Goal: Transaction & Acquisition: Purchase product/service

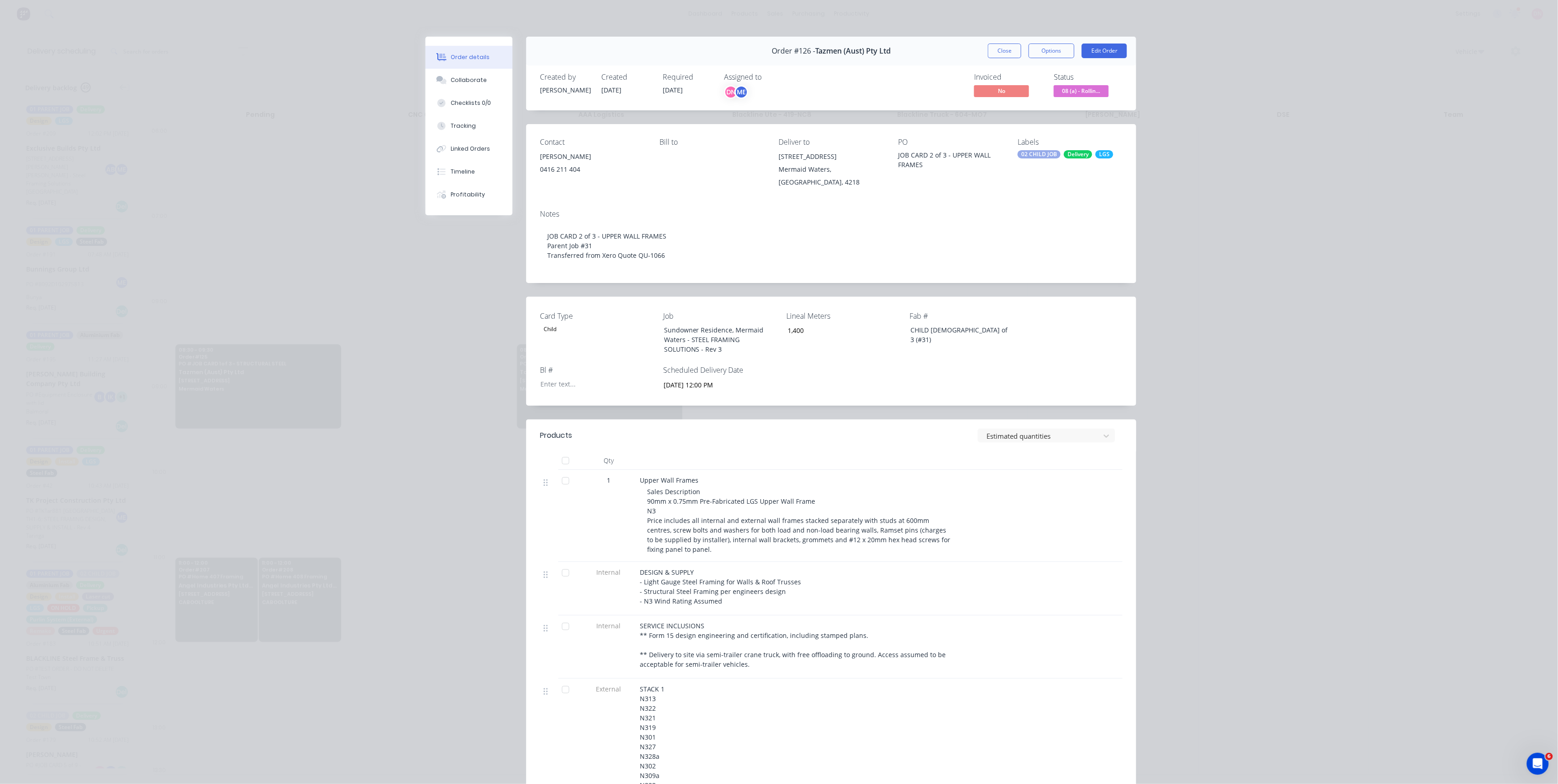
click at [990, 45] on button "Close" at bounding box center [1004, 51] width 33 height 15
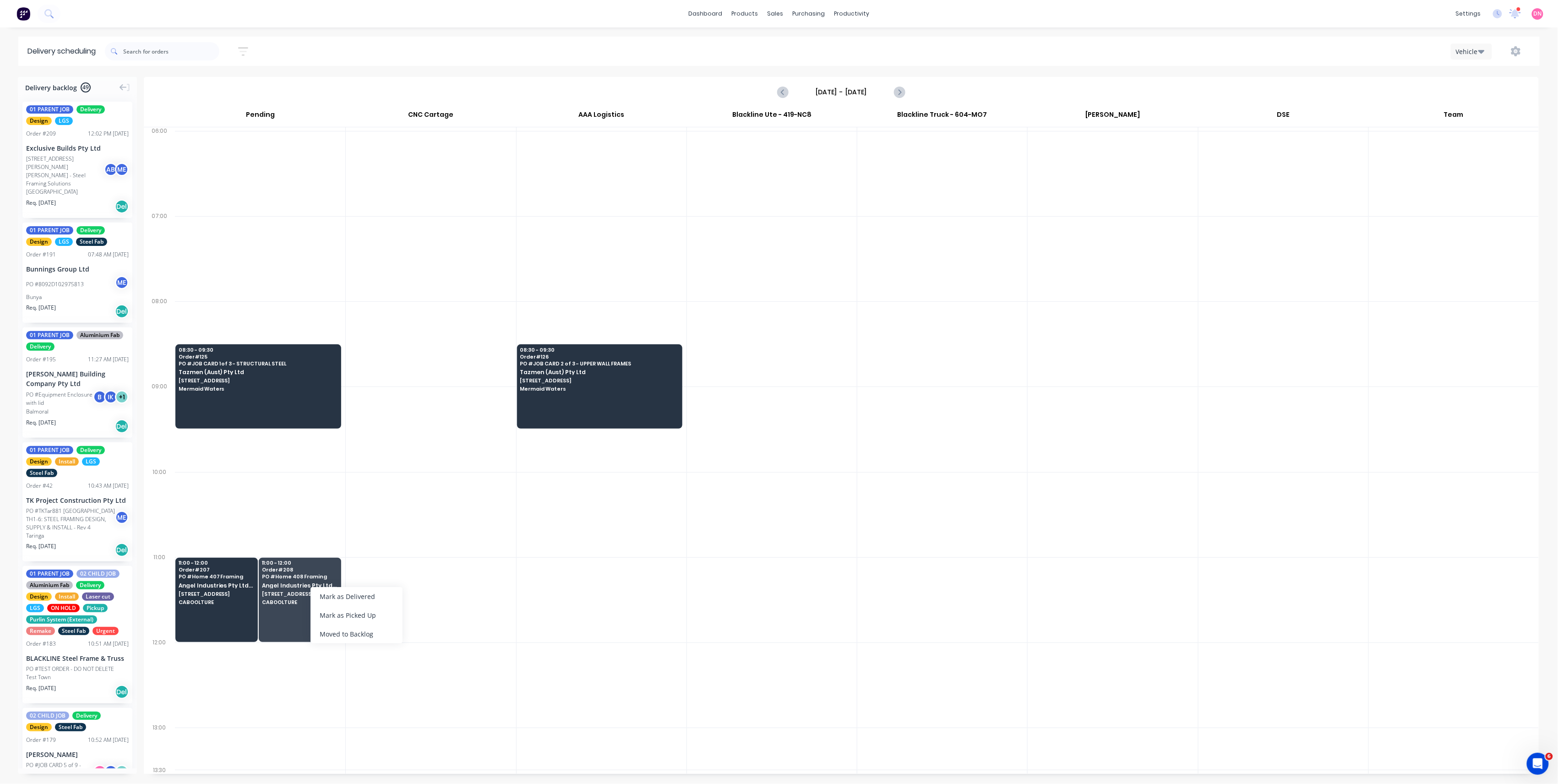
click at [361, 636] on div "Moved to Backlog" at bounding box center [356, 634] width 92 height 19
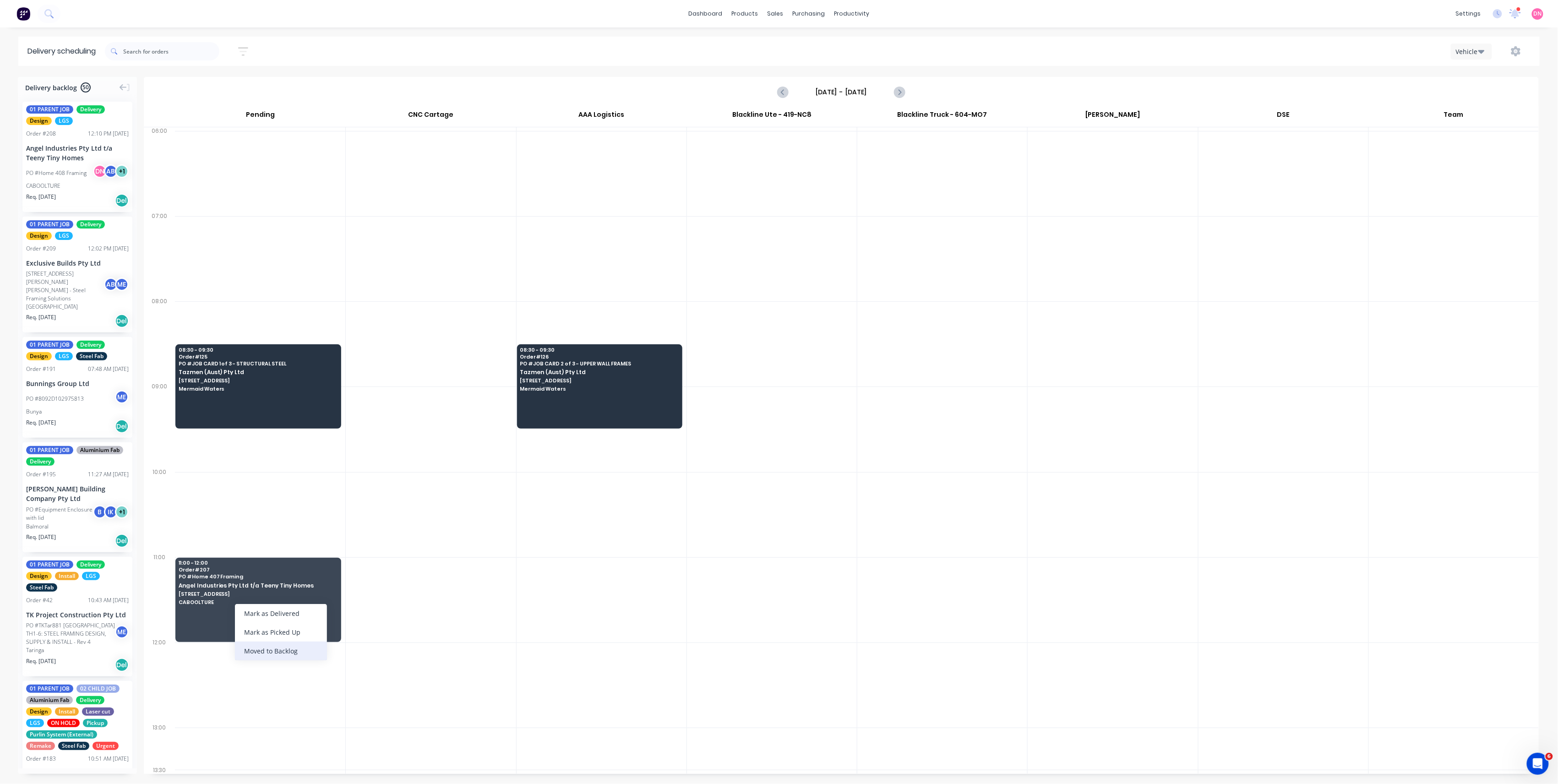
click at [297, 659] on div "Moved to Backlog" at bounding box center [280, 651] width 92 height 19
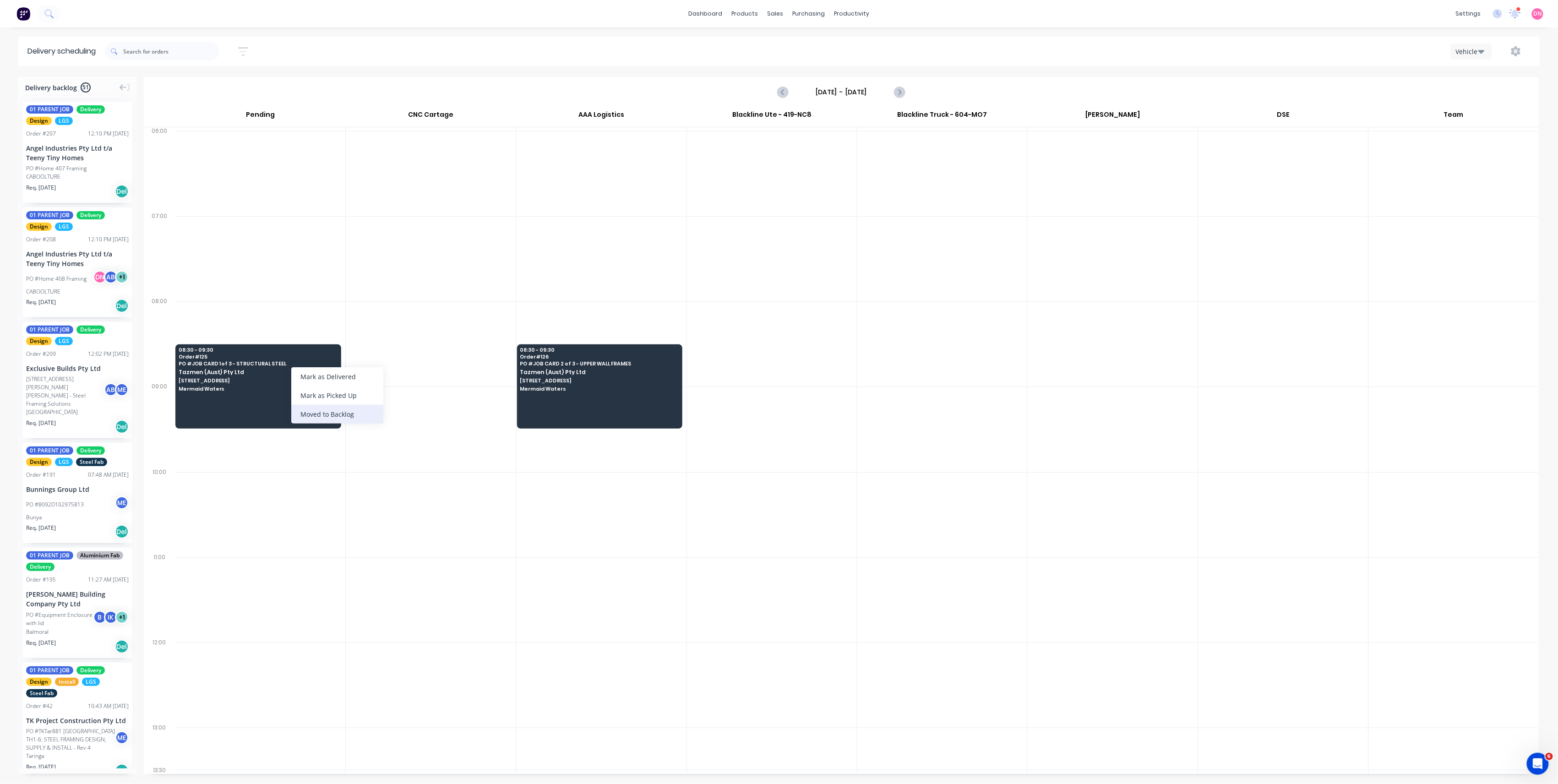
click at [325, 416] on div "Moved to Backlog" at bounding box center [337, 414] width 92 height 19
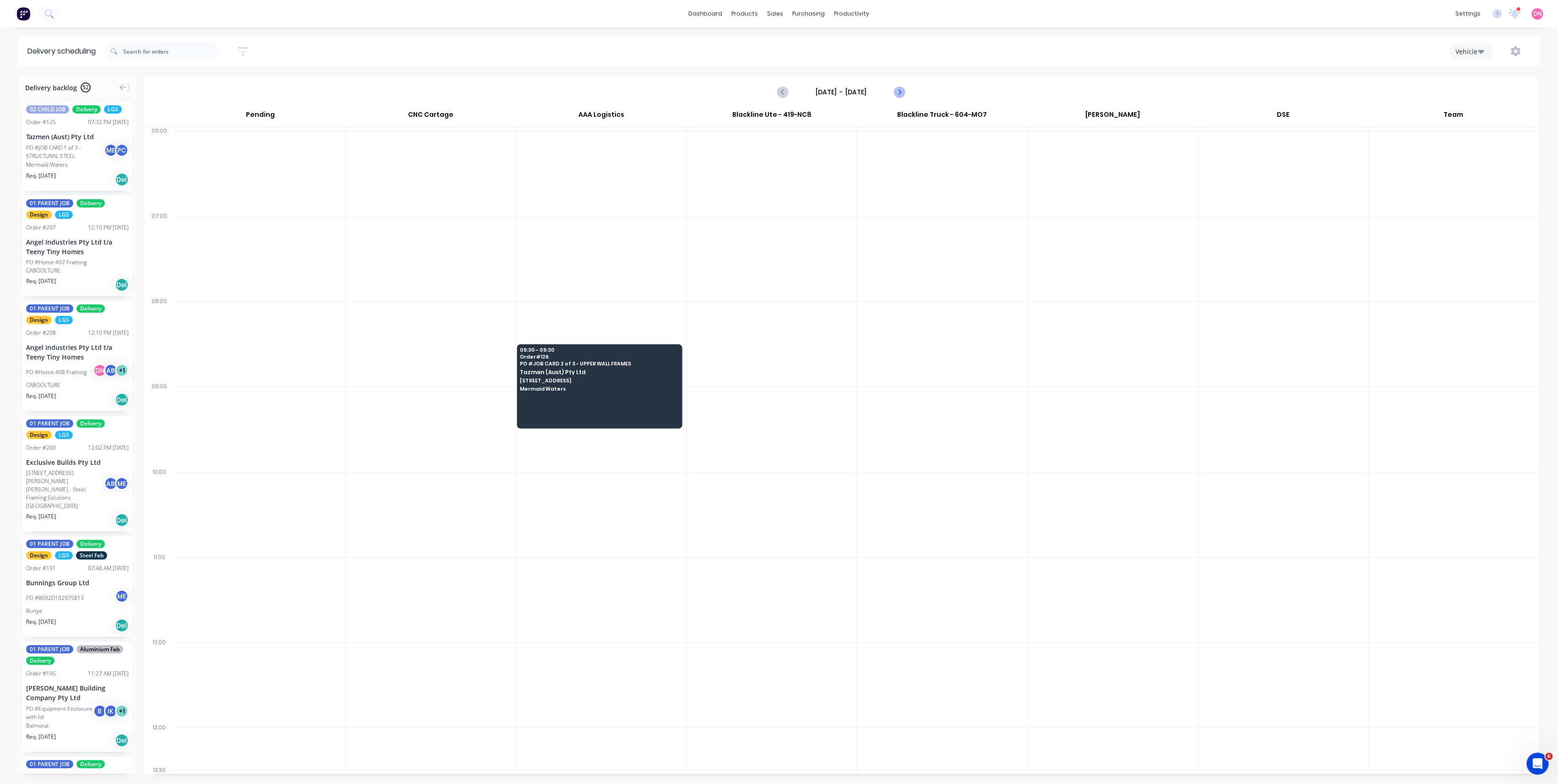
click at [900, 92] on icon "Next page" at bounding box center [899, 92] width 4 height 7
type input "[DATE] - [DATE]"
drag, startPoint x: 85, startPoint y: 238, endPoint x: 574, endPoint y: 353, distance: 502.3
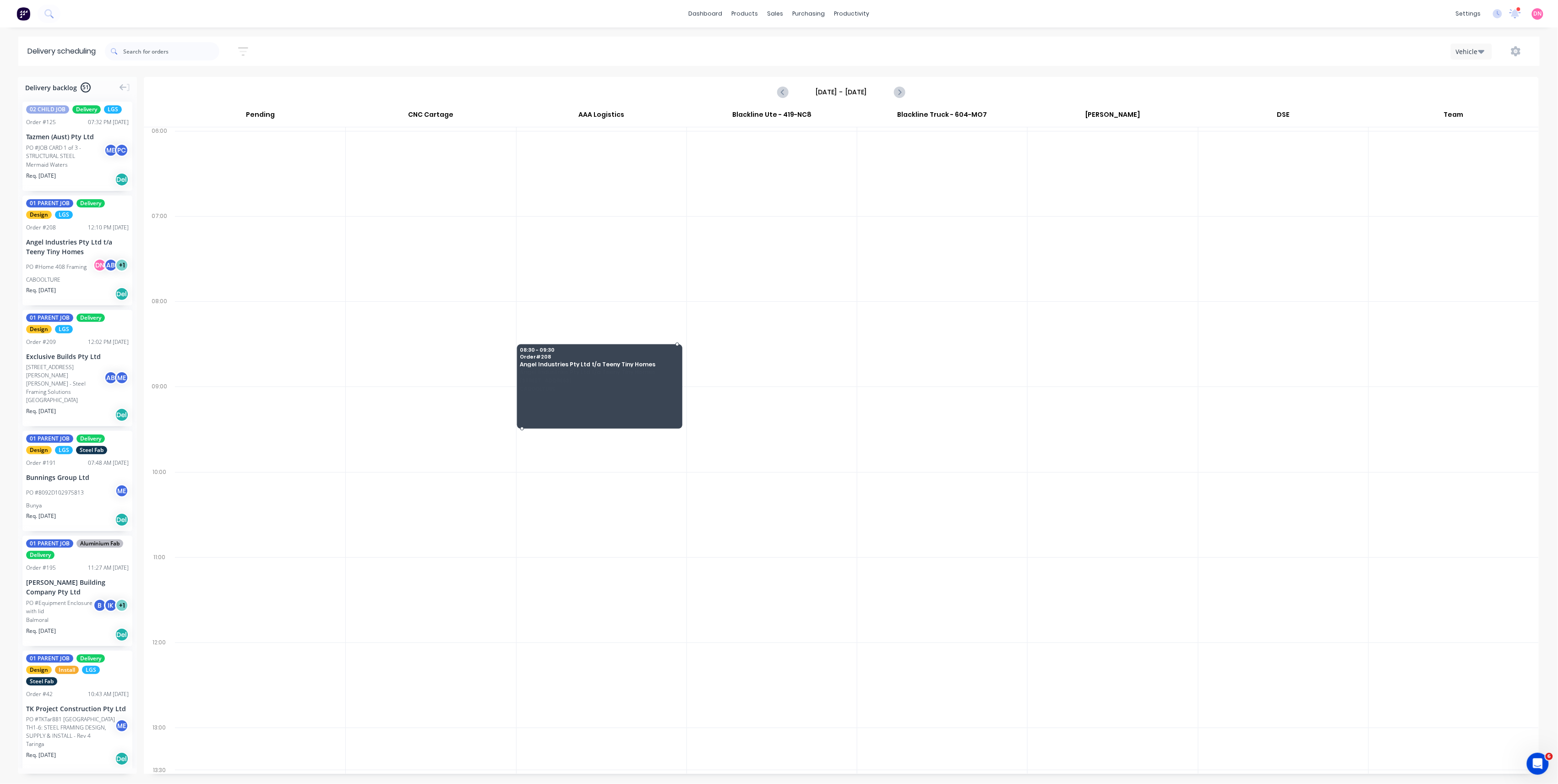
drag, startPoint x: 82, startPoint y: 279, endPoint x: 643, endPoint y: 383, distance: 570.6
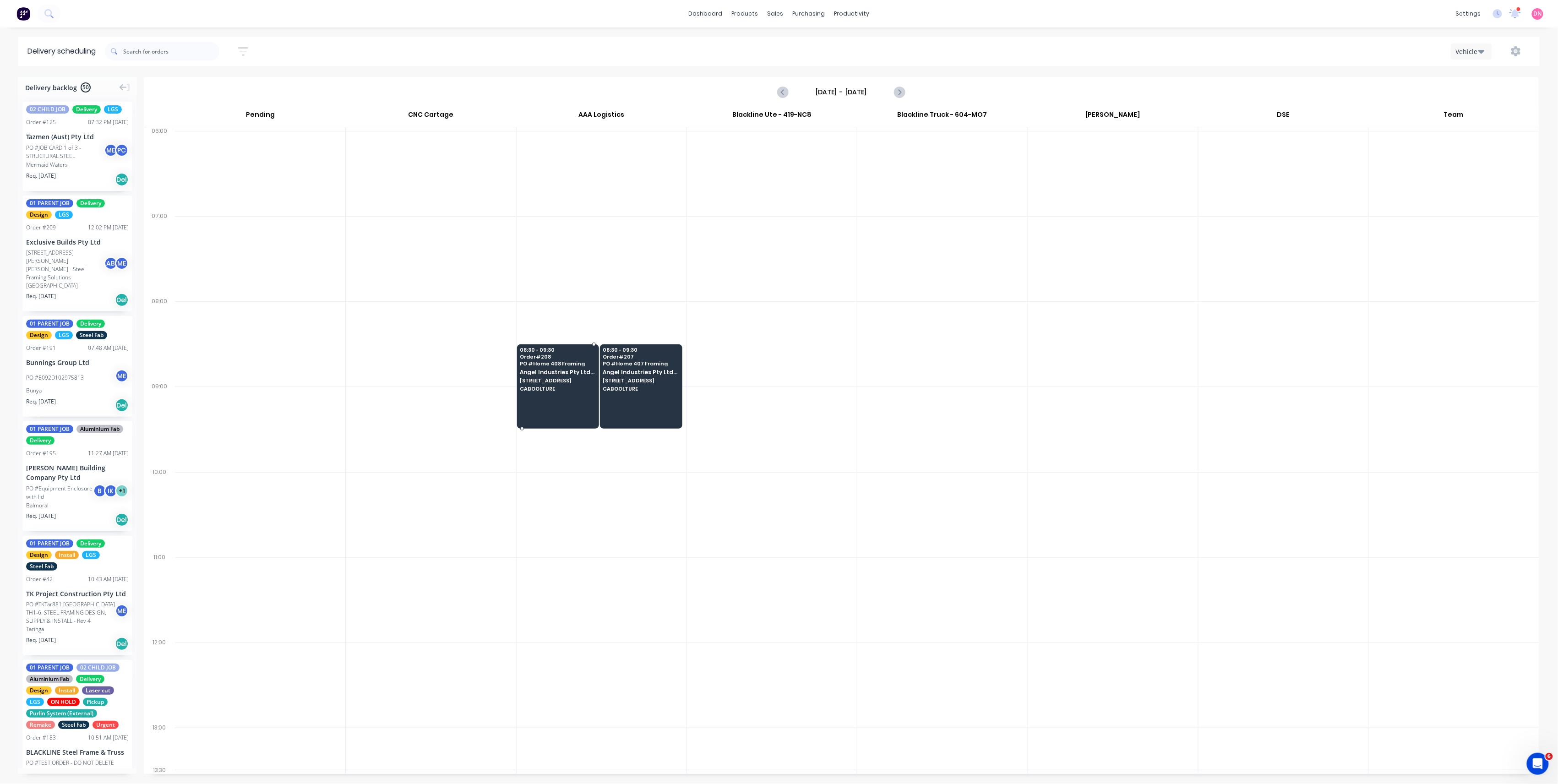
click at [580, 383] on span "[STREET_ADDRESS]" at bounding box center [557, 380] width 76 height 5
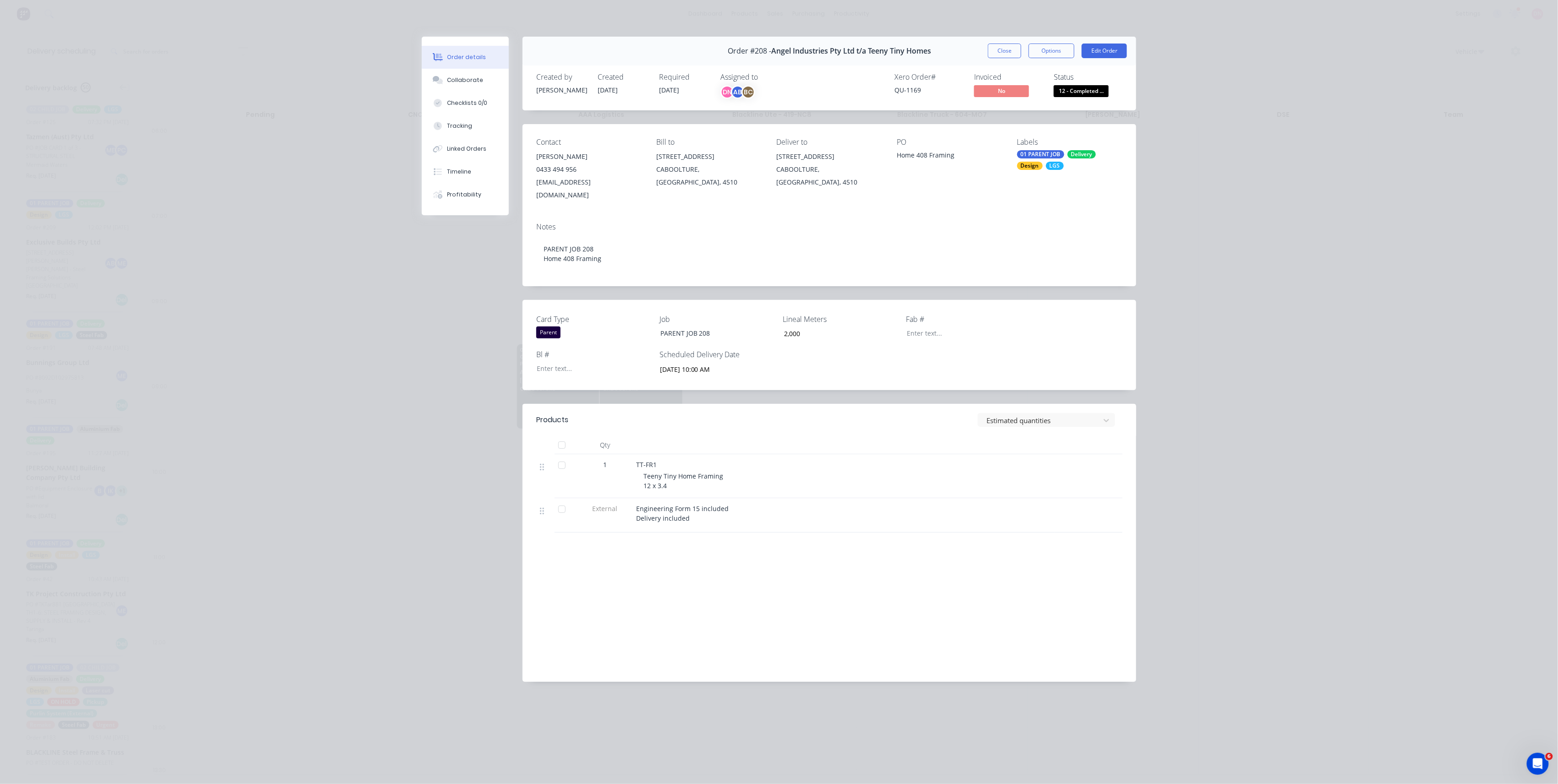
click at [1075, 96] on span "12 - Completed ..." at bounding box center [1081, 91] width 55 height 12
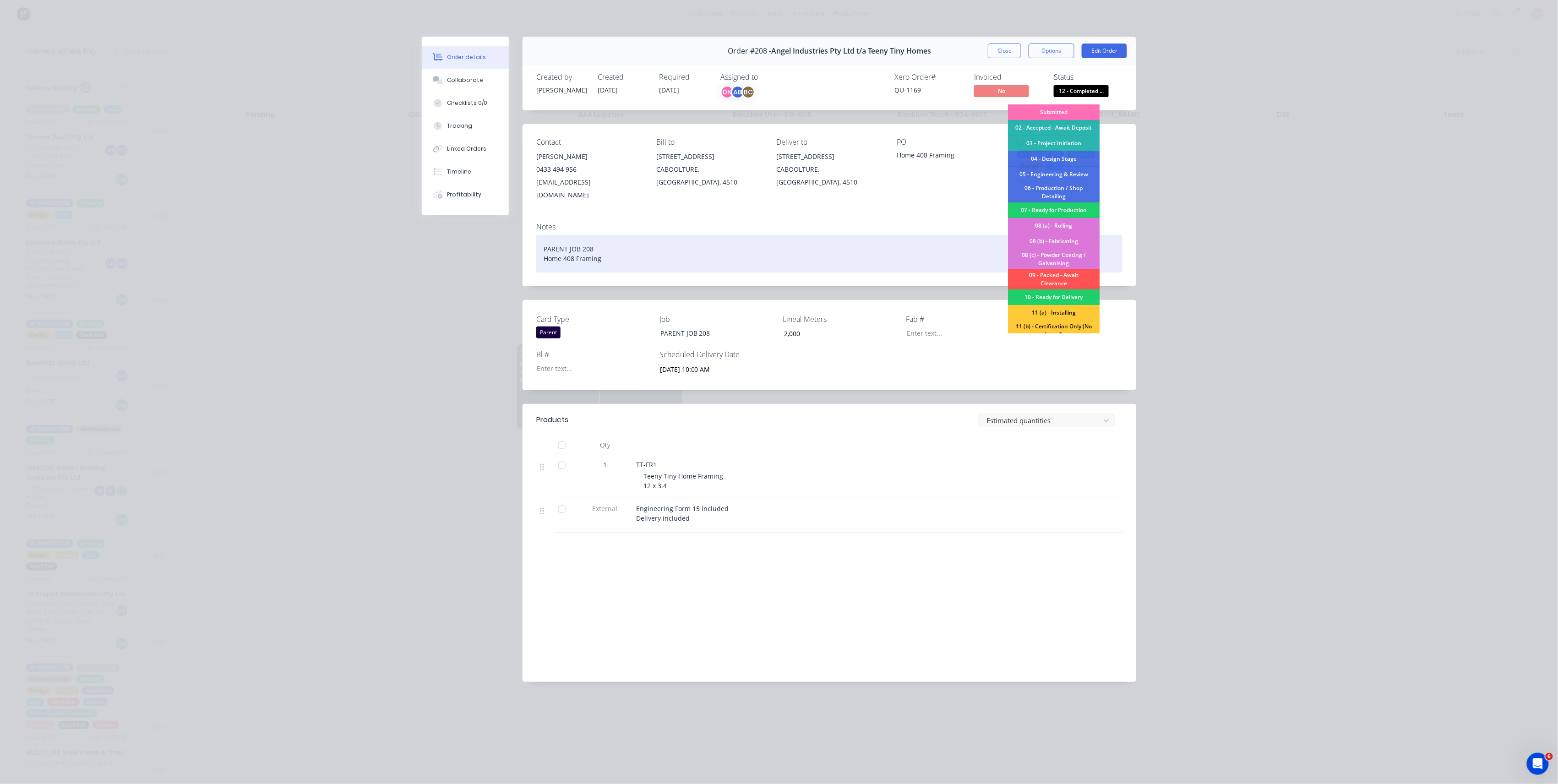
drag, startPoint x: 1083, startPoint y: 270, endPoint x: 1090, endPoint y: 248, distance: 23.1
click at [1082, 270] on div "09 - Packed - Await Clearance" at bounding box center [1054, 280] width 92 height 20
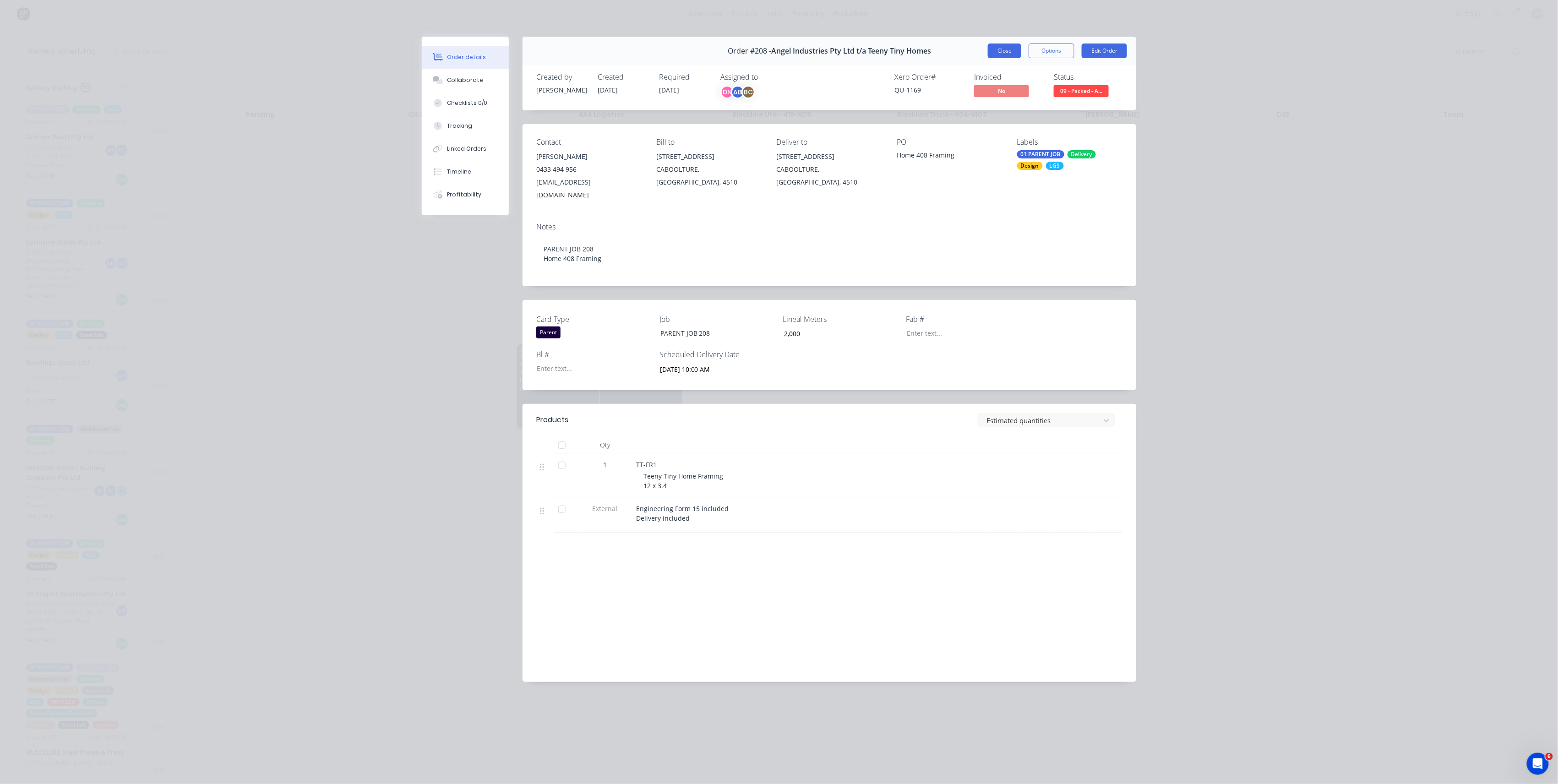
click at [1018, 54] on button "Close" at bounding box center [1004, 51] width 33 height 15
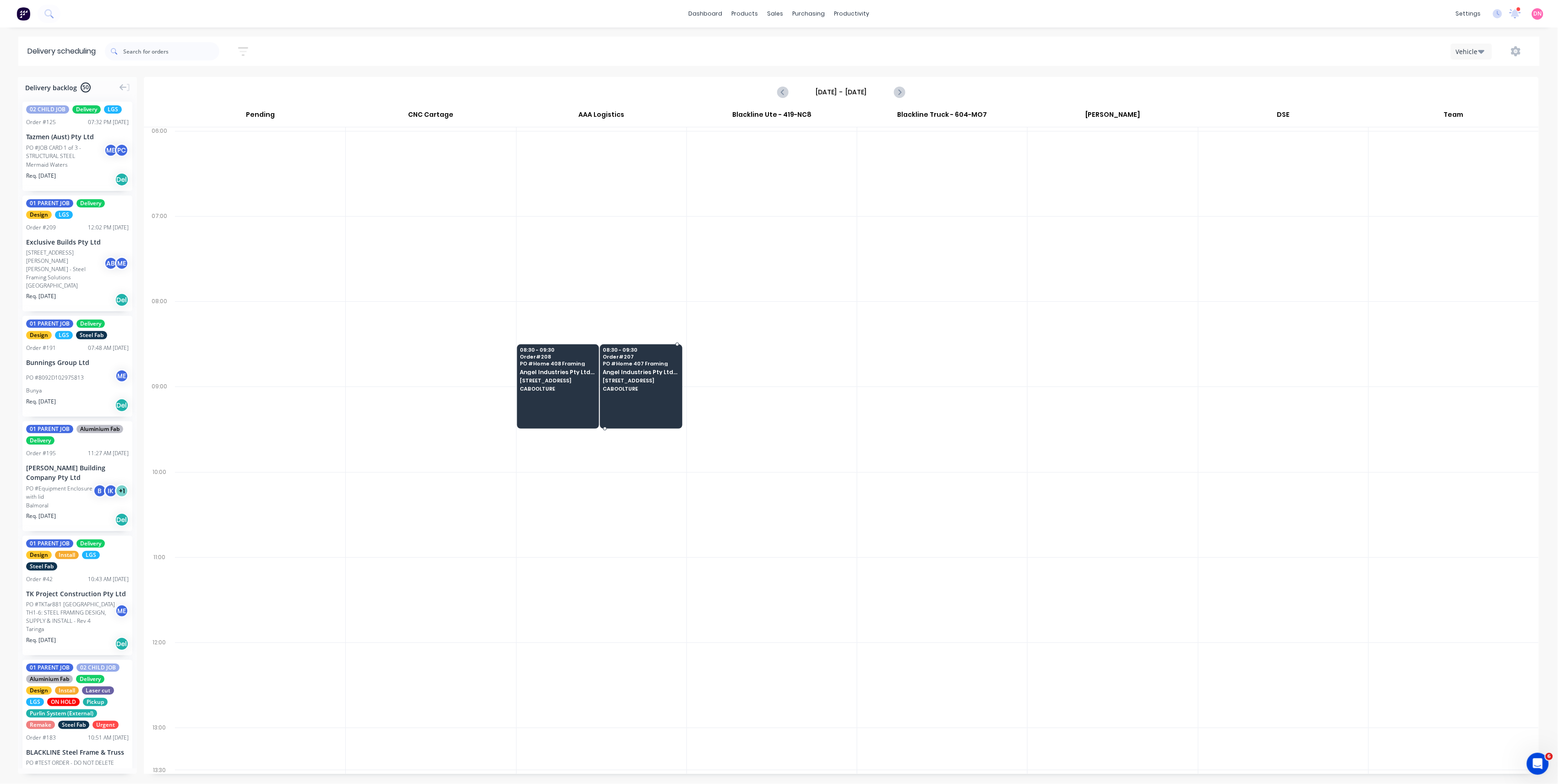
click at [657, 353] on div "08:30 - 09:30 Order # 207 PO # Home 407 Framing Angel Industries Pty Ltd t/a Te…" at bounding box center [641, 370] width 82 height 51
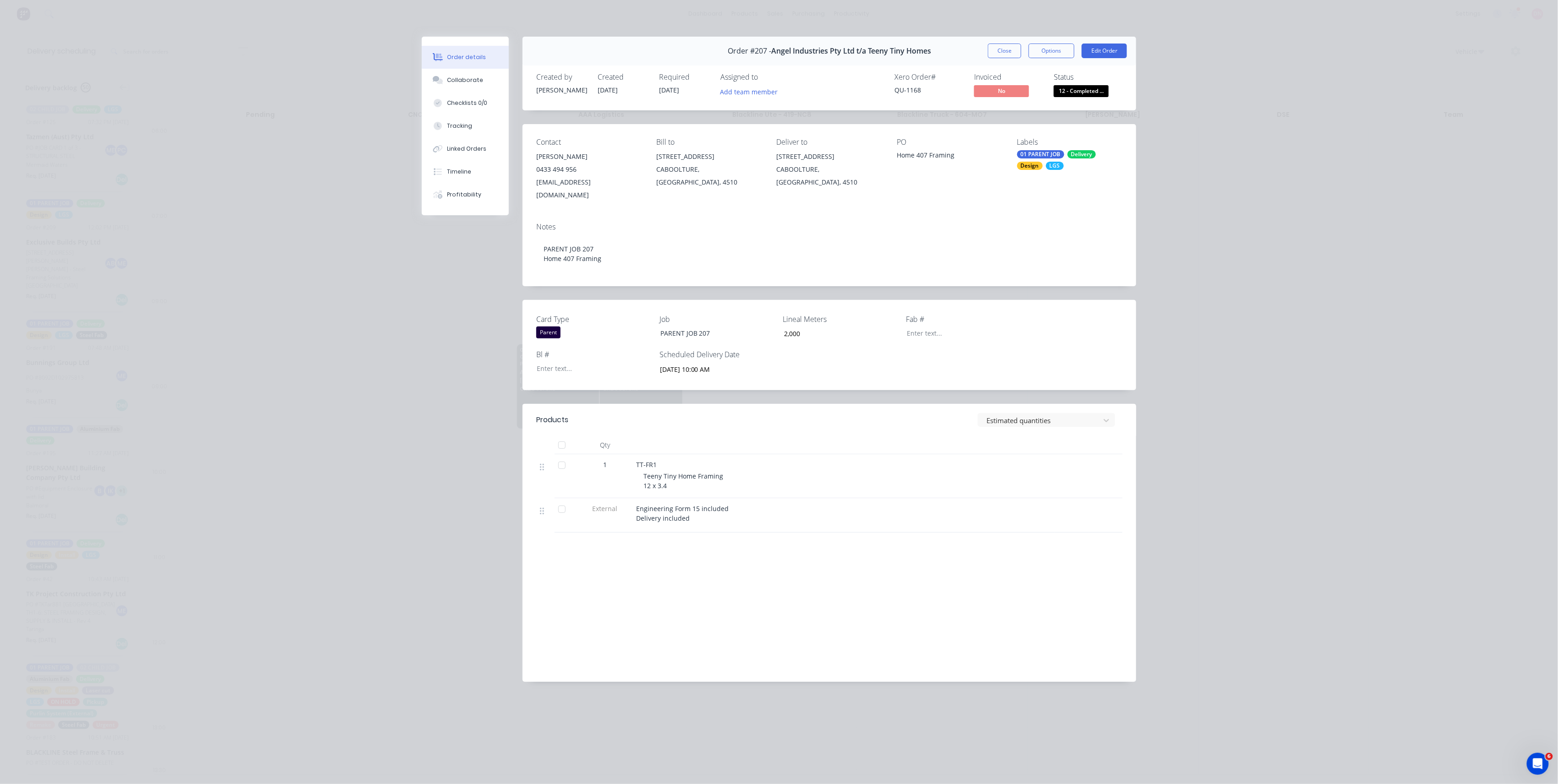
click at [1096, 96] on button "12 - Completed ..." at bounding box center [1081, 92] width 55 height 14
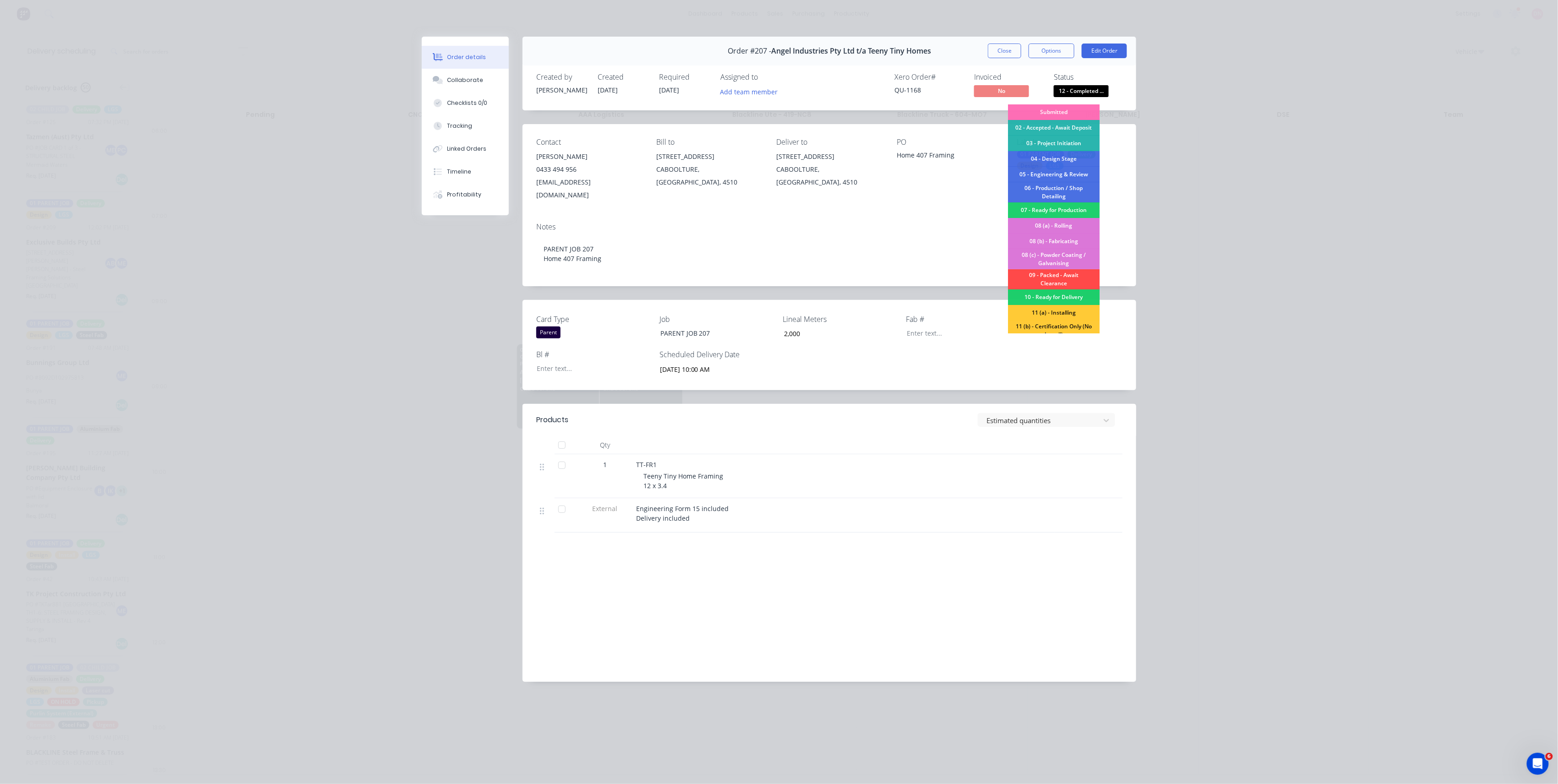
click at [1077, 279] on div "09 - Packed - Await Clearance" at bounding box center [1054, 280] width 92 height 20
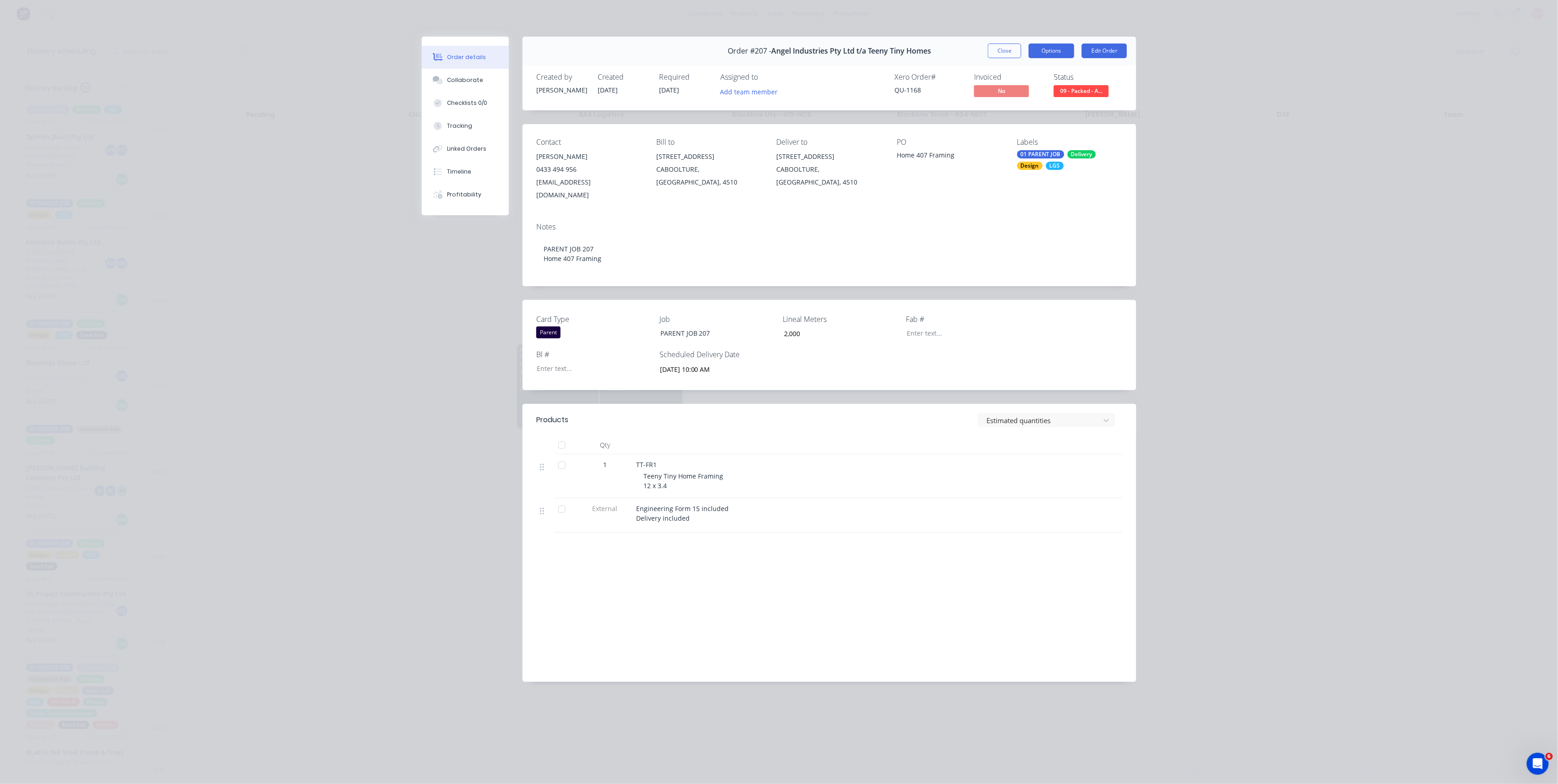
click at [1037, 54] on button "Options" at bounding box center [1051, 51] width 46 height 15
click at [1007, 112] on div "Delivery Docket" at bounding box center [1026, 111] width 80 height 14
click at [1007, 112] on div "Standard" at bounding box center [1026, 111] width 80 height 14
click at [1024, 118] on button "Standard" at bounding box center [1026, 110] width 96 height 18
click at [1003, 47] on button "Close" at bounding box center [1004, 51] width 33 height 15
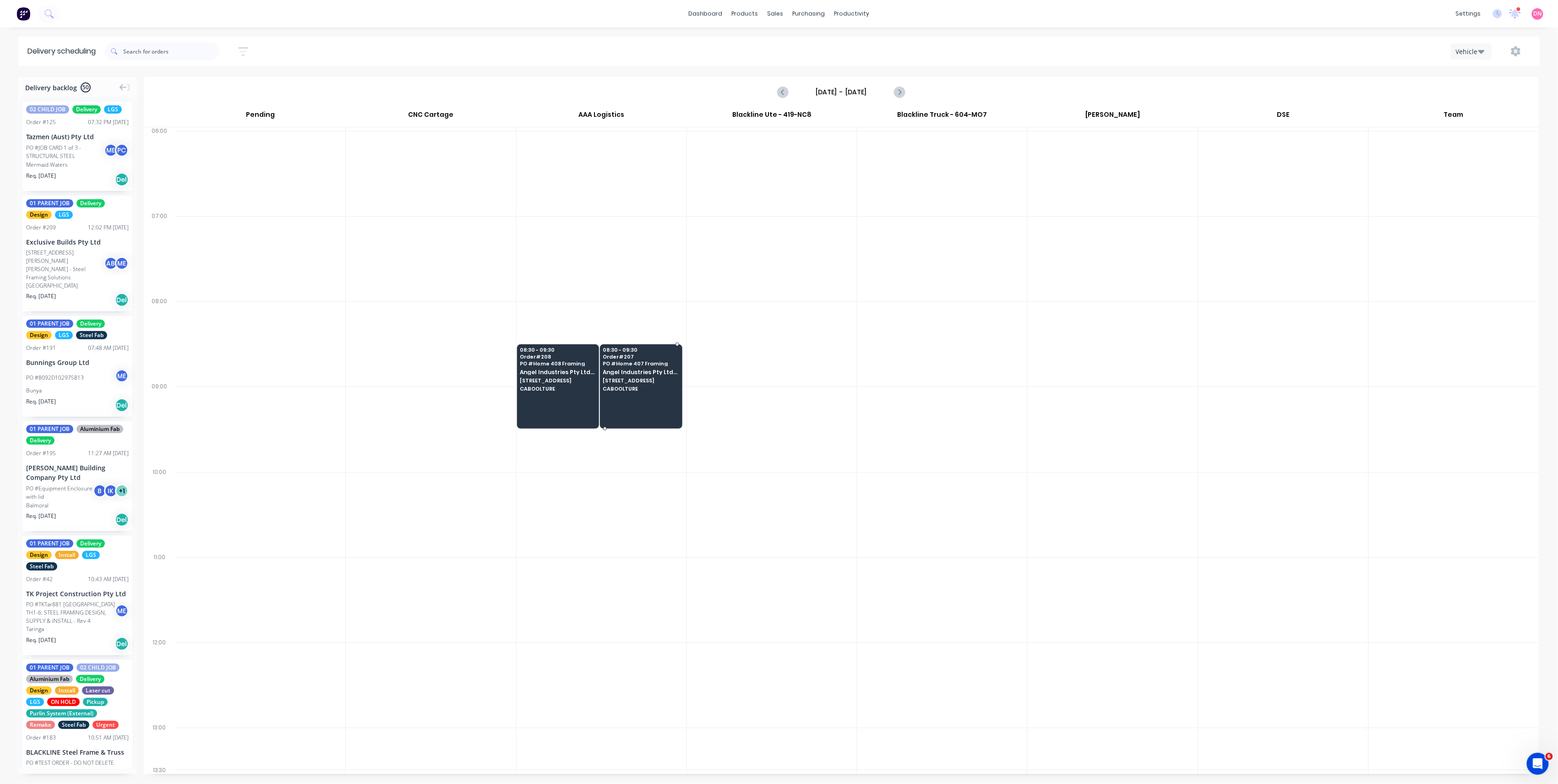
click at [644, 374] on span "Angel Industries Pty Ltd t/a Teeny Tiny Homes" at bounding box center [640, 372] width 76 height 6
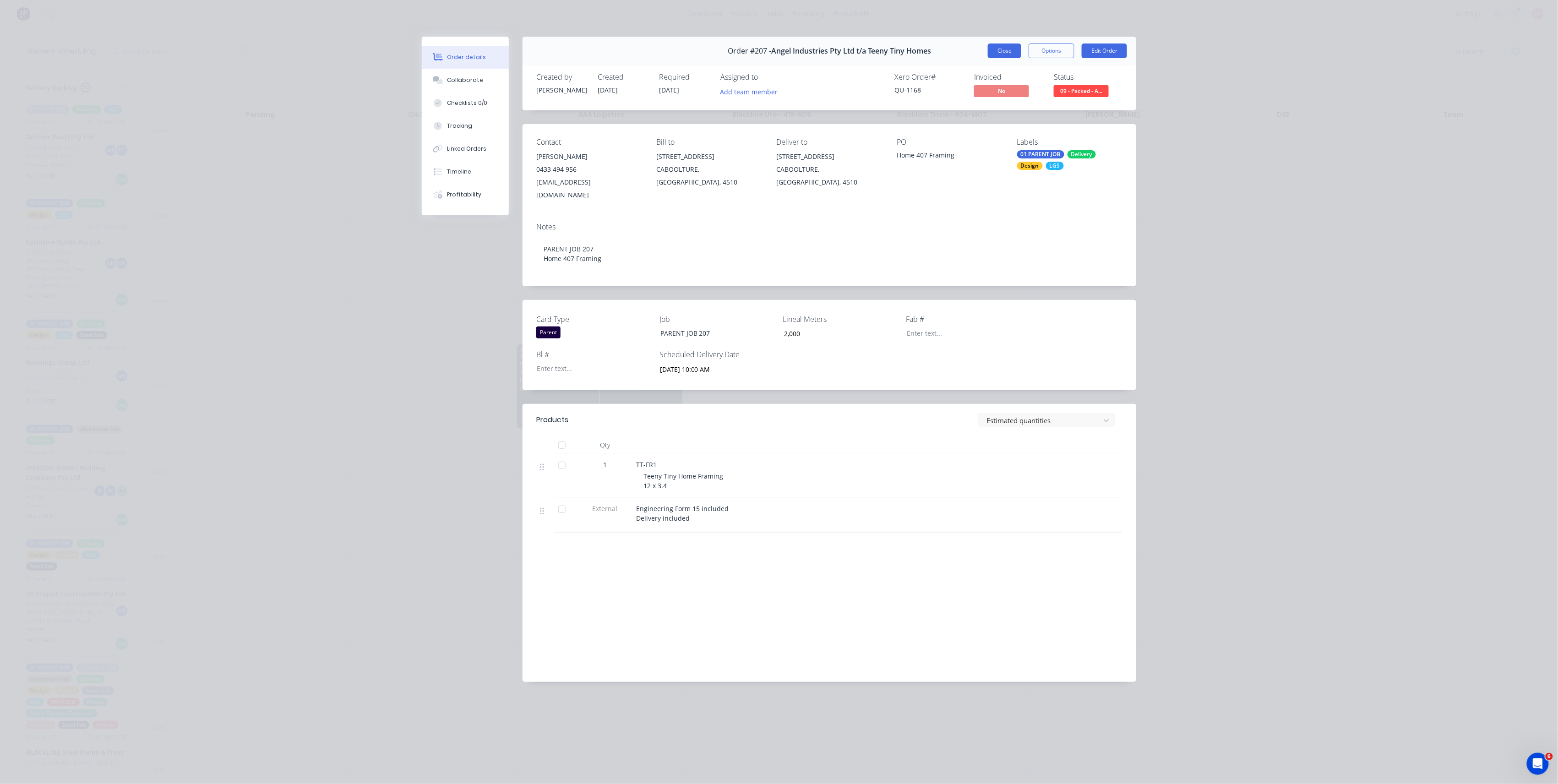
click at [1012, 52] on button "Close" at bounding box center [1004, 51] width 33 height 15
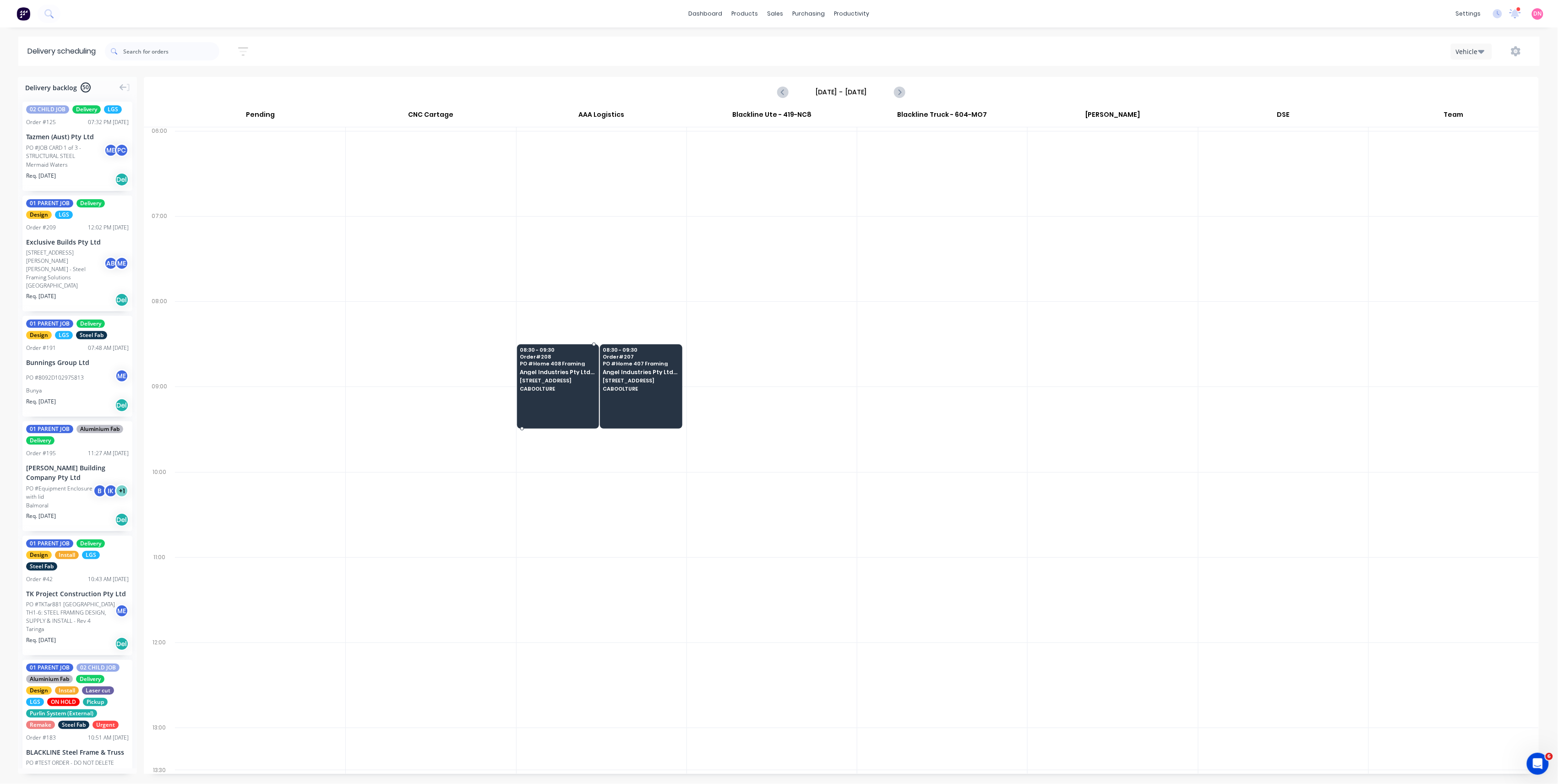
click at [576, 396] on div at bounding box center [558, 387] width 82 height 84
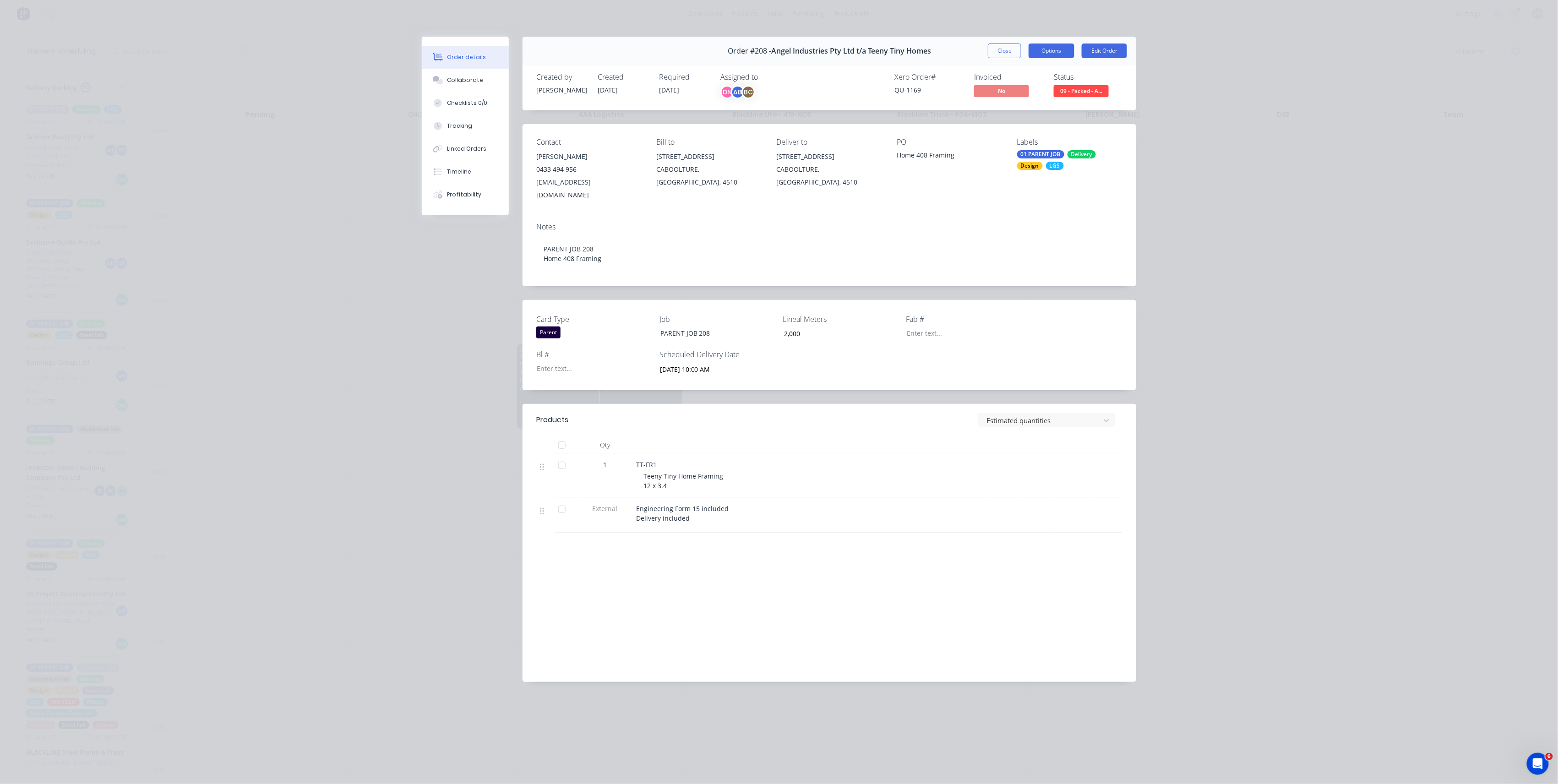
click at [1043, 48] on button "Options" at bounding box center [1051, 51] width 46 height 15
click at [1034, 107] on div "Delivery Docket" at bounding box center [1026, 111] width 80 height 14
click at [1034, 108] on div "Standard" at bounding box center [1026, 111] width 80 height 14
click at [1015, 54] on button "Close" at bounding box center [1004, 51] width 33 height 15
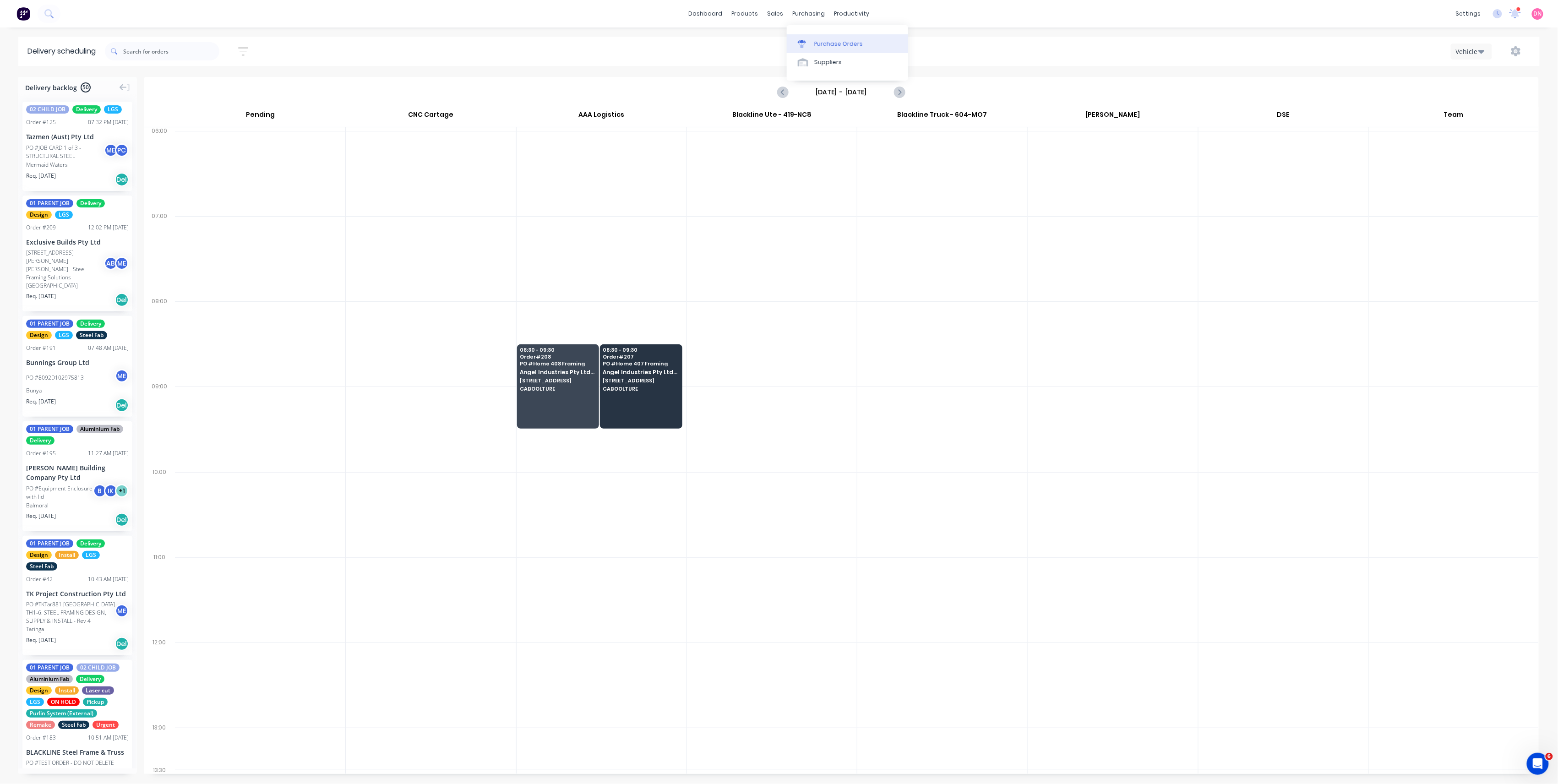
click at [837, 37] on link "Purchase Orders" at bounding box center [847, 43] width 121 height 18
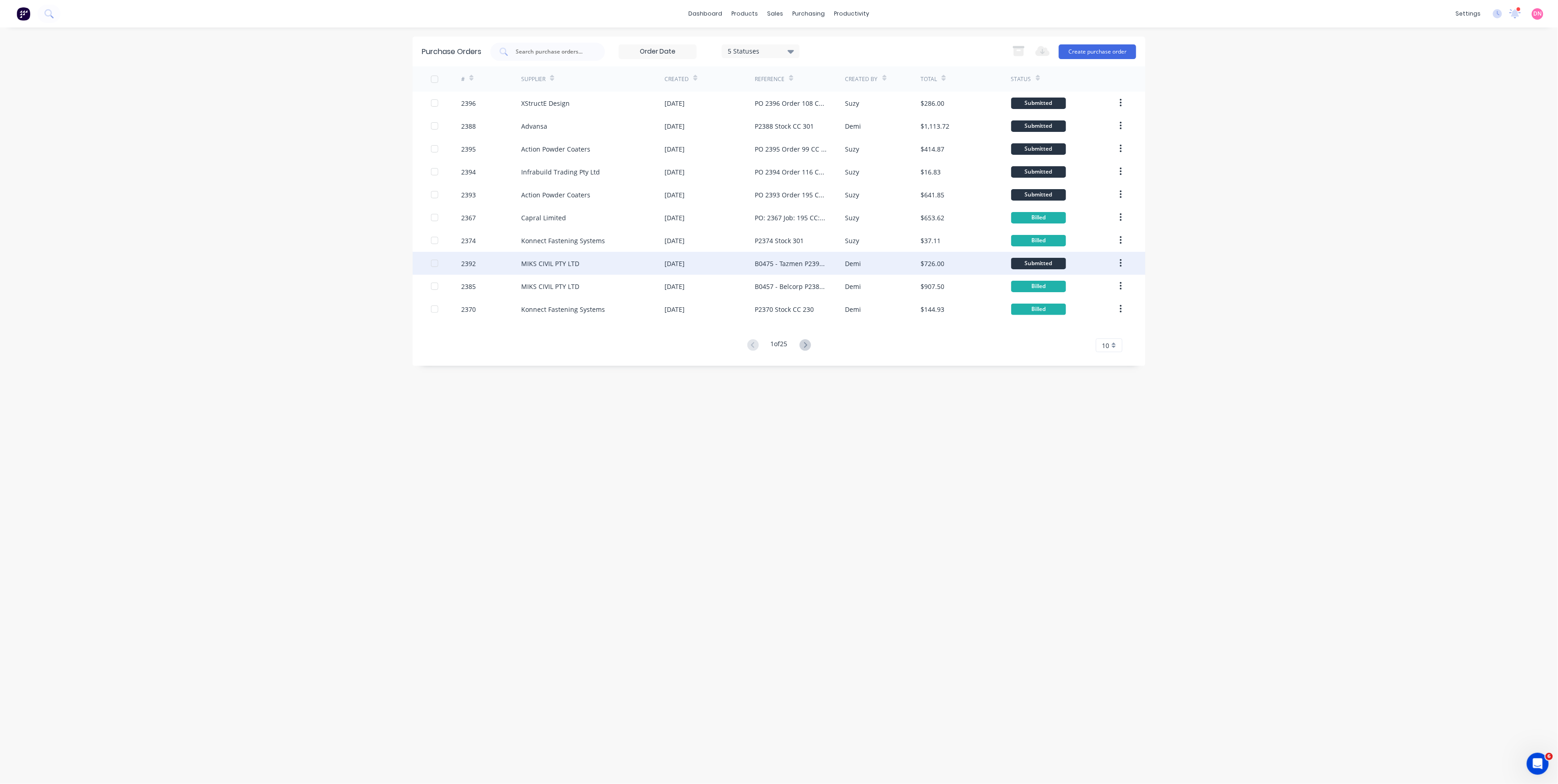
click at [820, 270] on div "B0475 - Tazmen P2392 CC 304" at bounding box center [800, 263] width 91 height 23
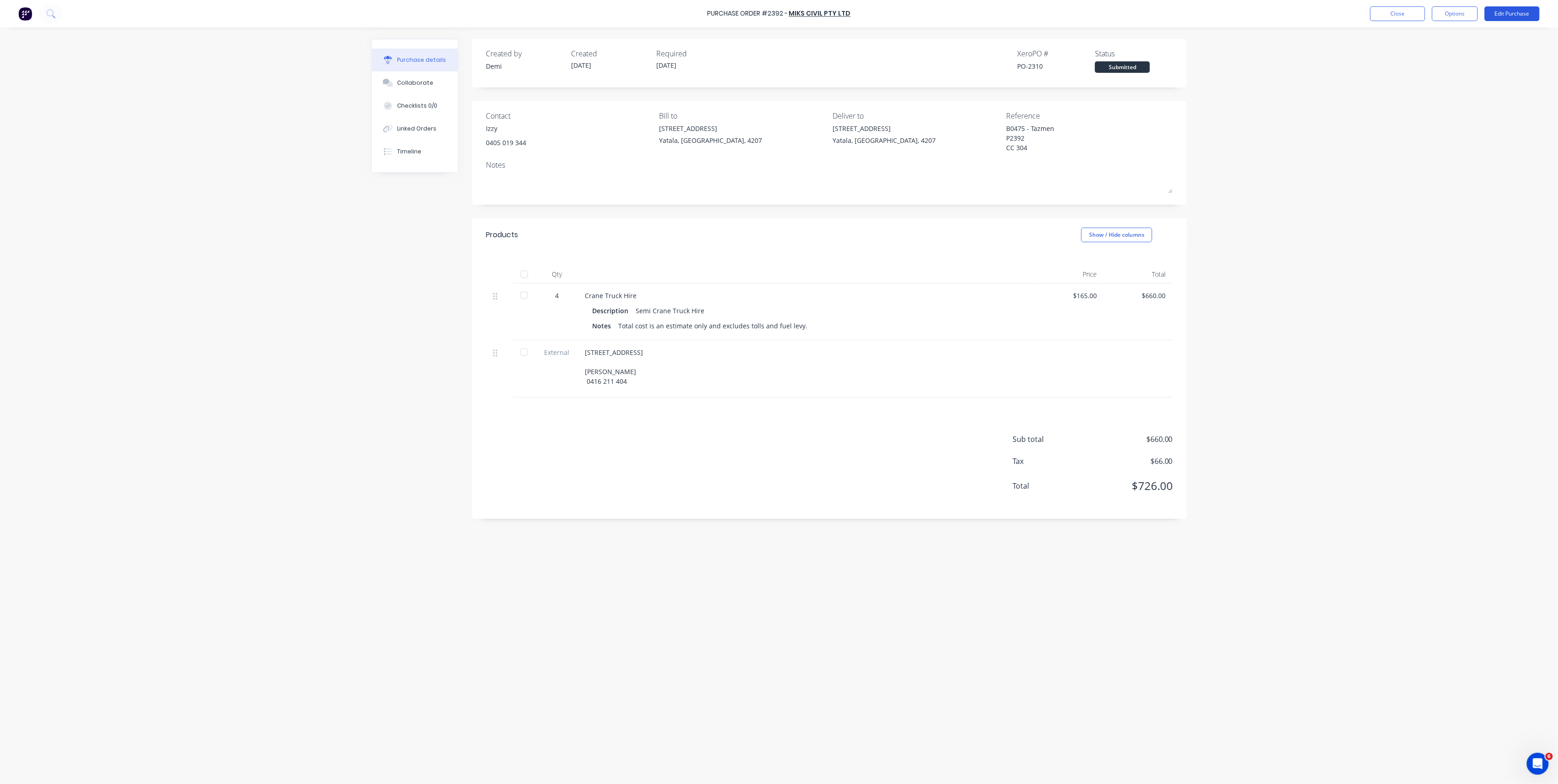
click at [1506, 18] on button "Edit Purchase" at bounding box center [1512, 14] width 55 height 15
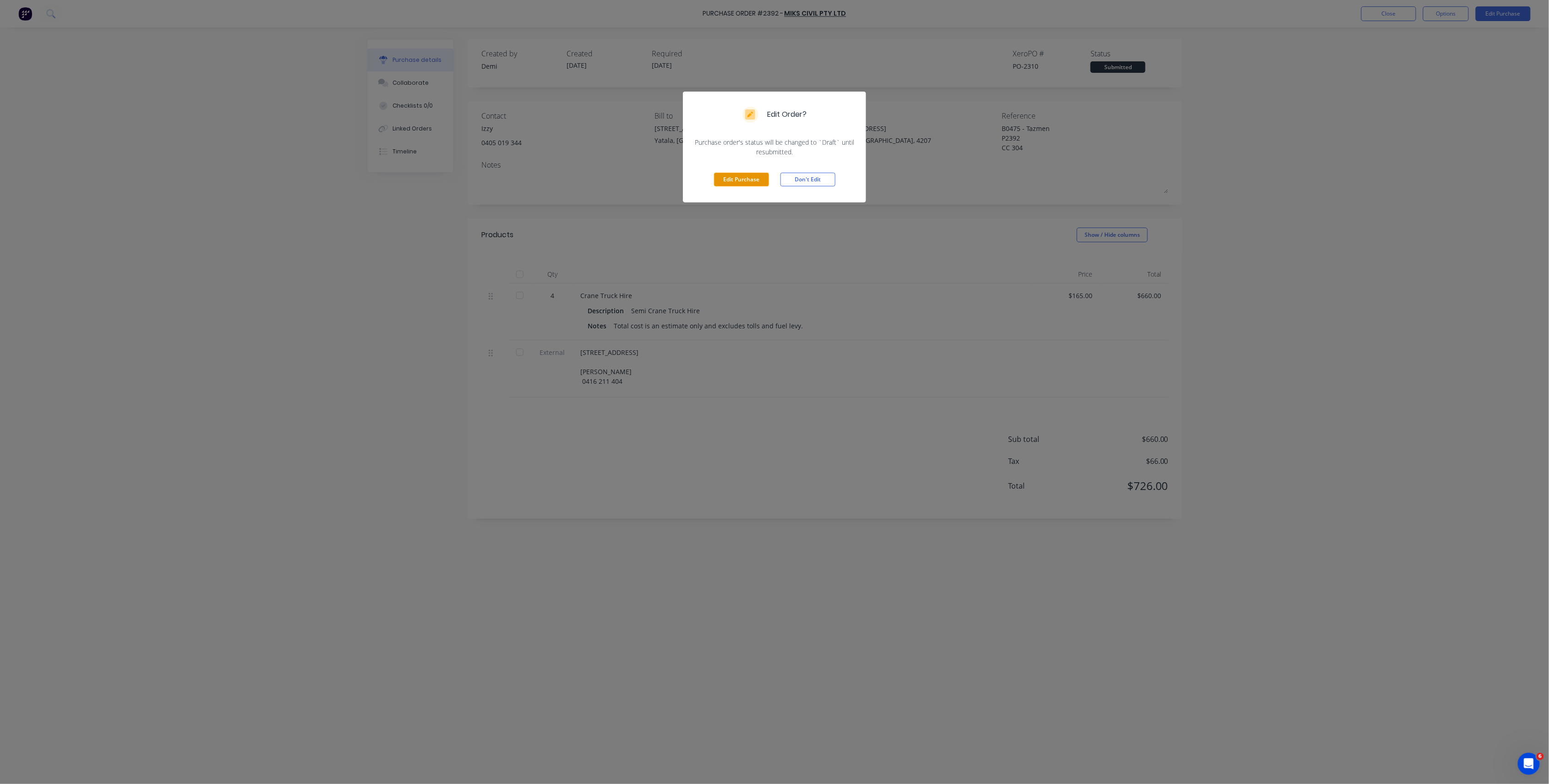
click at [755, 180] on button "Edit Purchase" at bounding box center [741, 180] width 55 height 14
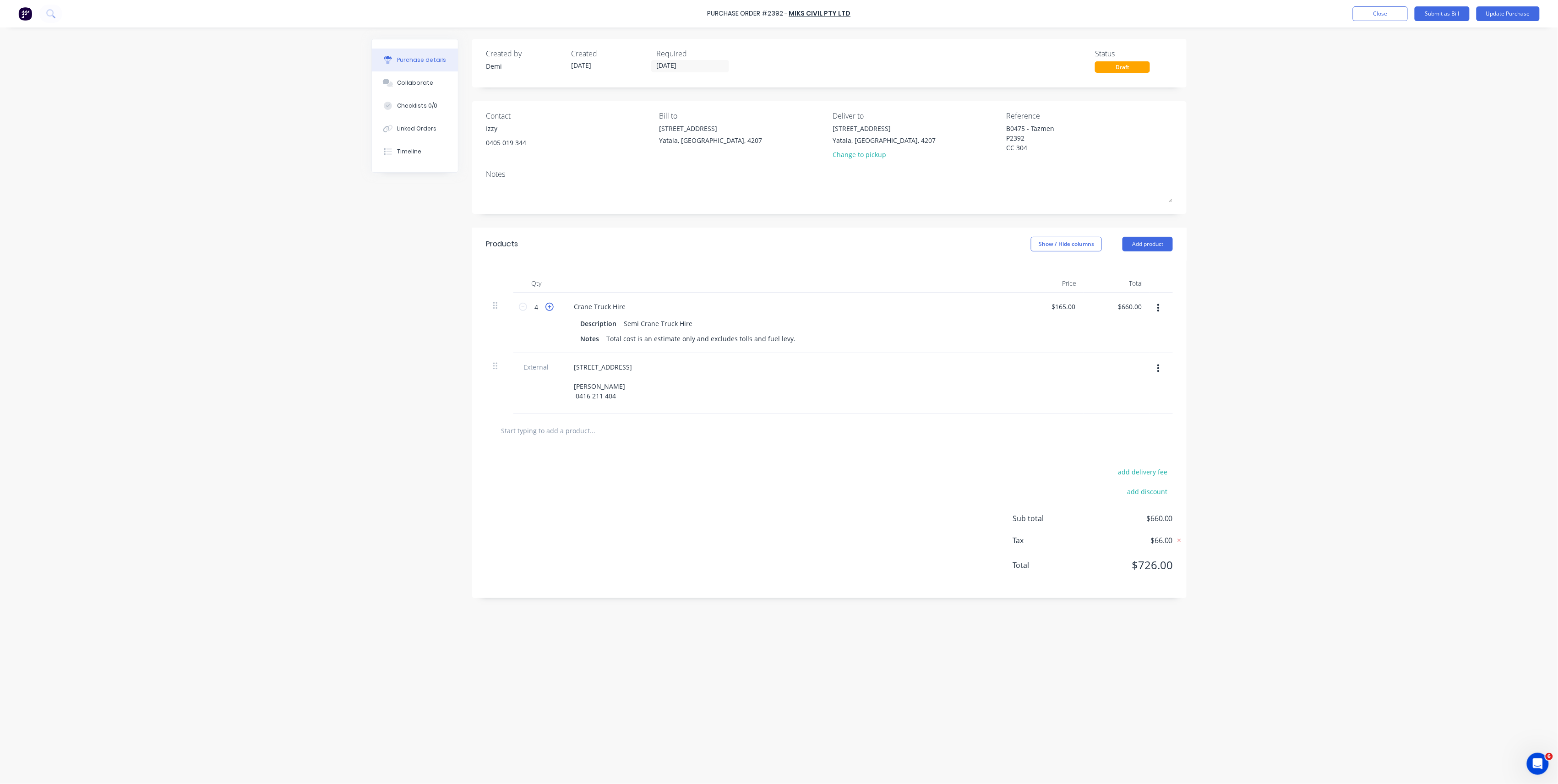
click at [553, 306] on icon at bounding box center [549, 307] width 8 height 8
type textarea "x"
type input "5"
type input "$825.00"
click at [553, 306] on icon at bounding box center [549, 307] width 8 height 8
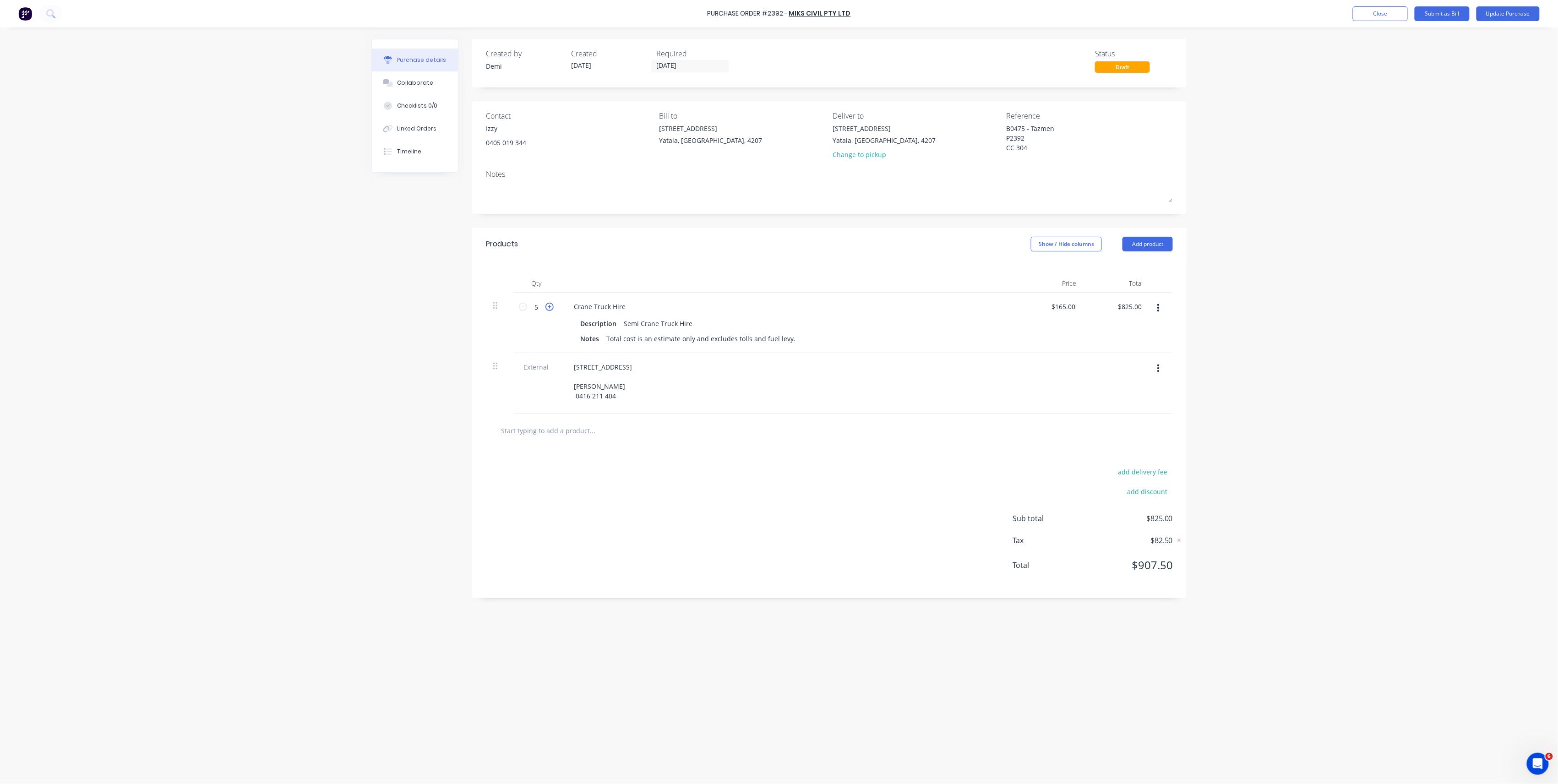
type textarea "x"
type input "6"
type input "$990.00"
click at [1488, 12] on button "Update Purchase" at bounding box center [1508, 14] width 63 height 15
click at [1452, 15] on button "Options" at bounding box center [1455, 14] width 46 height 15
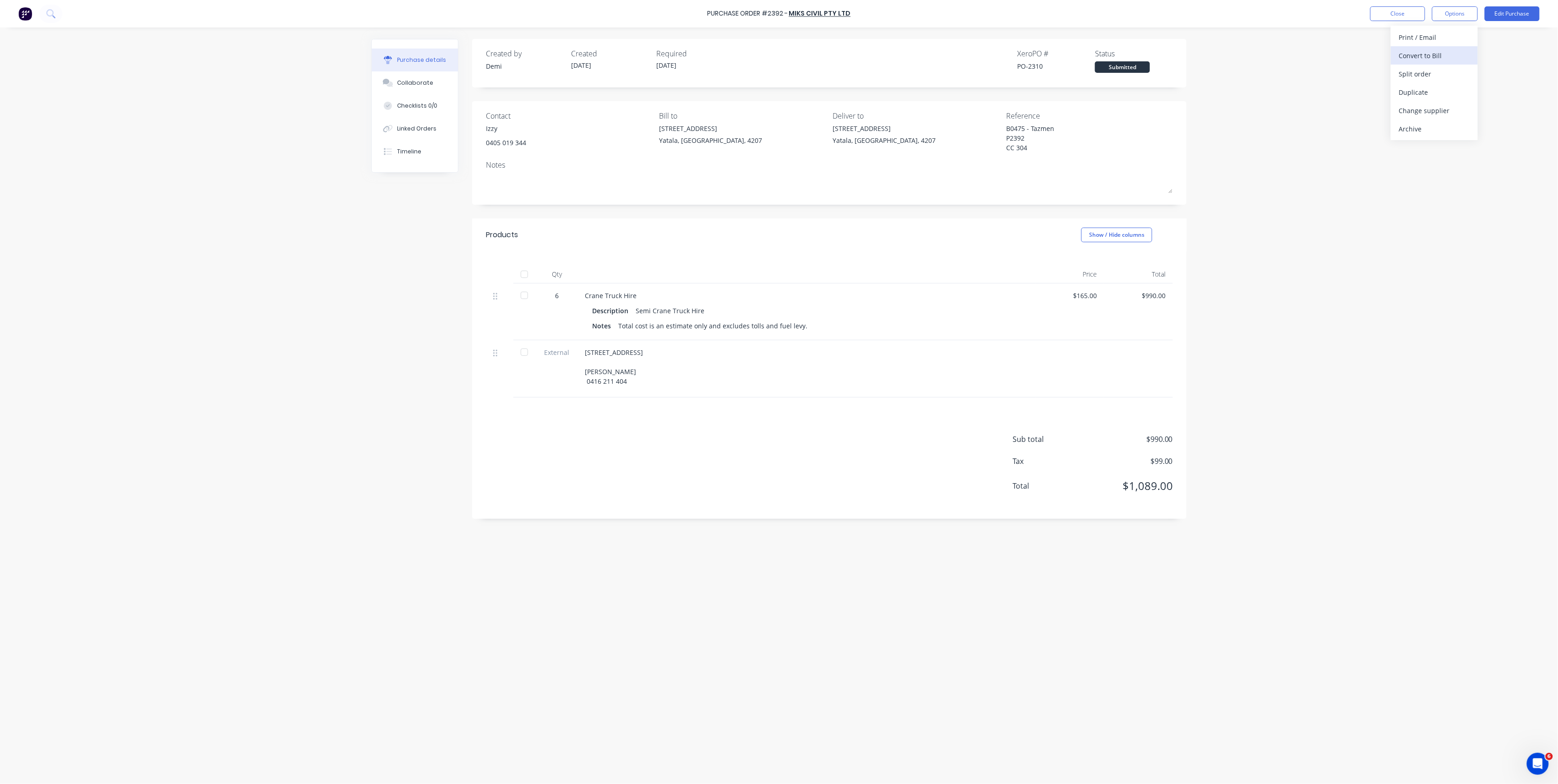
click at [1435, 54] on div "Convert to Bill" at bounding box center [1435, 56] width 71 height 14
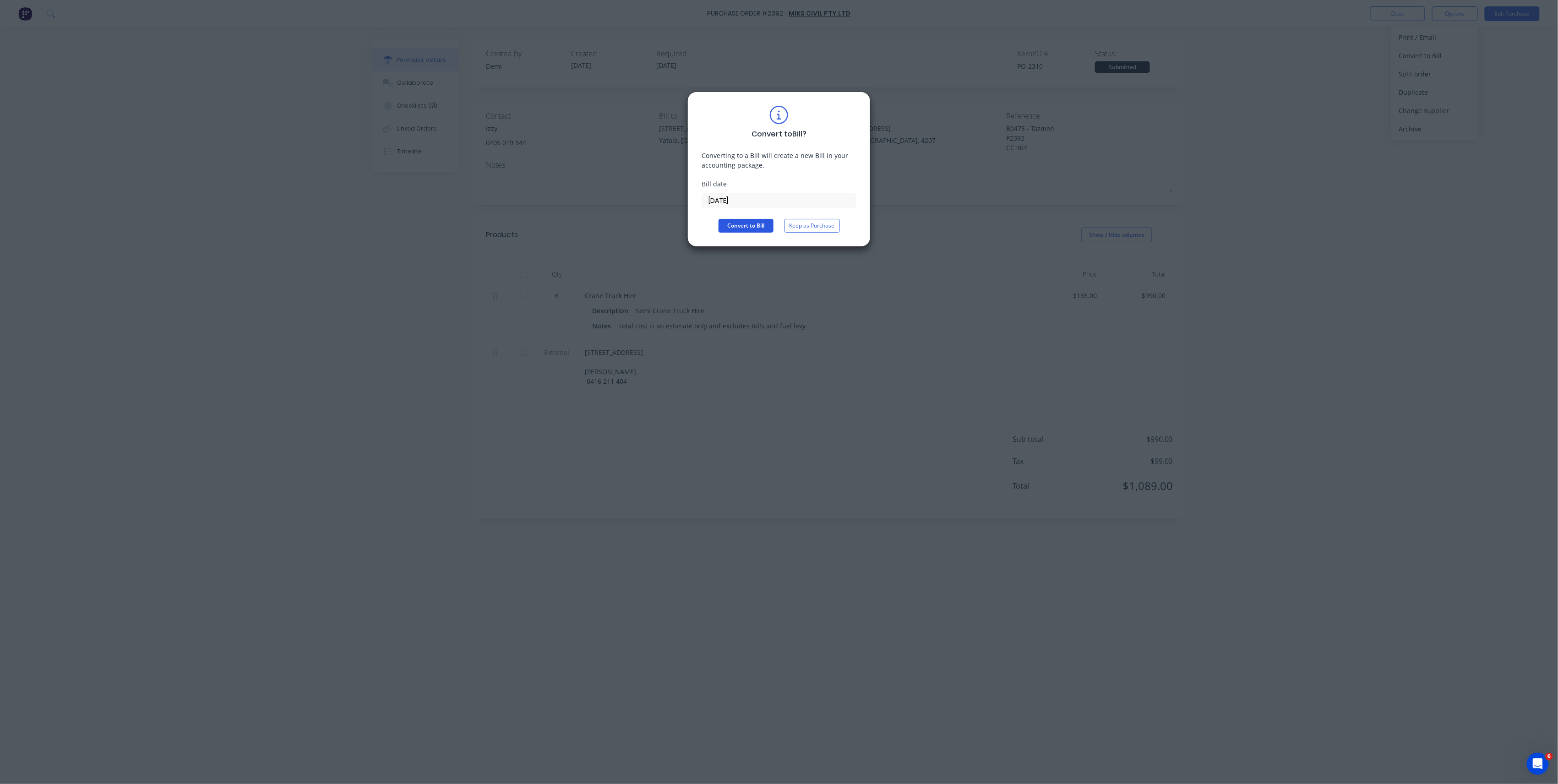
click at [757, 225] on button "Convert to Bill" at bounding box center [746, 226] width 55 height 14
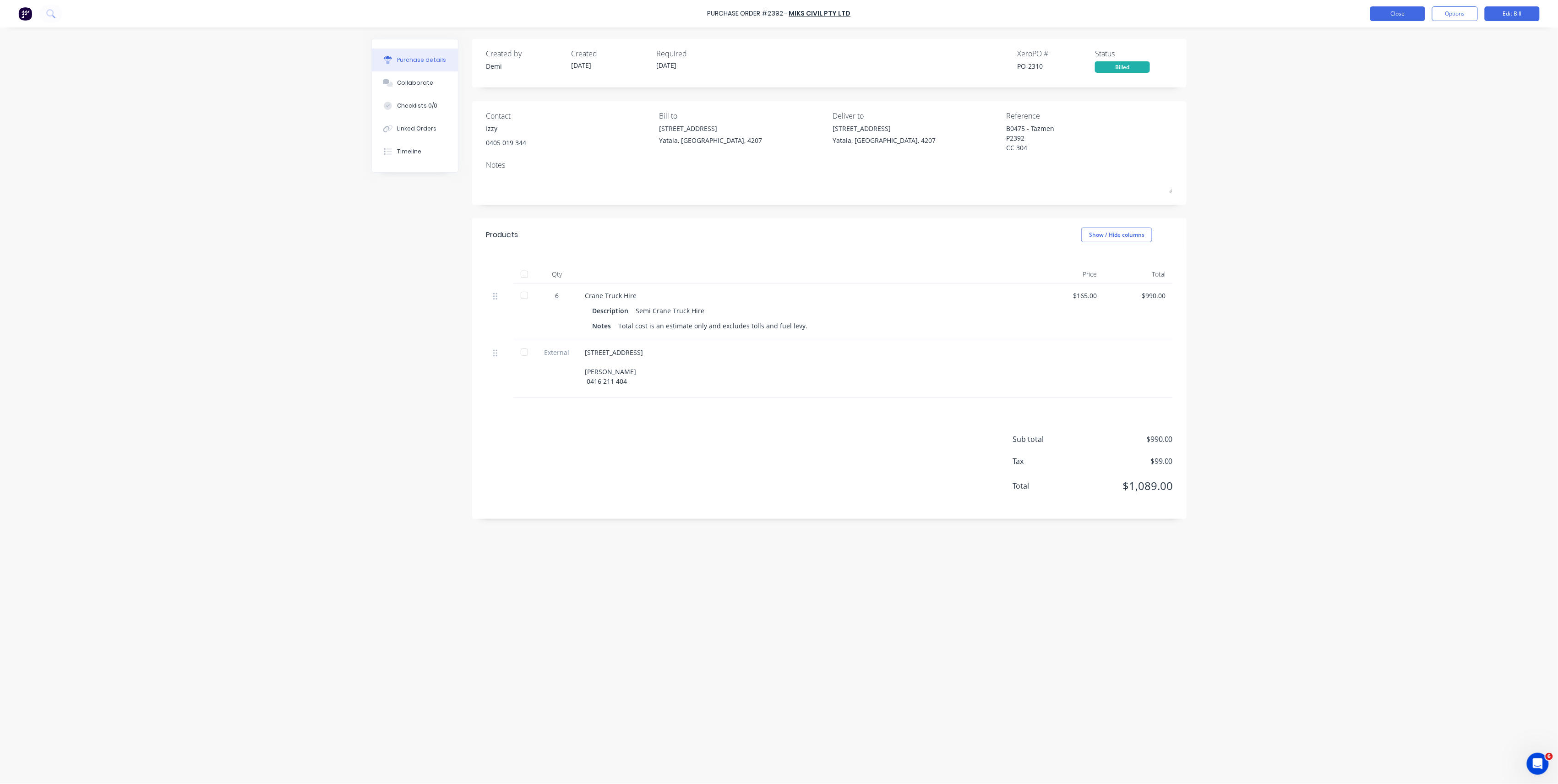
click at [1402, 19] on button "Close" at bounding box center [1397, 14] width 55 height 15
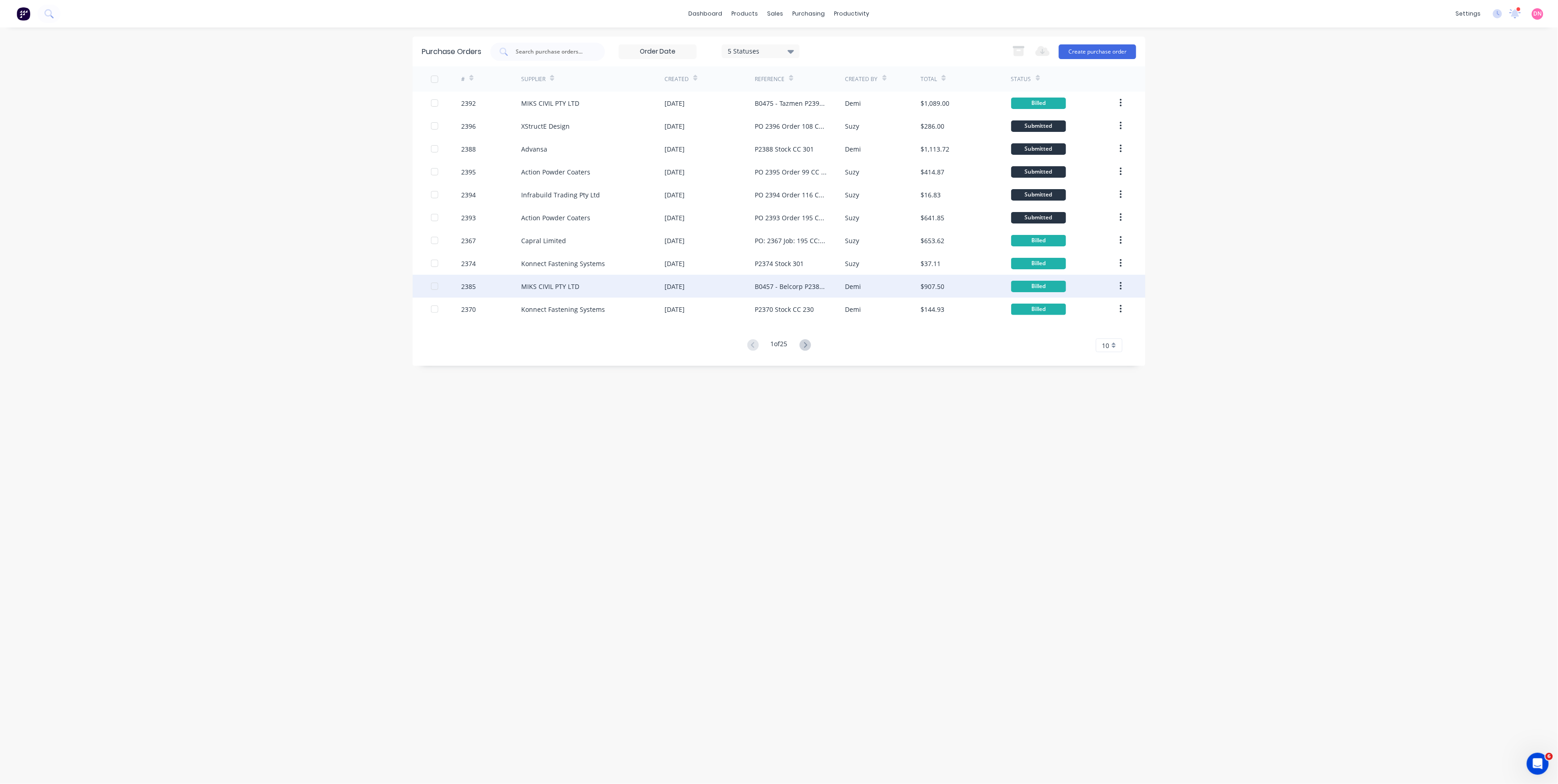
click at [628, 289] on div "MIKS CIVIL PTY LTD" at bounding box center [593, 287] width 144 height 23
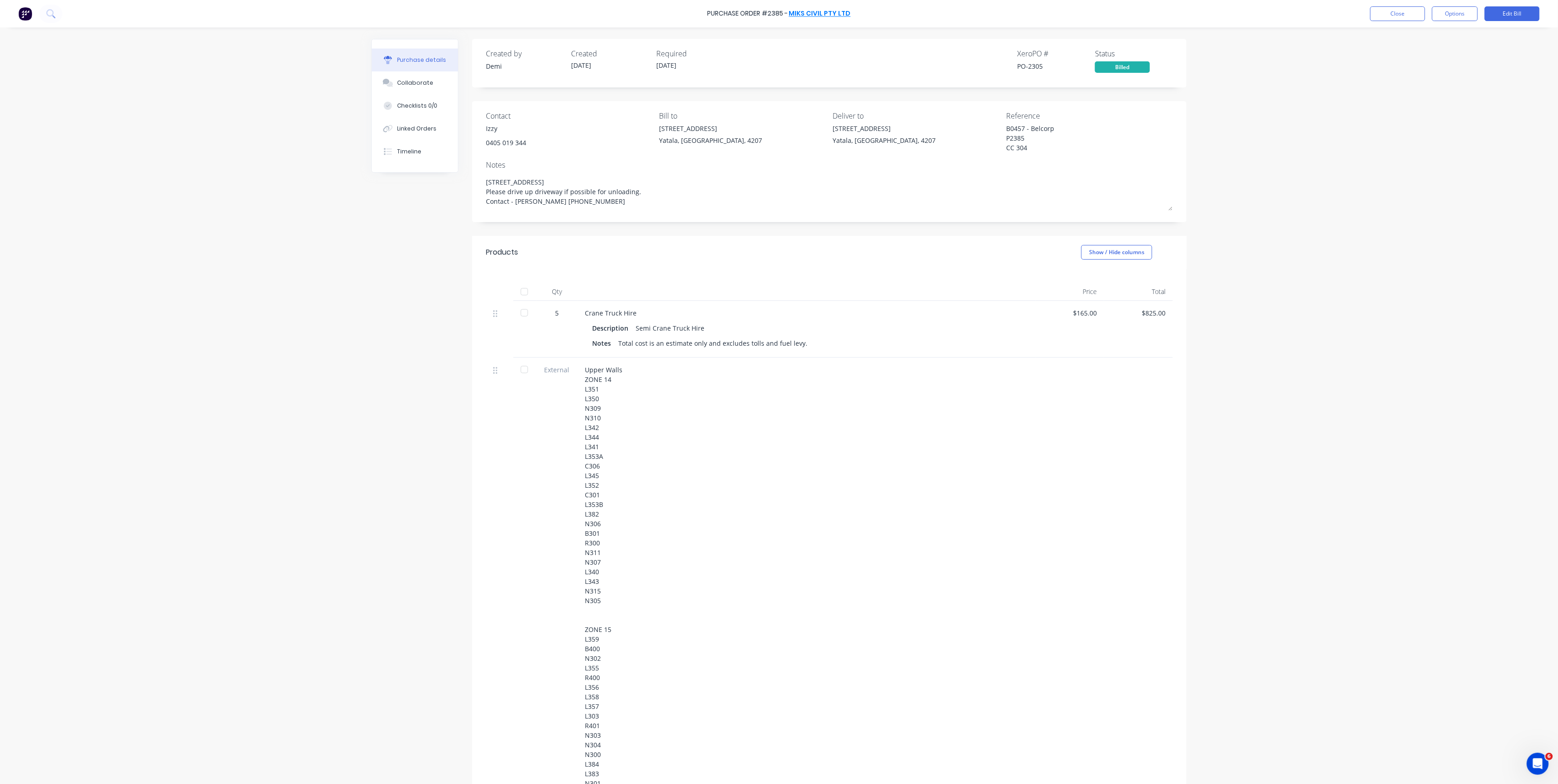
click at [802, 9] on link "MIKS CIVIL PTY LTD" at bounding box center [819, 13] width 62 height 9
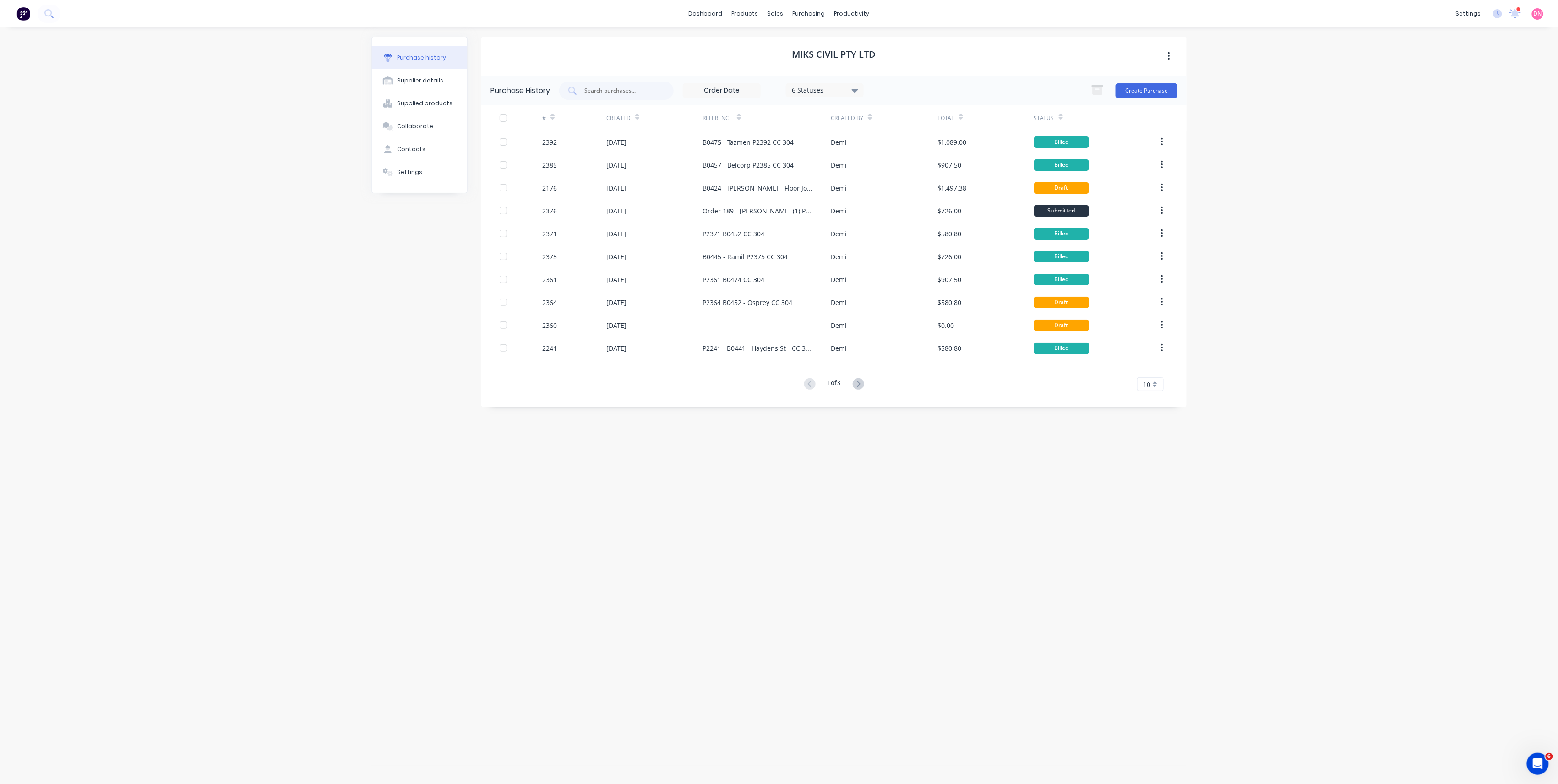
click at [856, 381] on icon at bounding box center [858, 384] width 12 height 12
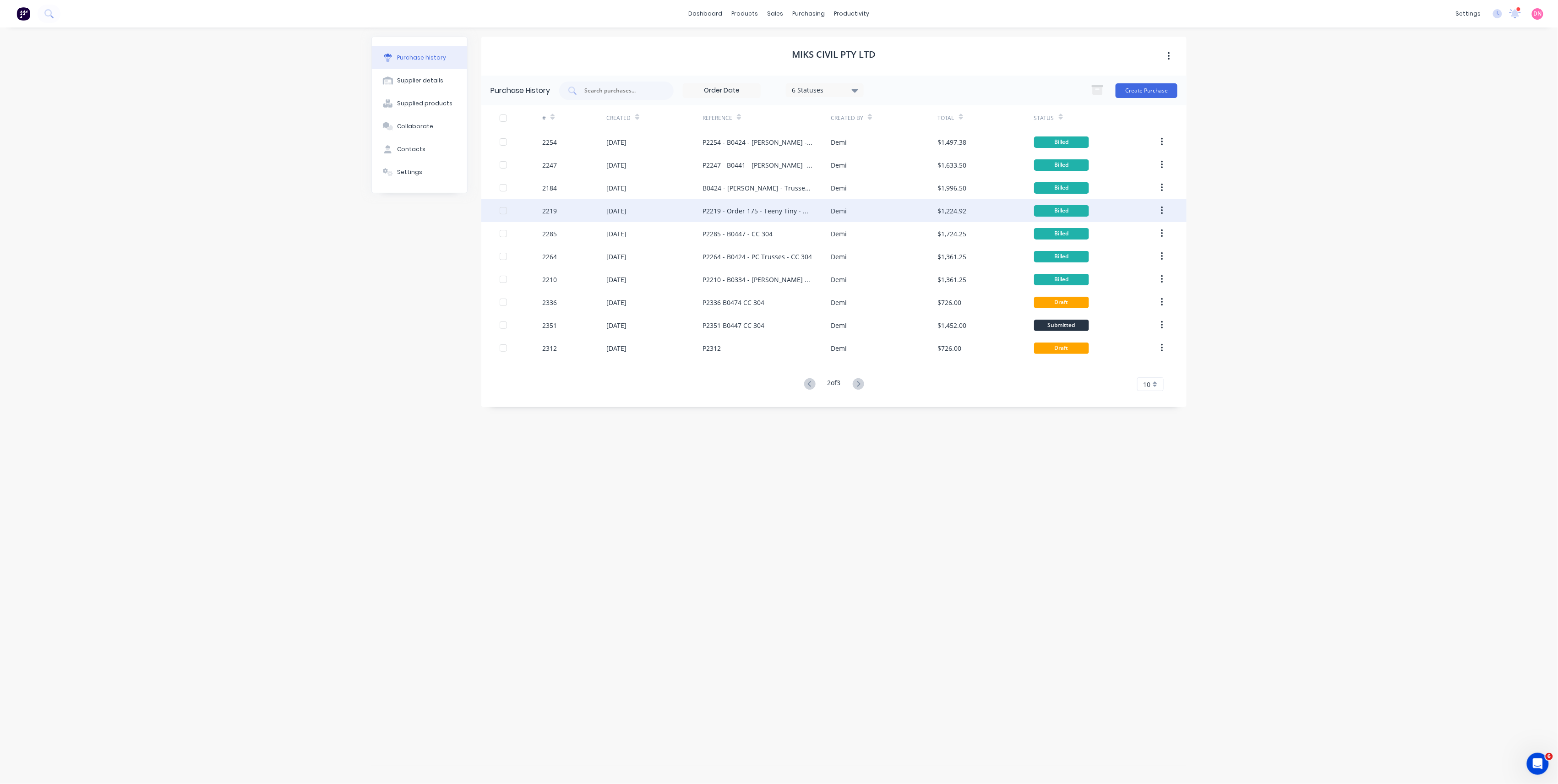
click at [911, 208] on div "Demi" at bounding box center [884, 211] width 107 height 23
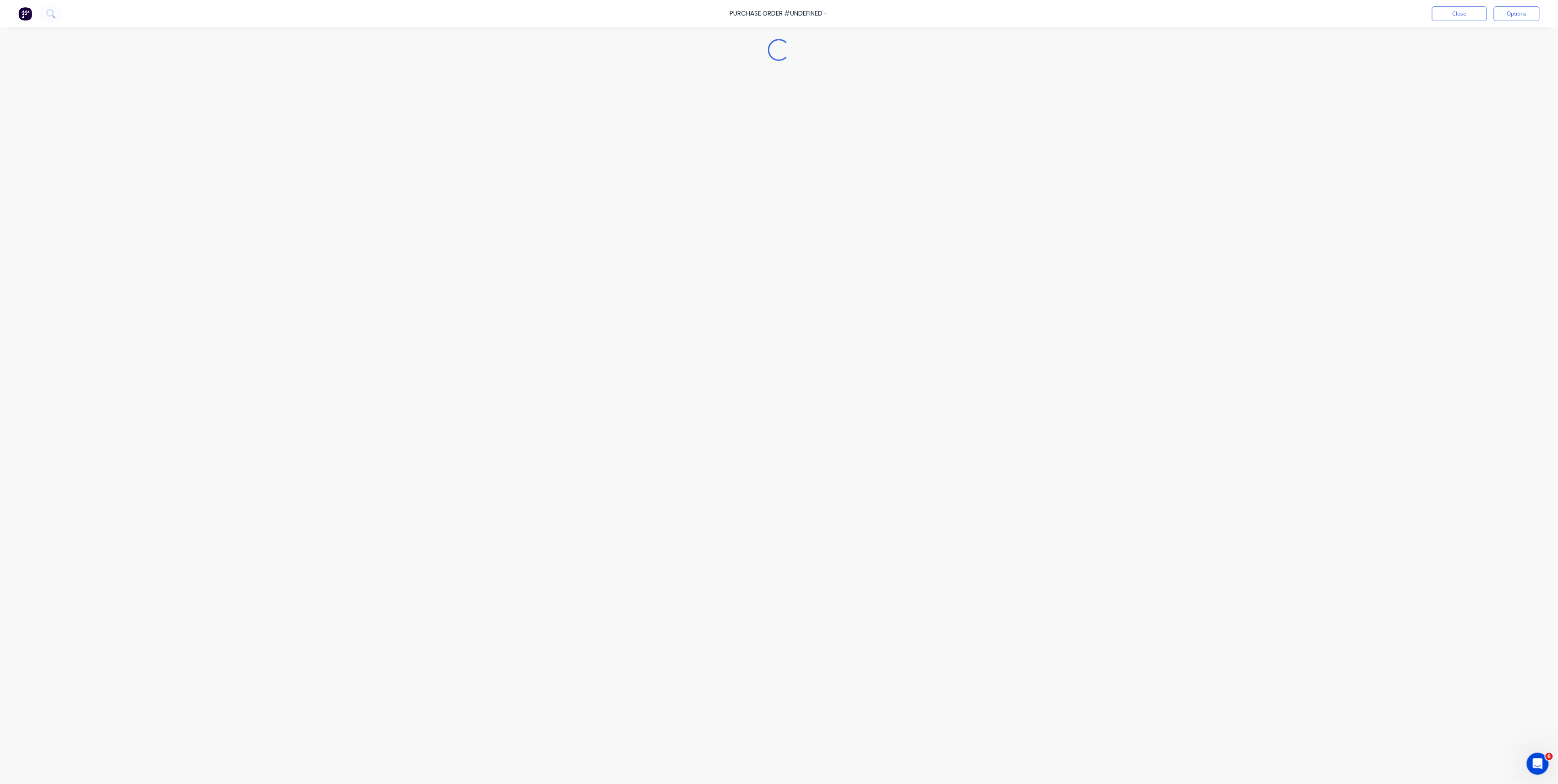
type textarea "x"
click at [1396, 10] on button "Close" at bounding box center [1397, 14] width 55 height 15
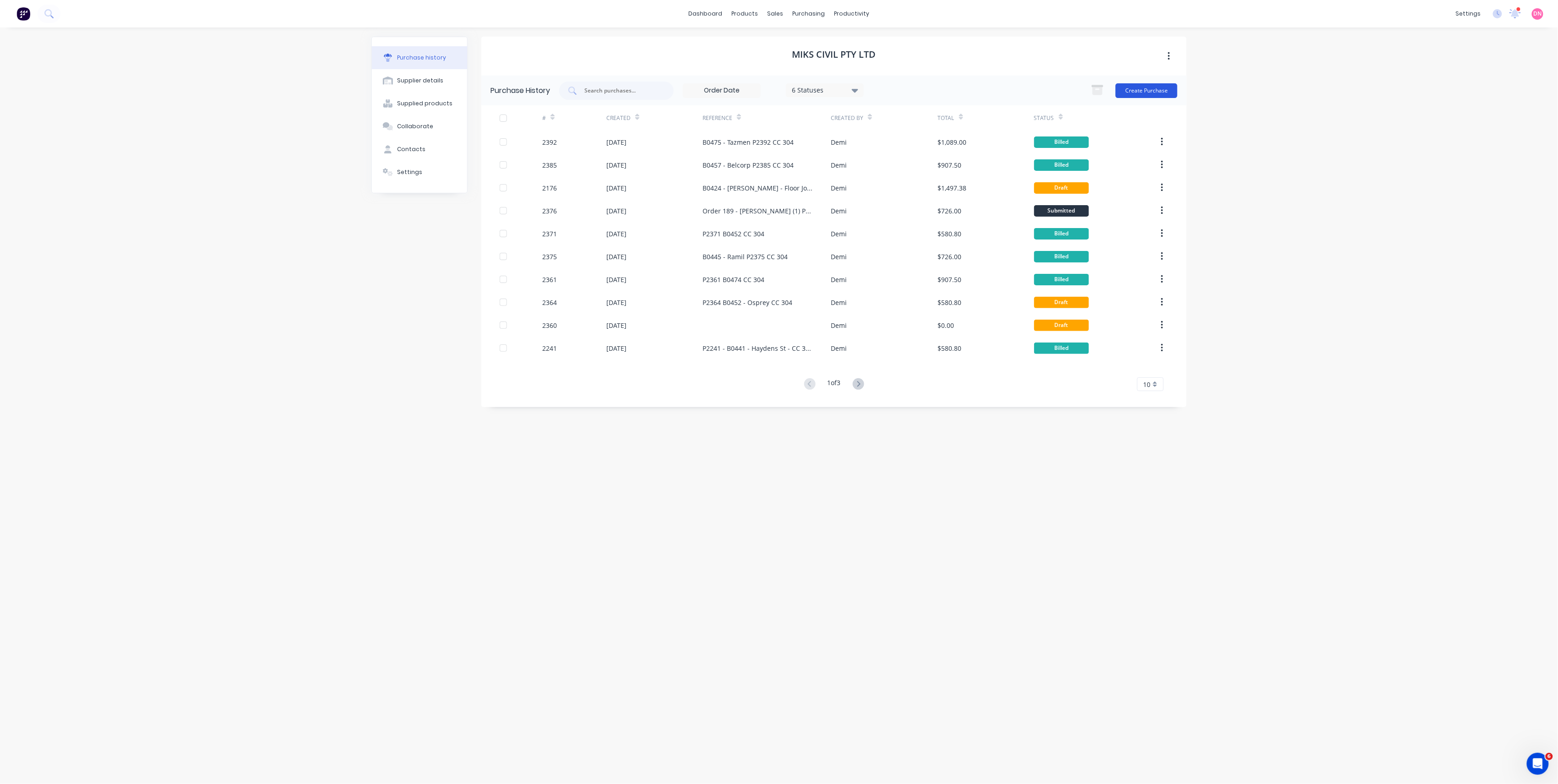
click at [1145, 91] on button "Create Purchase" at bounding box center [1146, 91] width 62 height 15
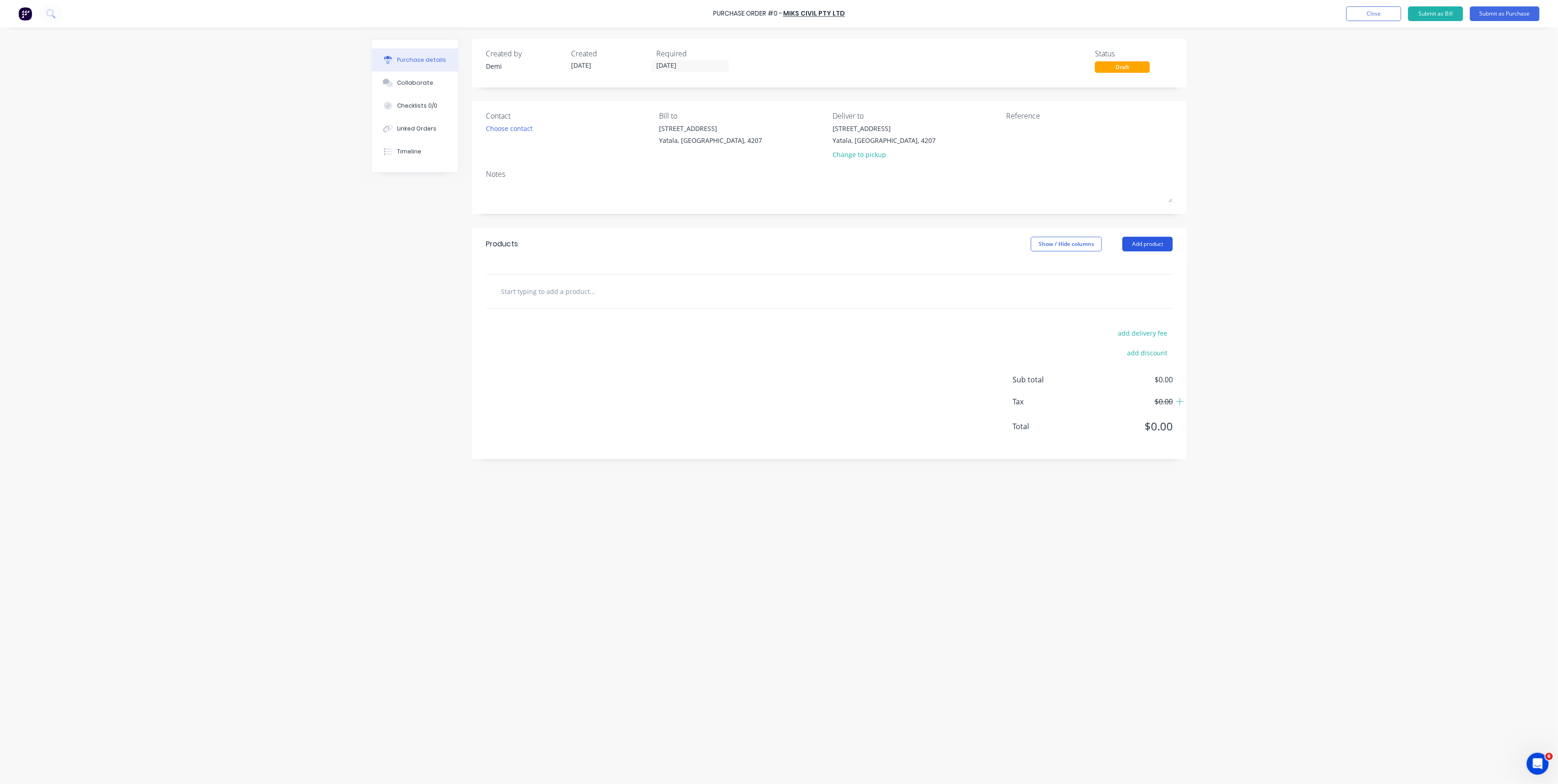
click at [1161, 248] on button "Add product" at bounding box center [1148, 244] width 50 height 15
click at [1151, 265] on div "Product catalogue" at bounding box center [1130, 268] width 71 height 14
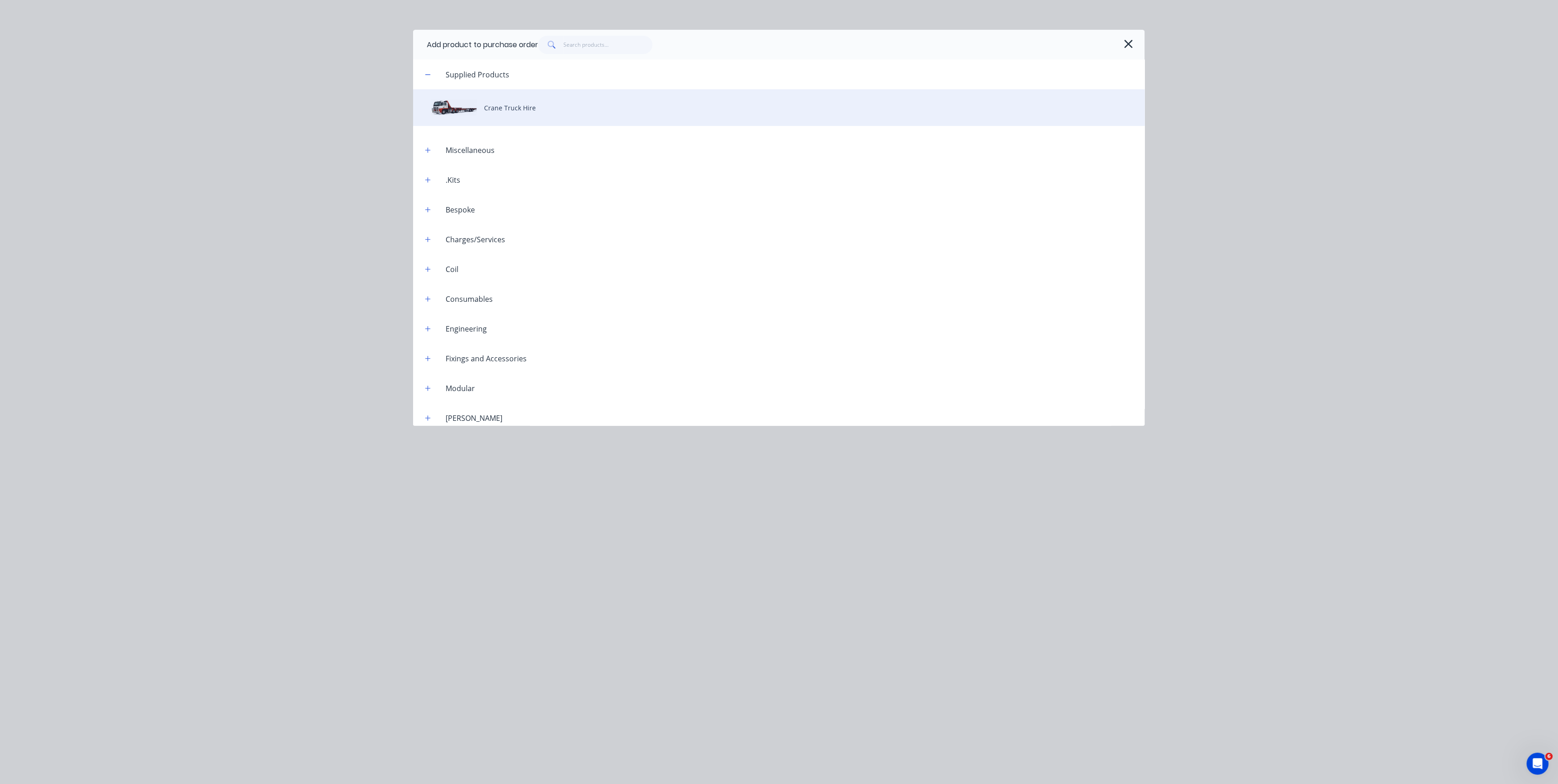
click at [519, 116] on div "Crane Truck Hire" at bounding box center [779, 108] width 732 height 37
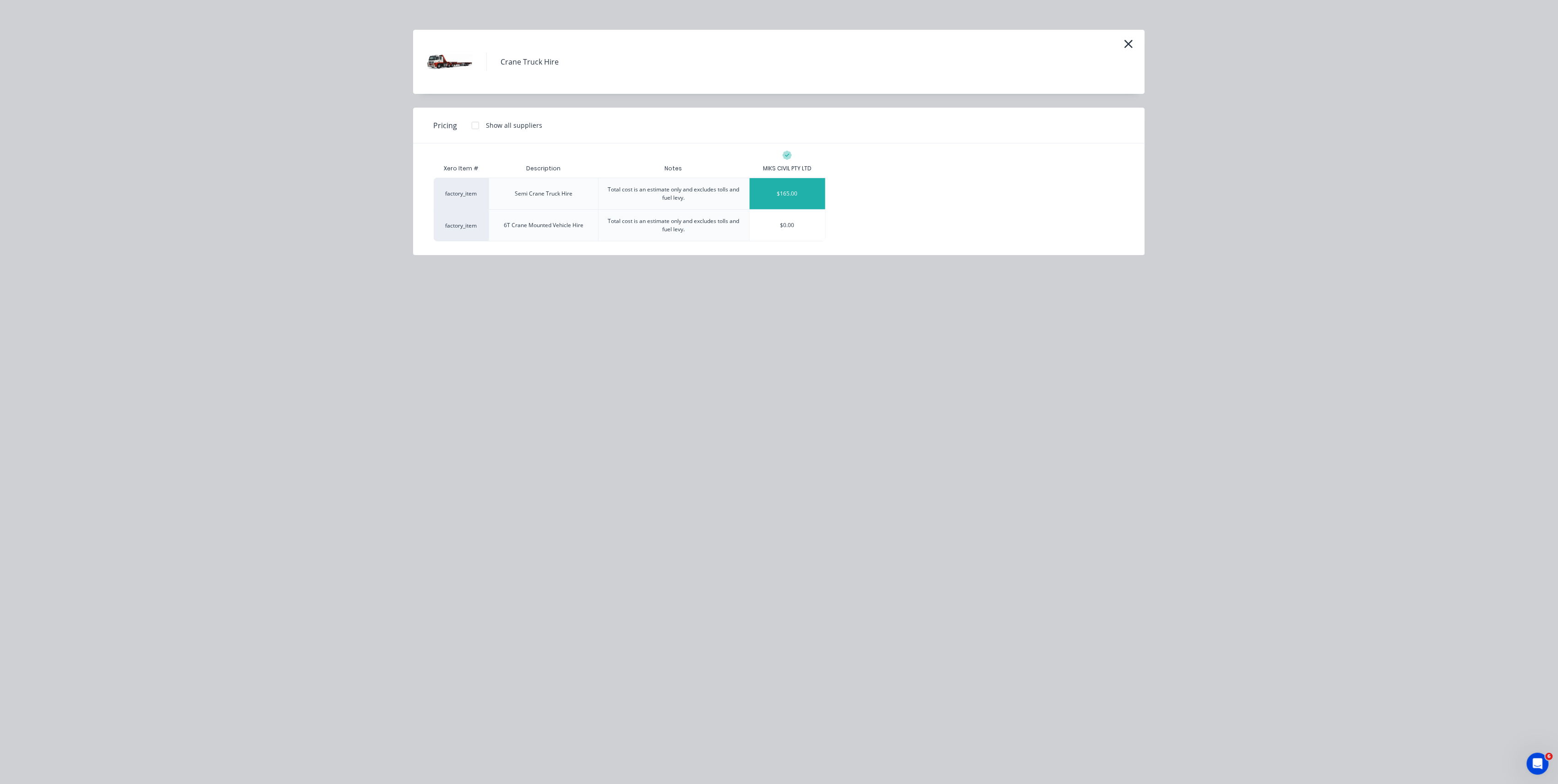
click at [770, 201] on div "$165.00" at bounding box center [788, 194] width 76 height 31
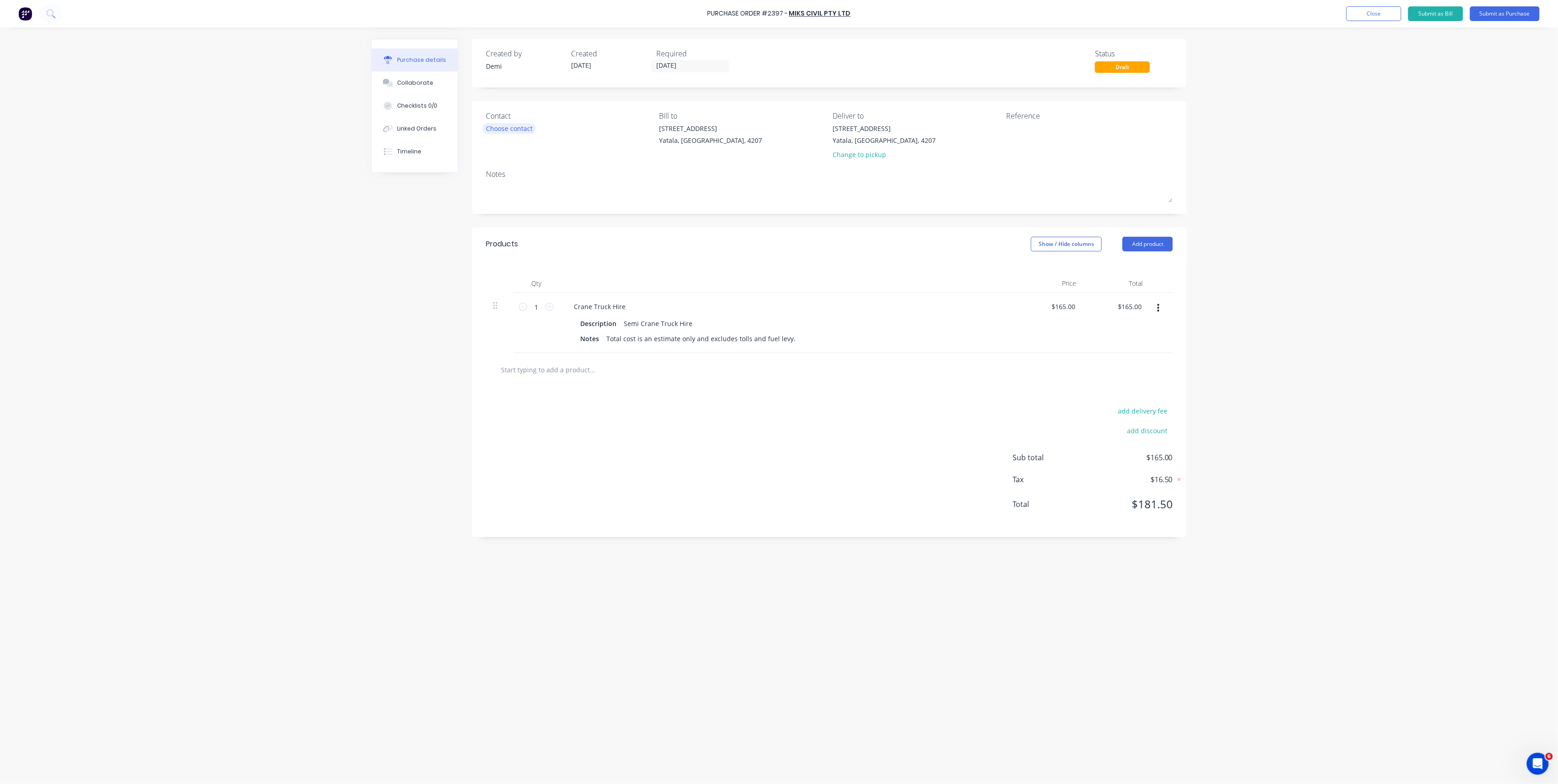
click at [530, 124] on div "Choose contact" at bounding box center [509, 129] width 47 height 10
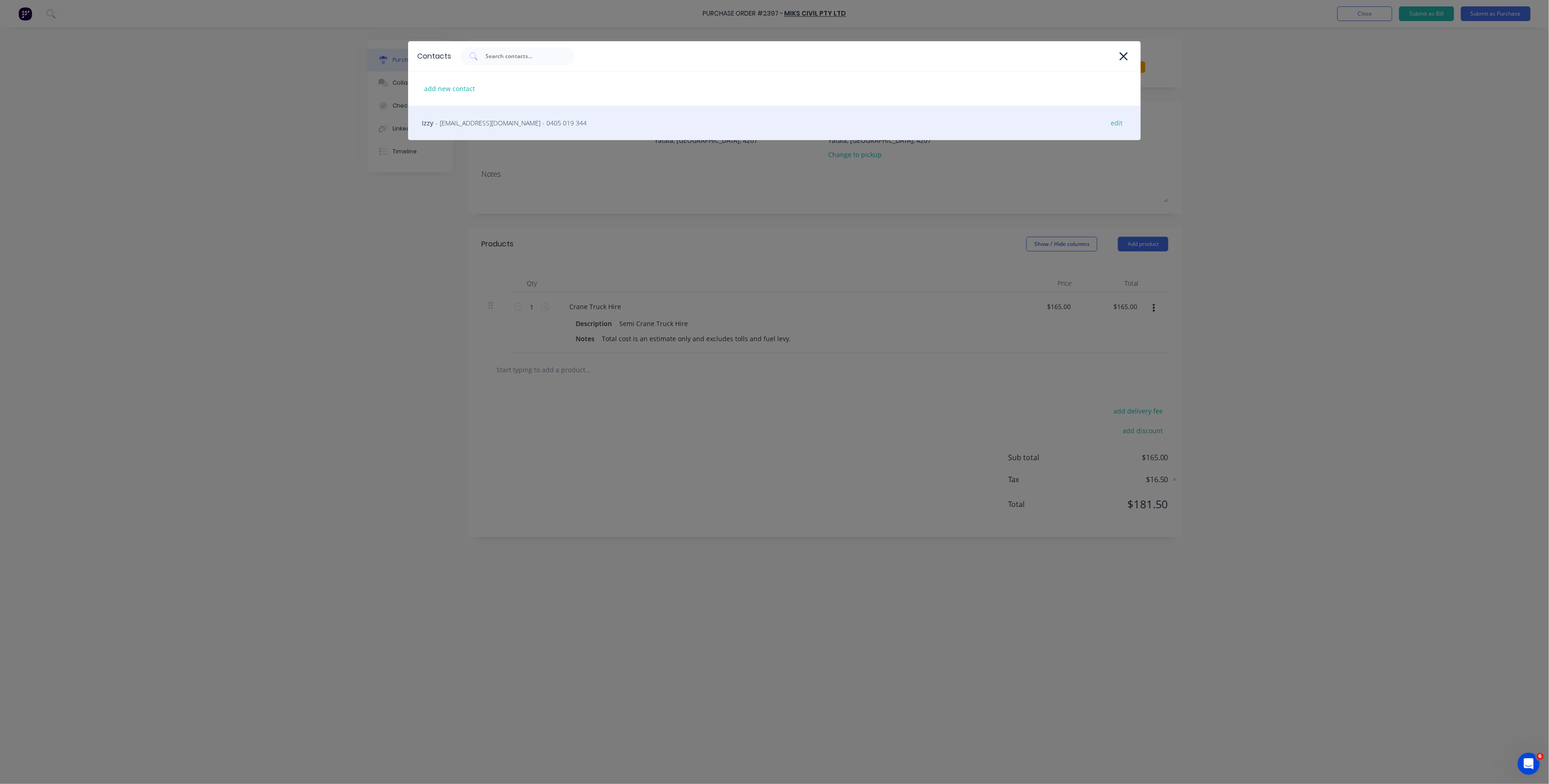
drag, startPoint x: 530, startPoint y: 127, endPoint x: 522, endPoint y: 198, distance: 71.4
click at [530, 125] on span "- [EMAIL_ADDRESS][DOMAIN_NAME] - 0405 019 344" at bounding box center [511, 123] width 151 height 10
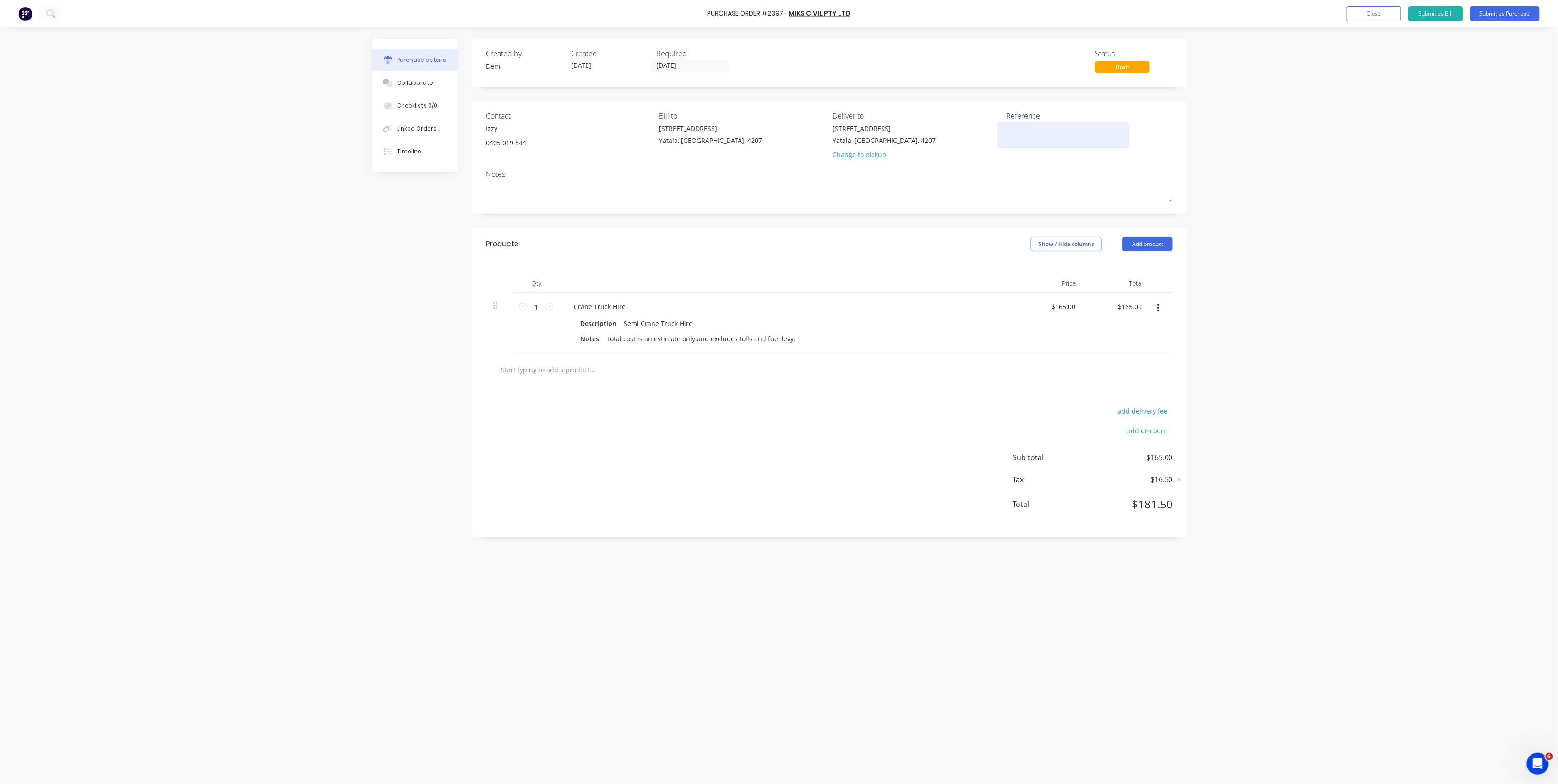
click at [1025, 143] on textarea at bounding box center [1063, 134] width 114 height 20
type textarea "H"
type textarea "Teeny Tinyt"
type textarea "x"
type textarea "Teeny Tinyt"
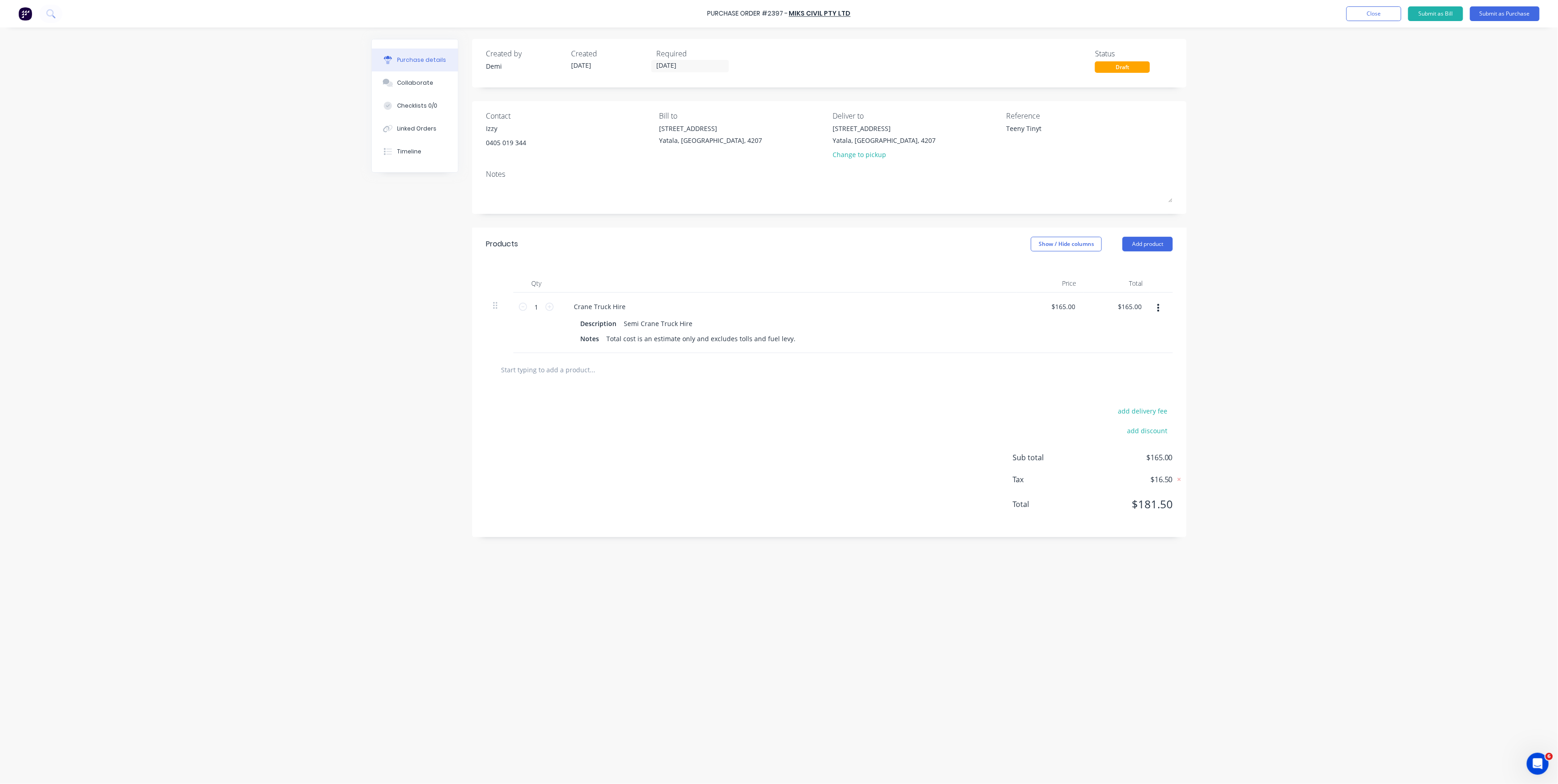
type textarea "x"
type textarea "Teeny Tinyt"
type textarea "x"
type textarea "Teeny Tiny"
type textarea "x"
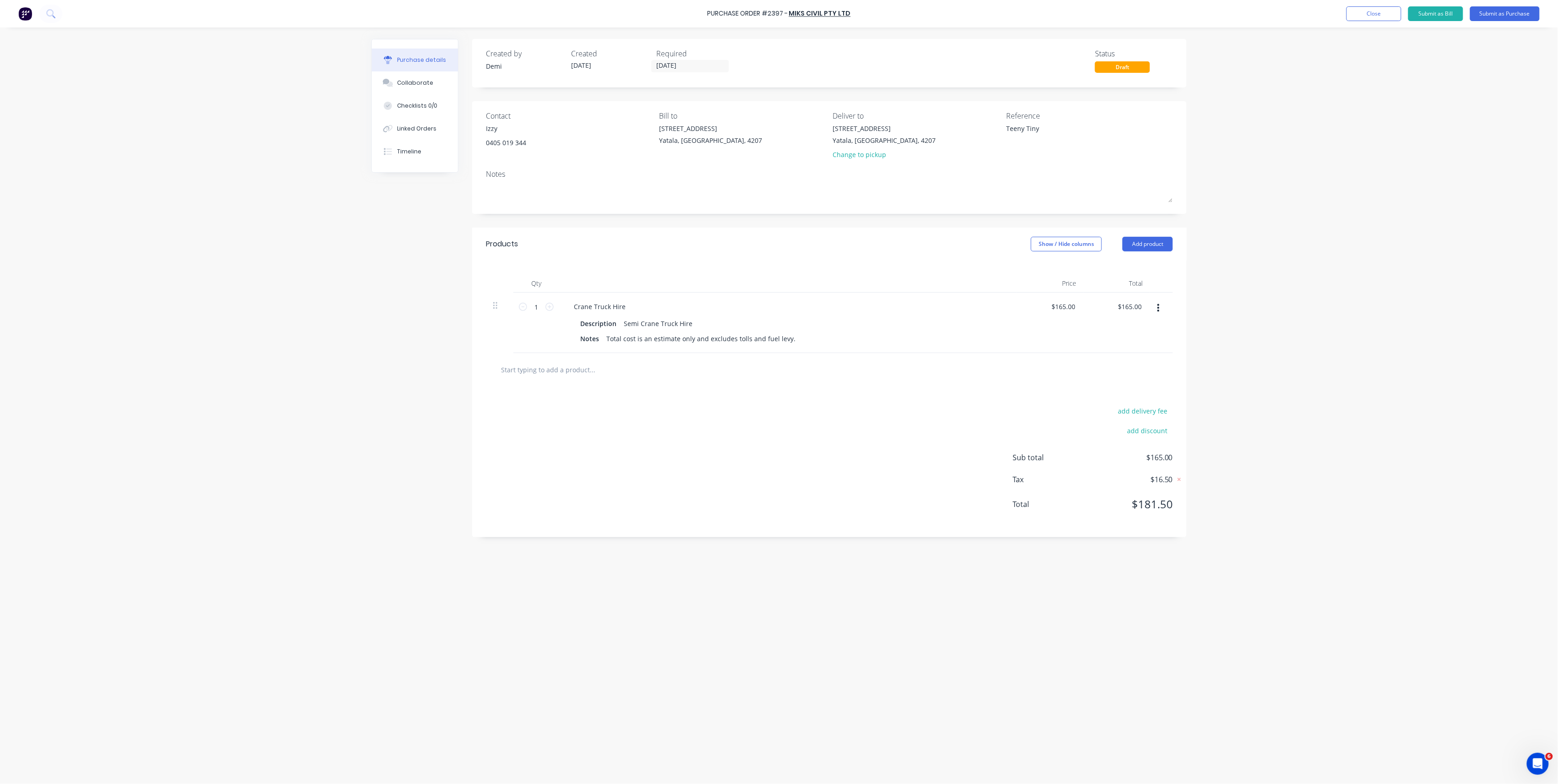
type textarea "Teeny Tiny-"
type textarea "x"
type textarea "Teeny Tiny"
type textarea "x"
type textarea "Teeny Tiny"
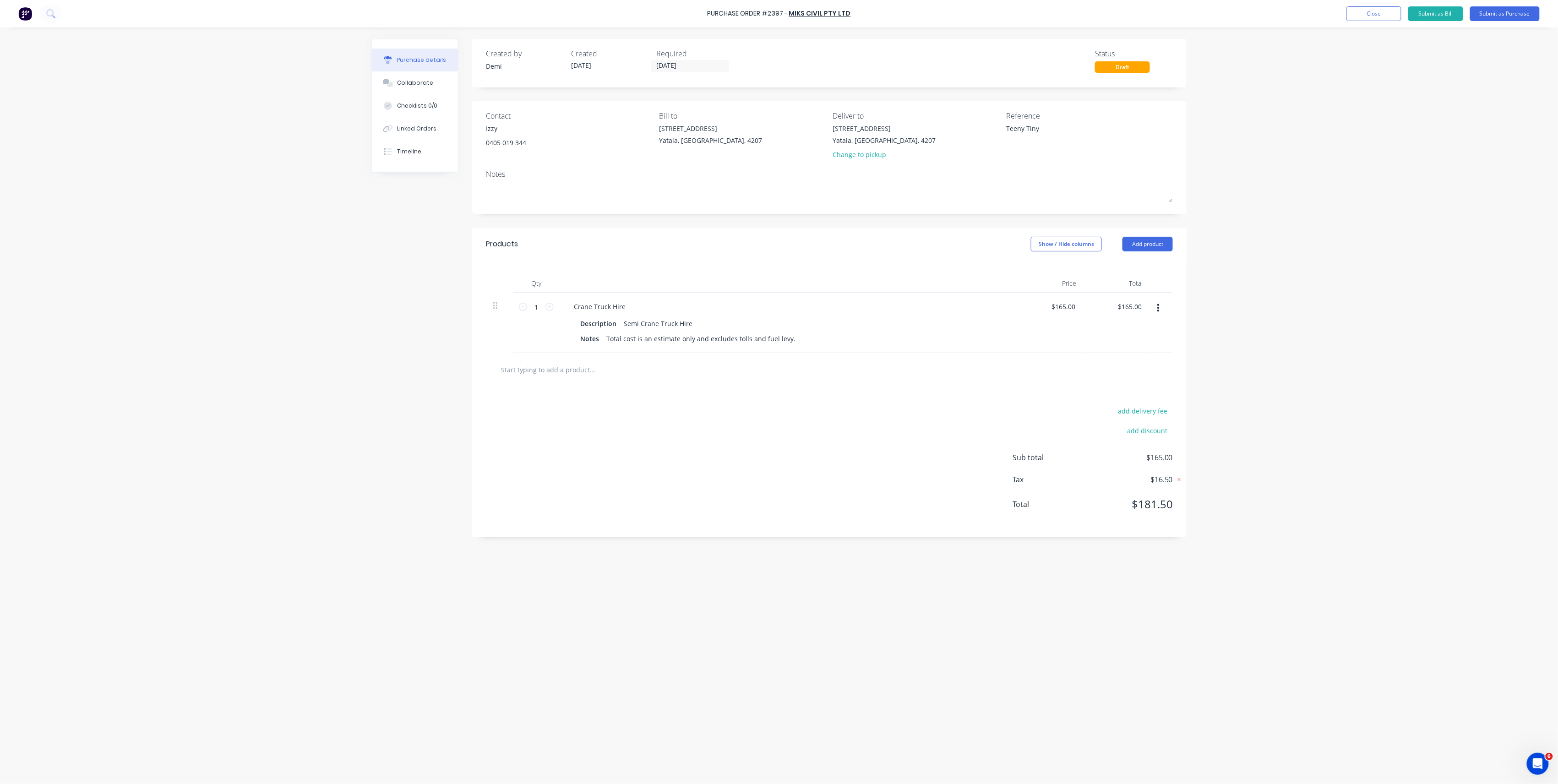
type textarea "x"
type textarea "Teeny Tiny -"
type textarea "x"
type textarea "Teeny Tiny -"
type textarea "x"
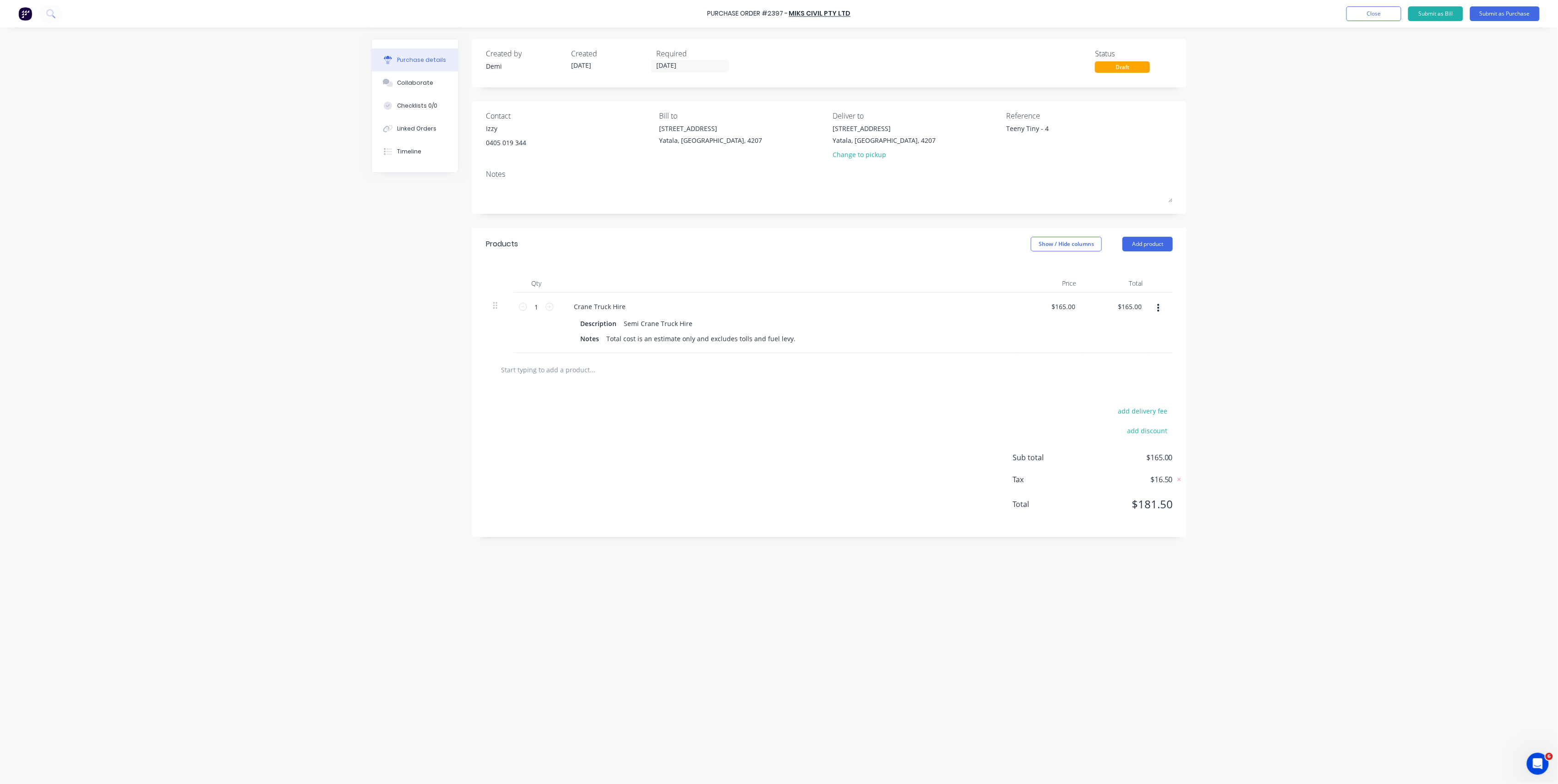
type textarea "Teeny Tiny - 40"
type textarea "x"
type textarea "Teeny Tiny - 407"
type textarea "x"
type textarea "Teeny Tiny - 407 a"
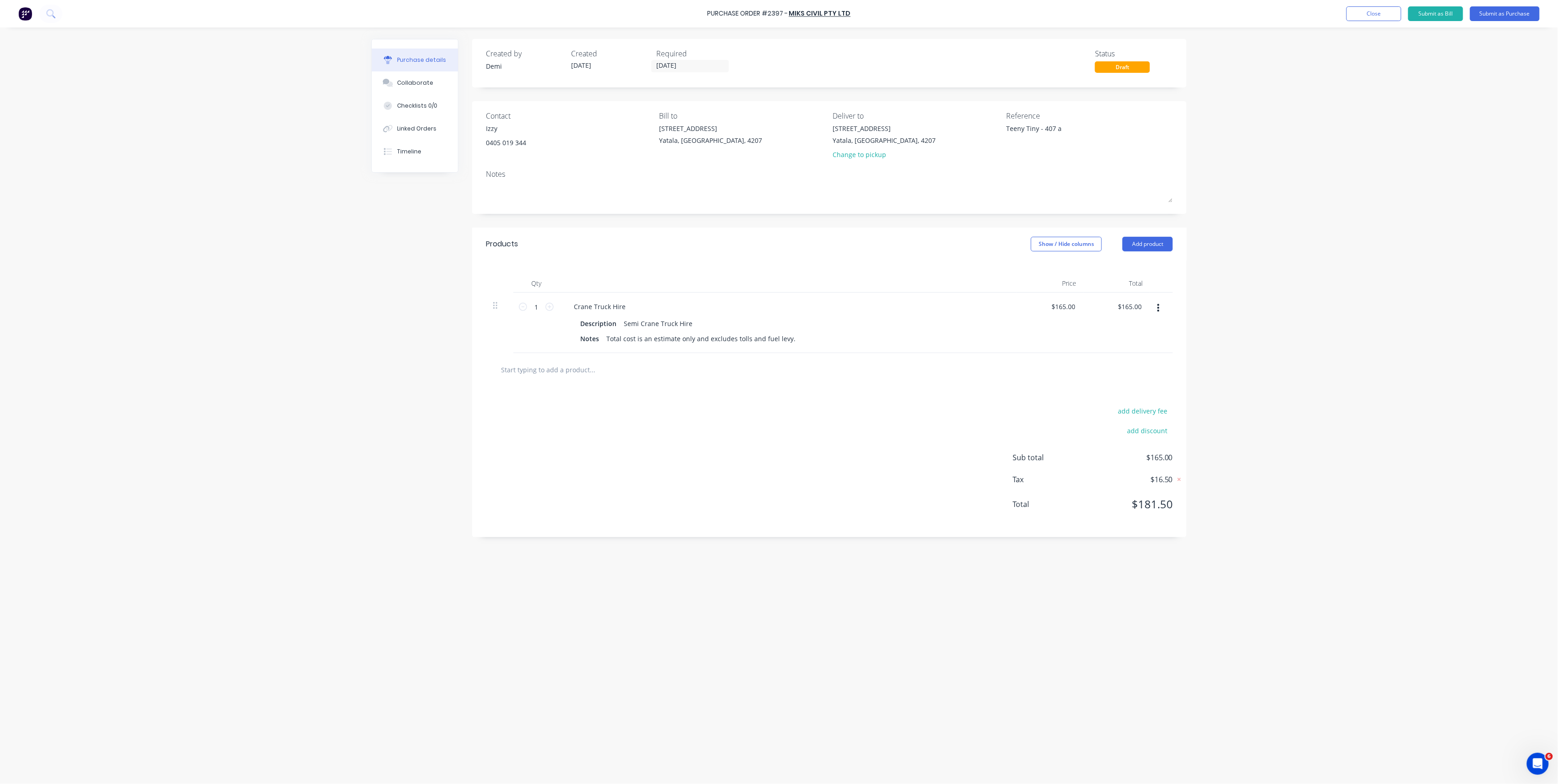
type textarea "x"
type textarea "Teeny Tiny - 407 and"
type textarea "x"
type textarea "Teeny Tiny - 407 and"
type textarea "x"
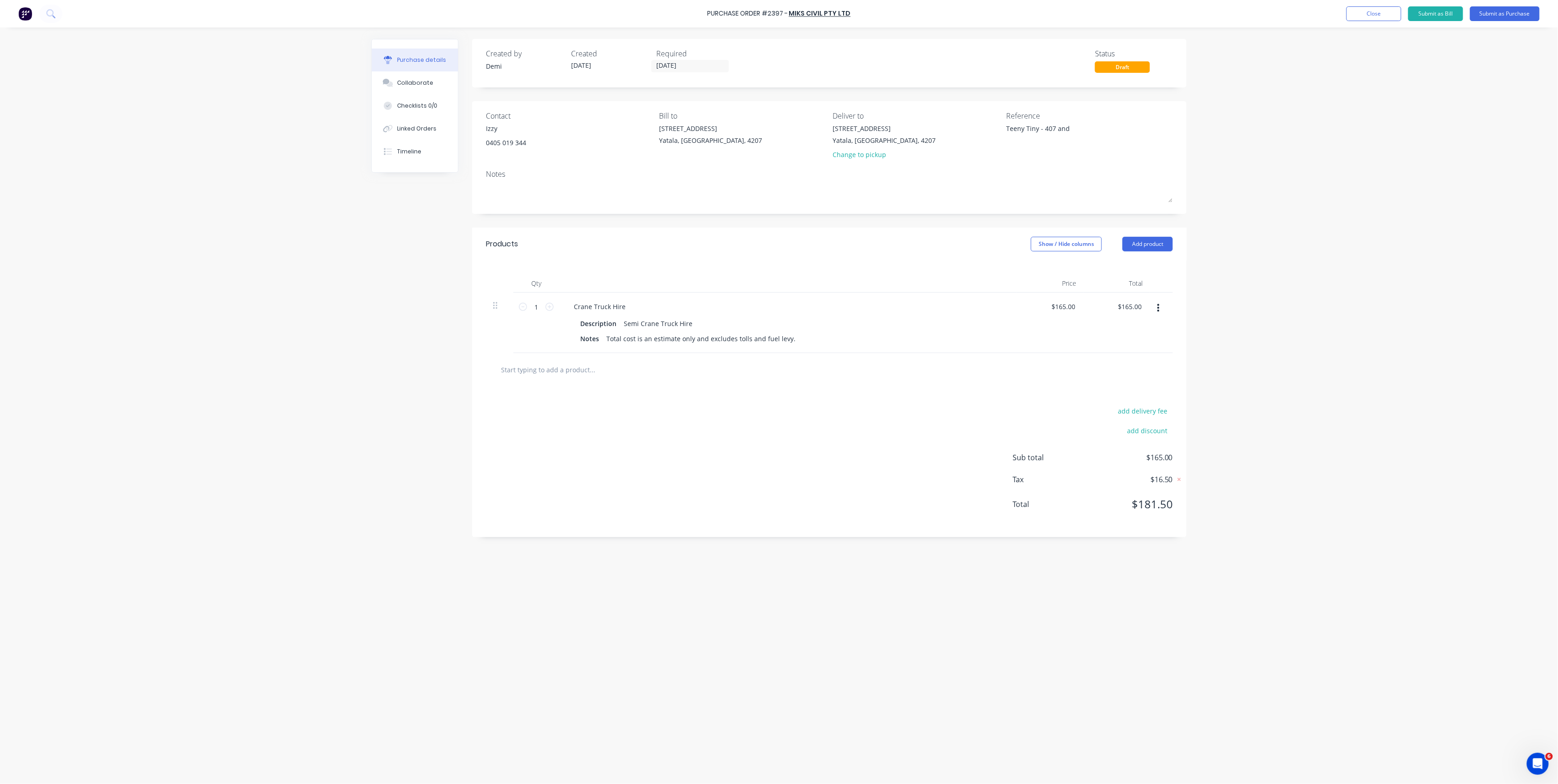
type textarea "Teeny Tiny - 407 and 4"
type textarea "x"
type textarea "Teeny Tiny - 407 and 40"
type textarea "x"
type textarea "Teeny Tiny - 407 and 408"
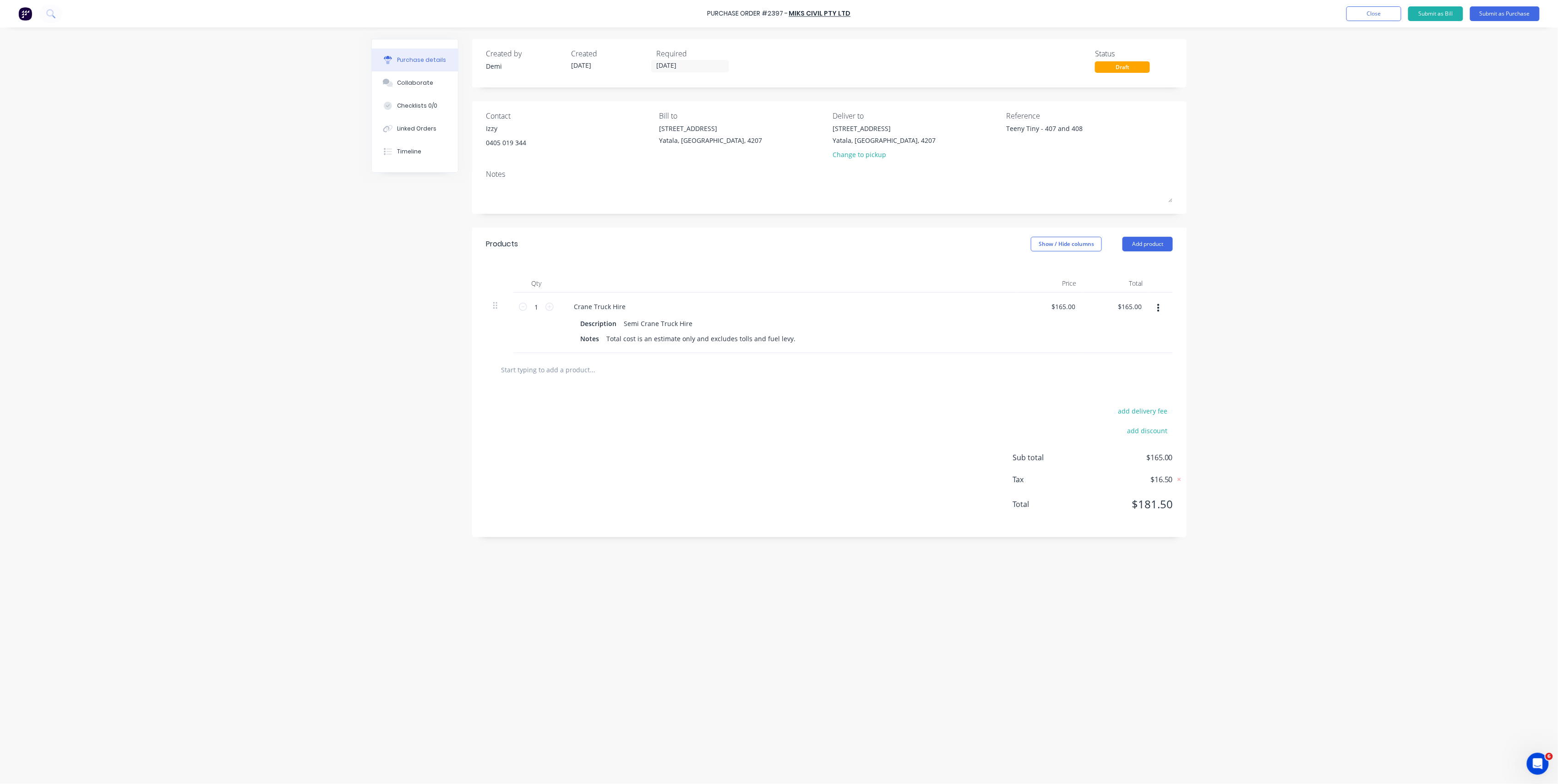
type textarea "x"
type textarea "Teeny Tiny - 407 and 408"
click at [1069, 135] on textarea "Teeny Tiny - 407 and 408" at bounding box center [1063, 134] width 114 height 20
type textarea "x"
click at [1101, 132] on textarea "Teeny Tiny - 407 and 408" at bounding box center [1063, 134] width 114 height 20
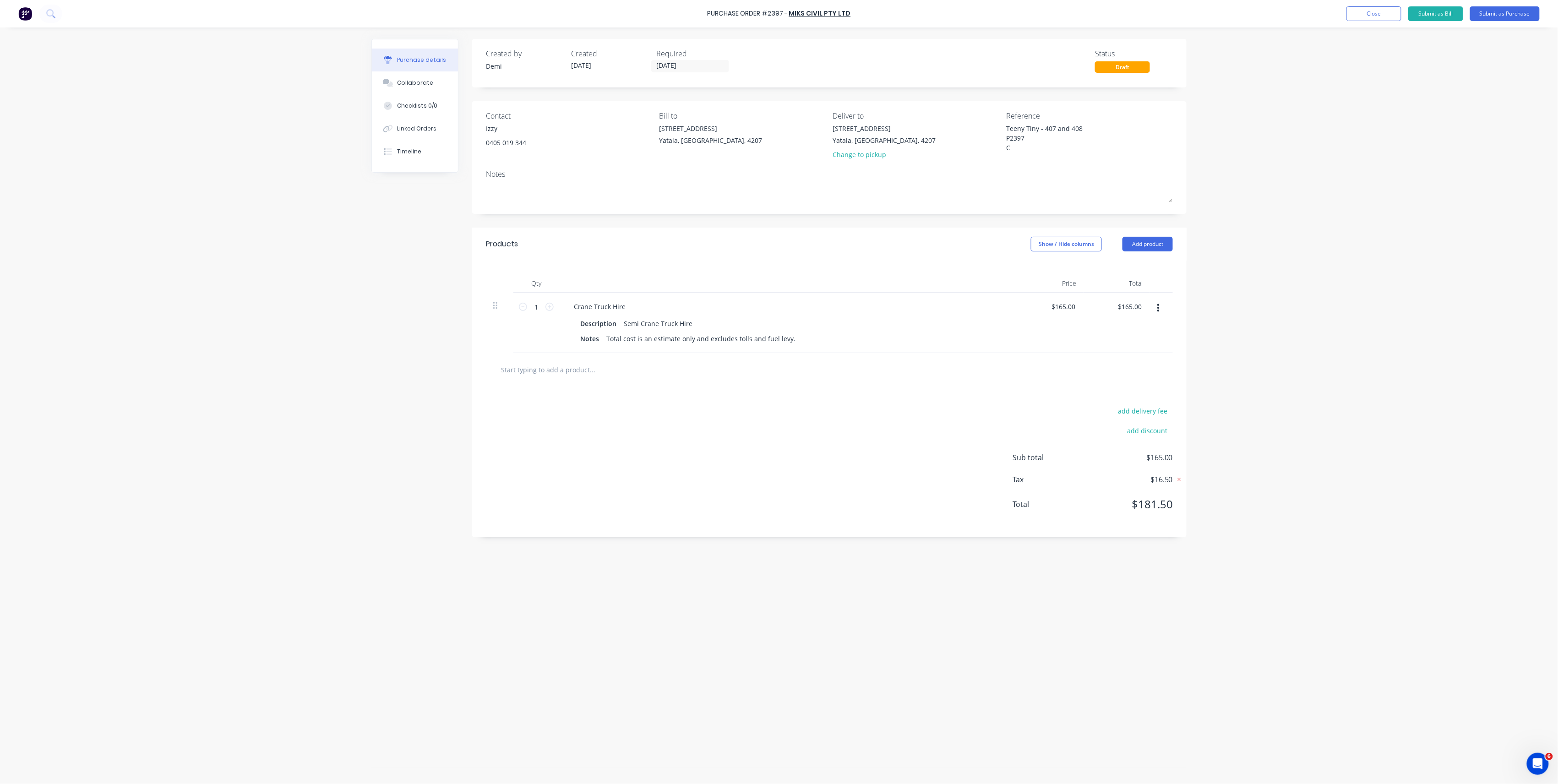
type textarea "Teeny Tiny - 407 and 408 P2397 CC"
type textarea "x"
type textarea "Teeny Tiny - 407 and 408 P2397 CC"
type textarea "x"
type textarea "Teeny Tiny - 407 and 408 P2397 CC 3"
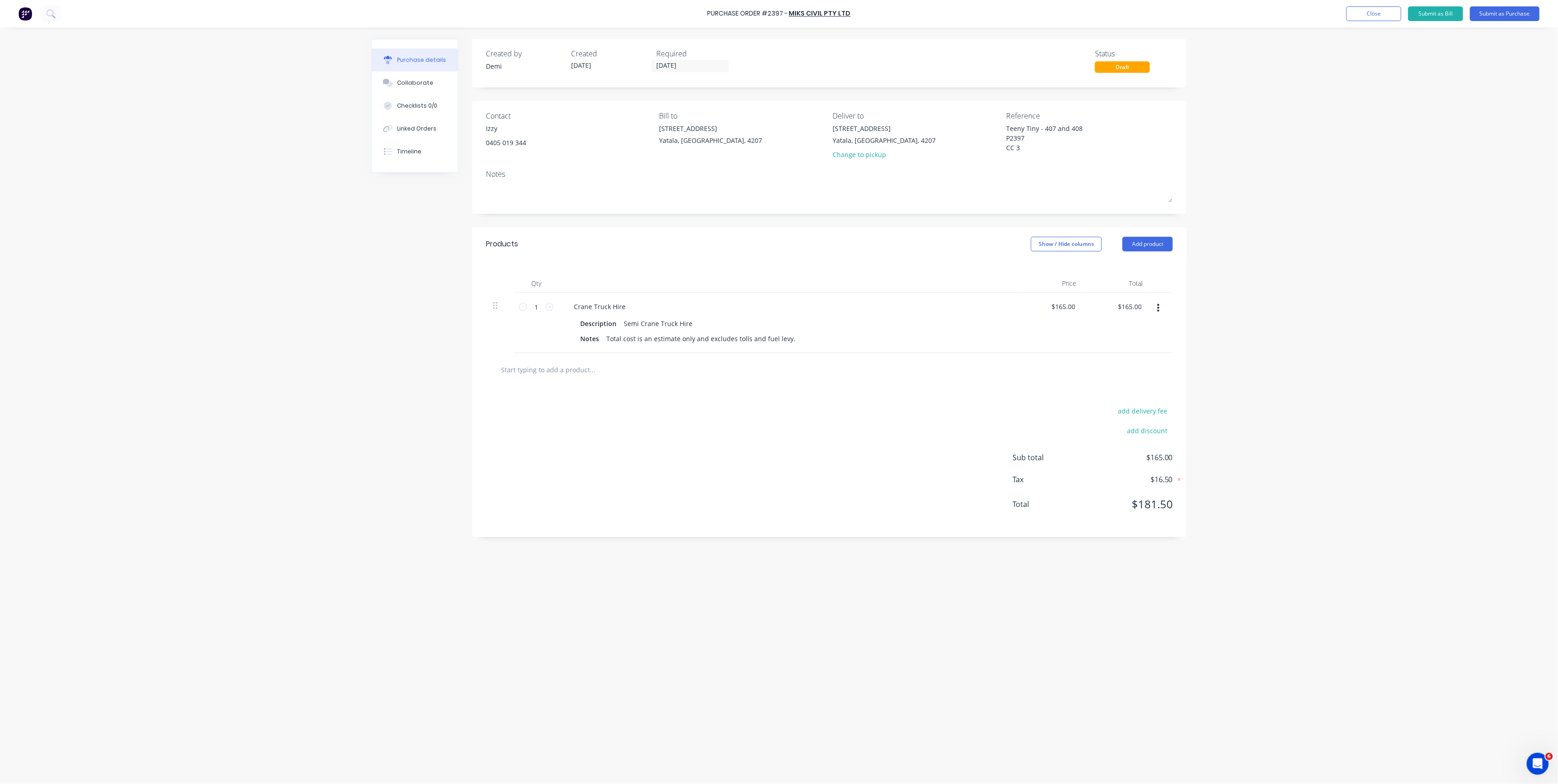
type textarea "x"
type textarea "Teeny Tiny - 407 and 408 P2397 CC 30"
type textarea "x"
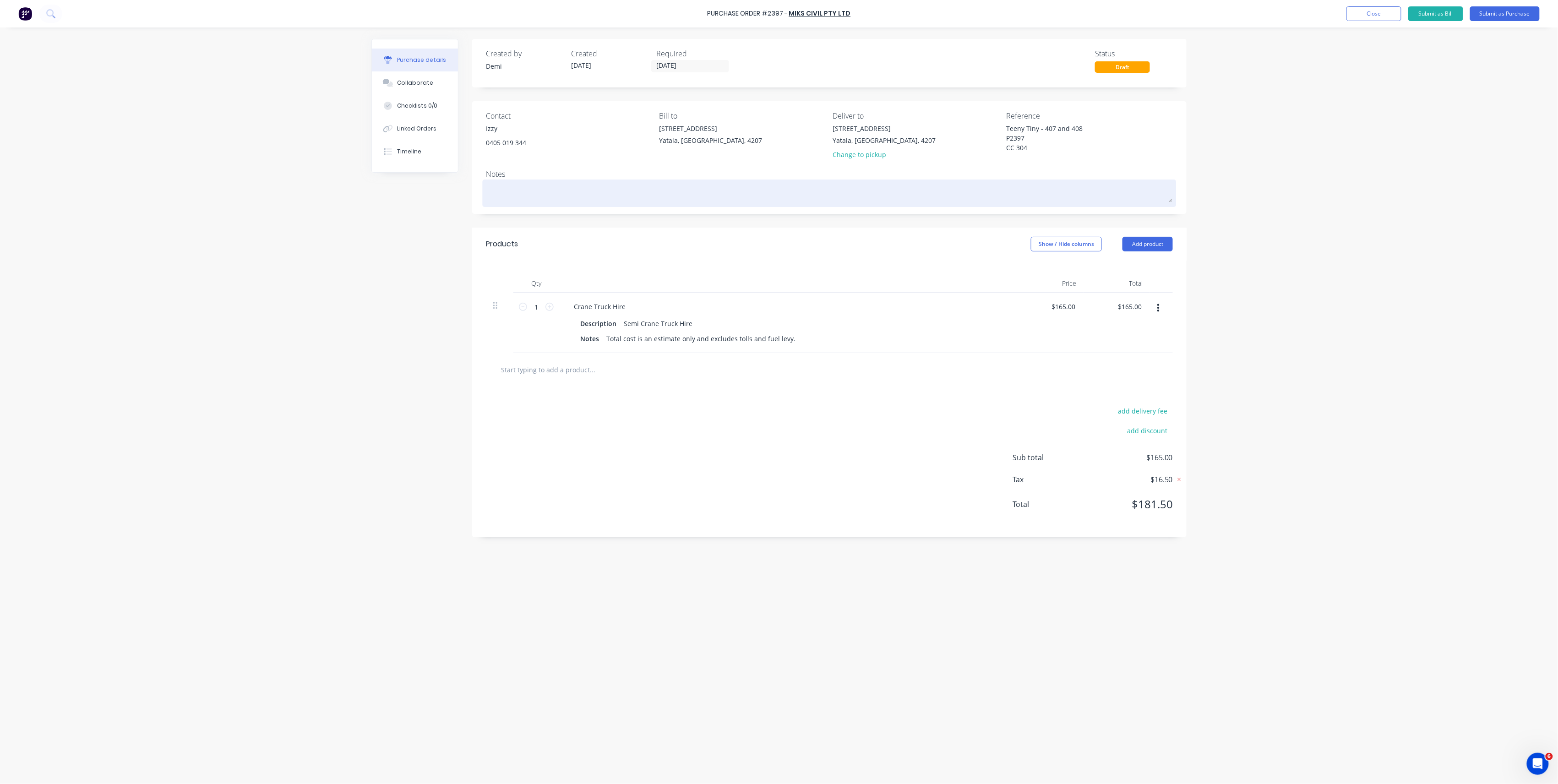
type textarea "Teeny Tiny - 407 and 408 P2397 CC 304"
type textarea "x"
type textarea "Teeny Tiny - 407 and 408 P2397 CC 304"
click at [675, 203] on div at bounding box center [829, 193] width 687 height 23
click at [696, 189] on textarea at bounding box center [829, 192] width 687 height 20
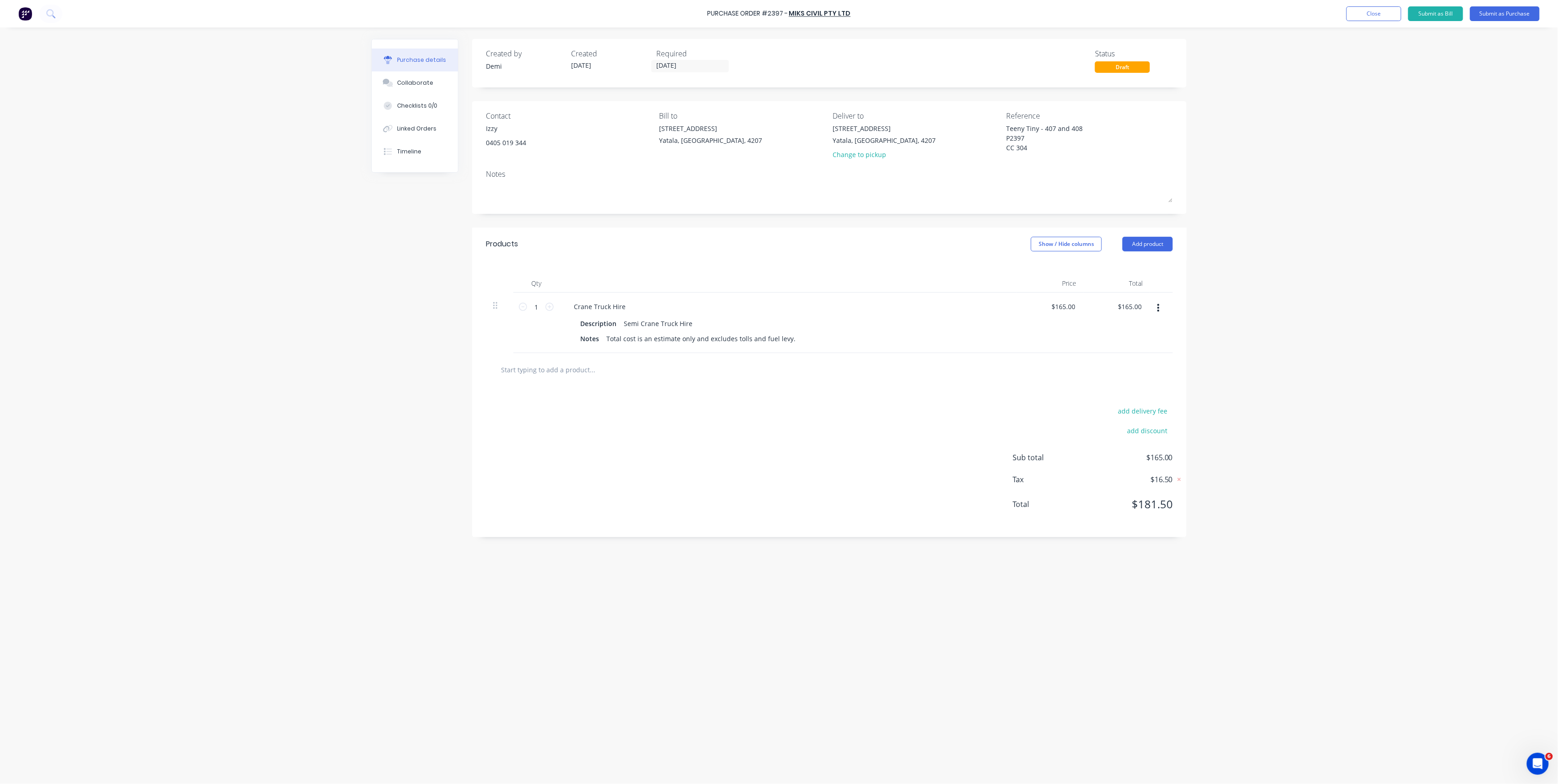
type textarea "x"
type textarea "8"
type textarea "x"
type textarea "8:"
type textarea "x"
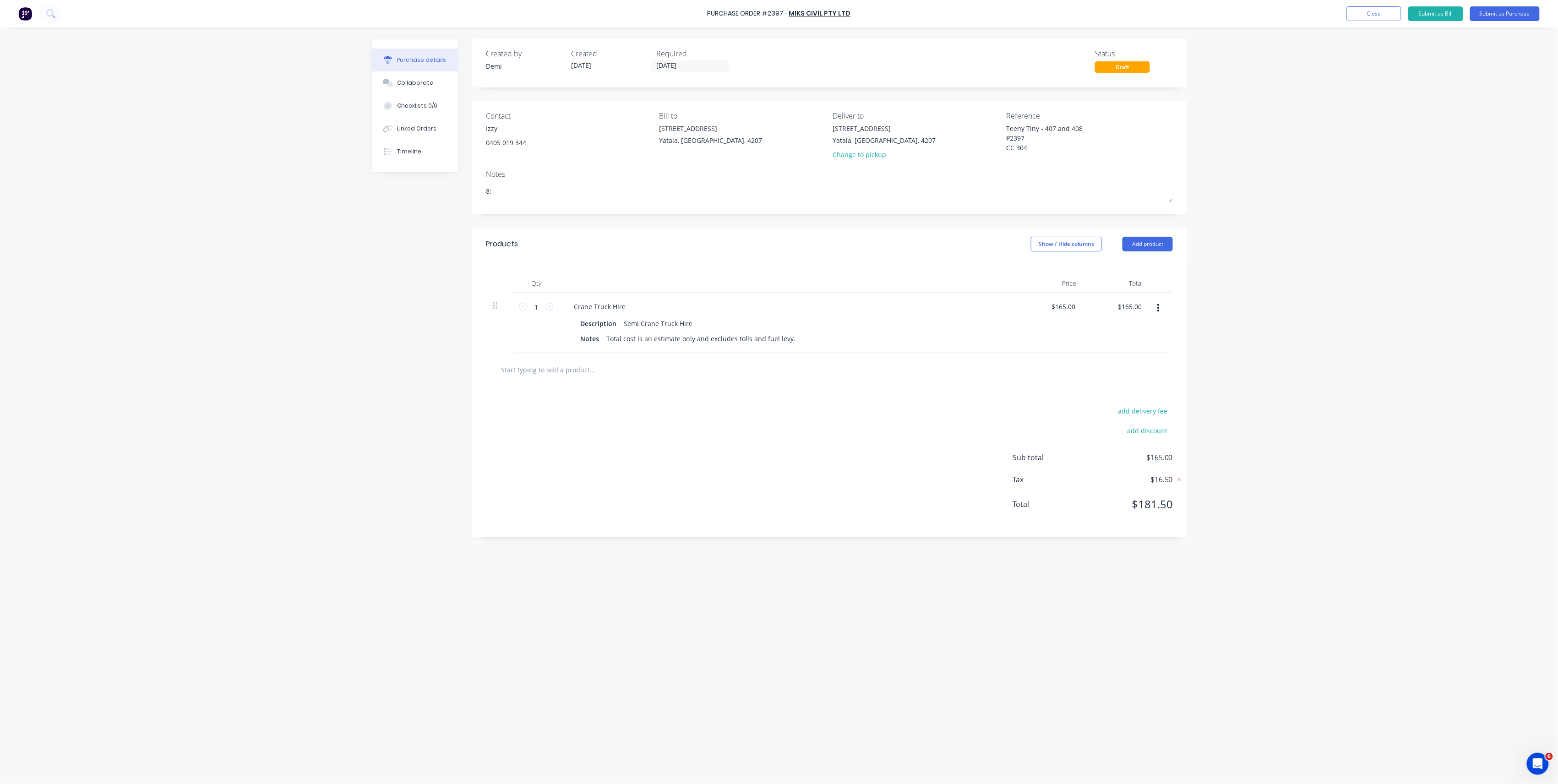
type textarea "8:3"
type textarea "x"
type textarea "8:30"
type textarea "x"
type textarea "8:30A"
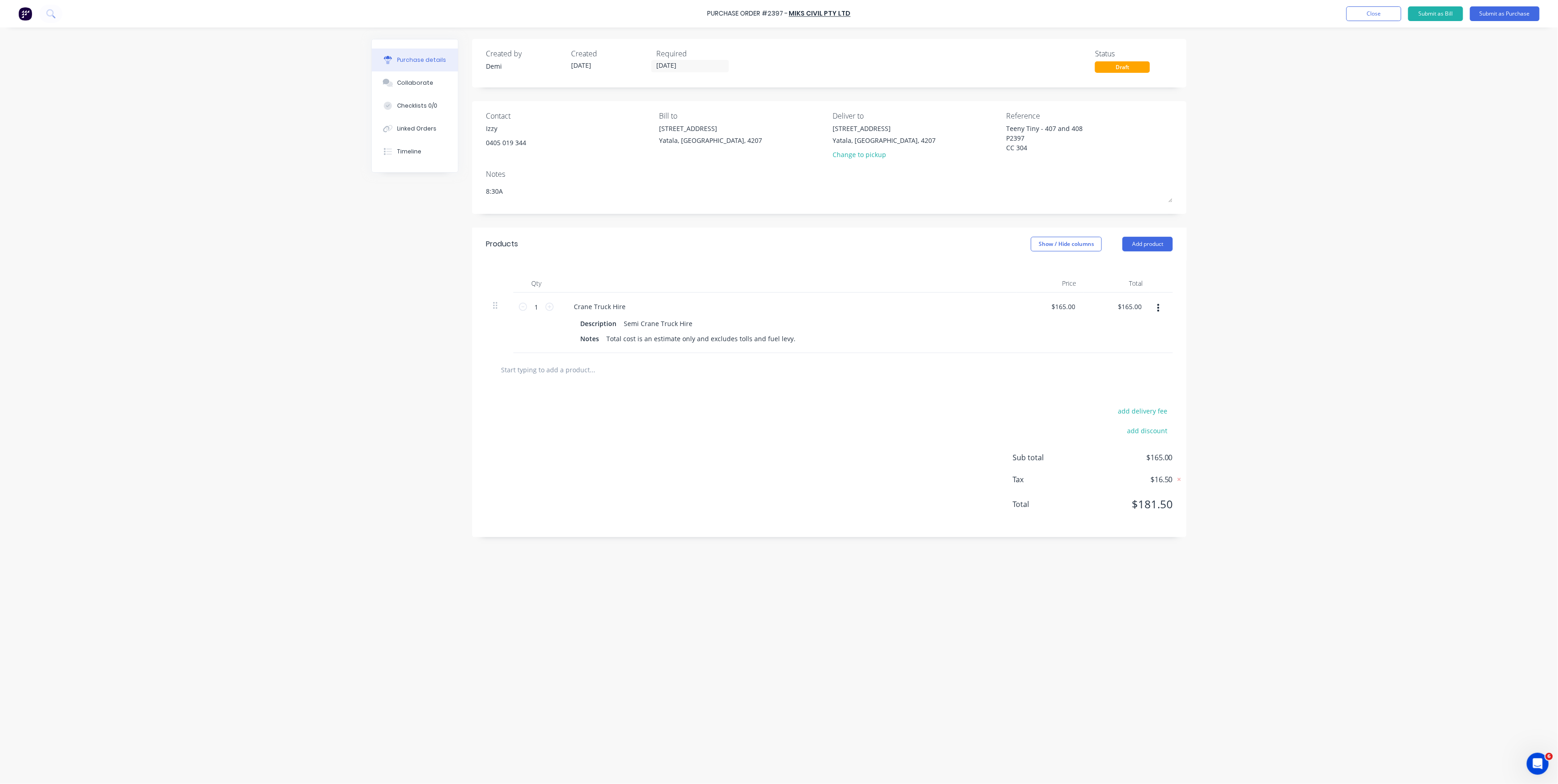
type textarea "x"
type textarea "8:30A<"
type textarea "x"
type textarea "8:30A"
type textarea "x"
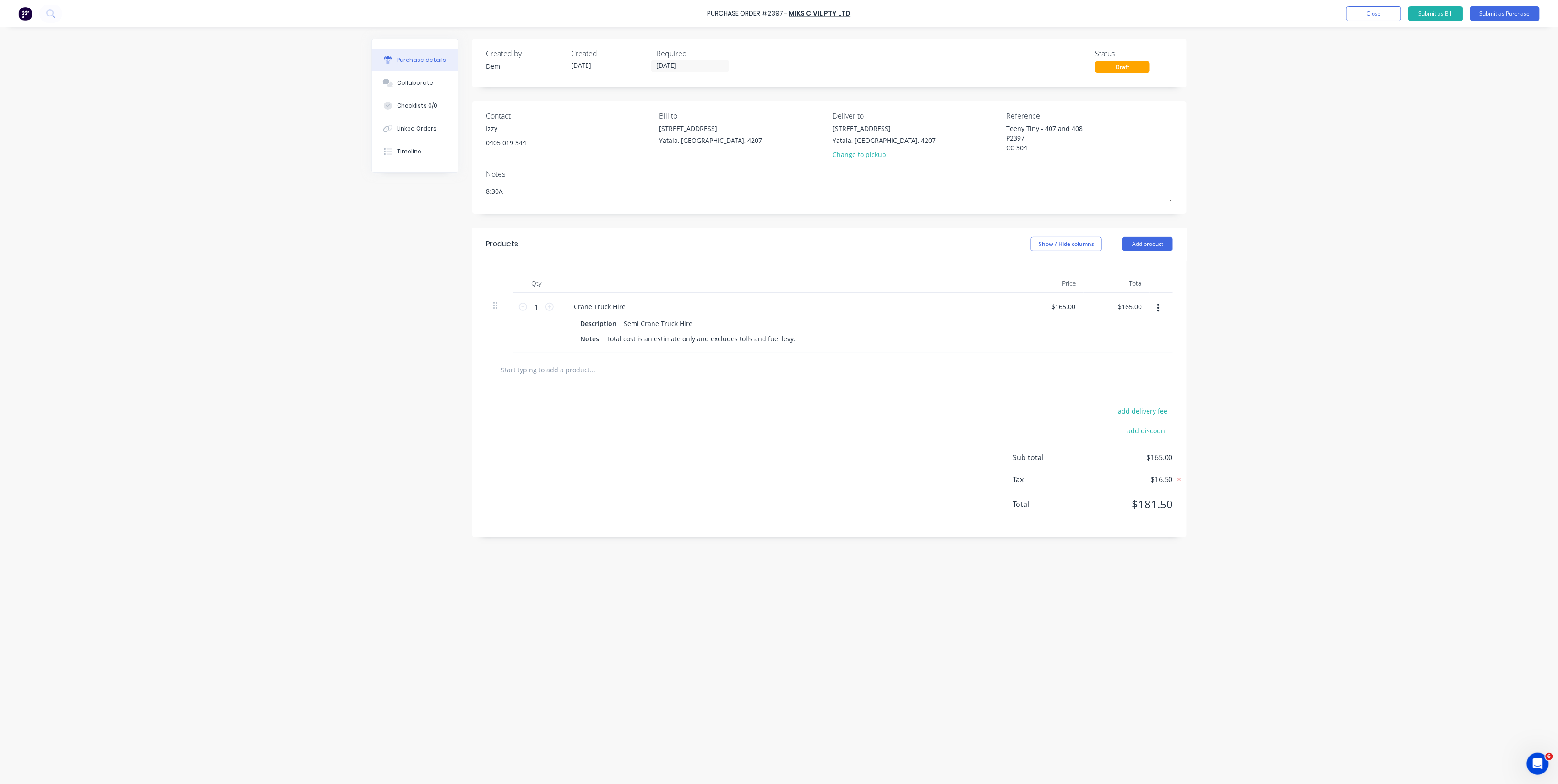
type textarea "8:30"
type textarea "x"
type textarea "8:3"
type textarea "x"
type textarea "8:"
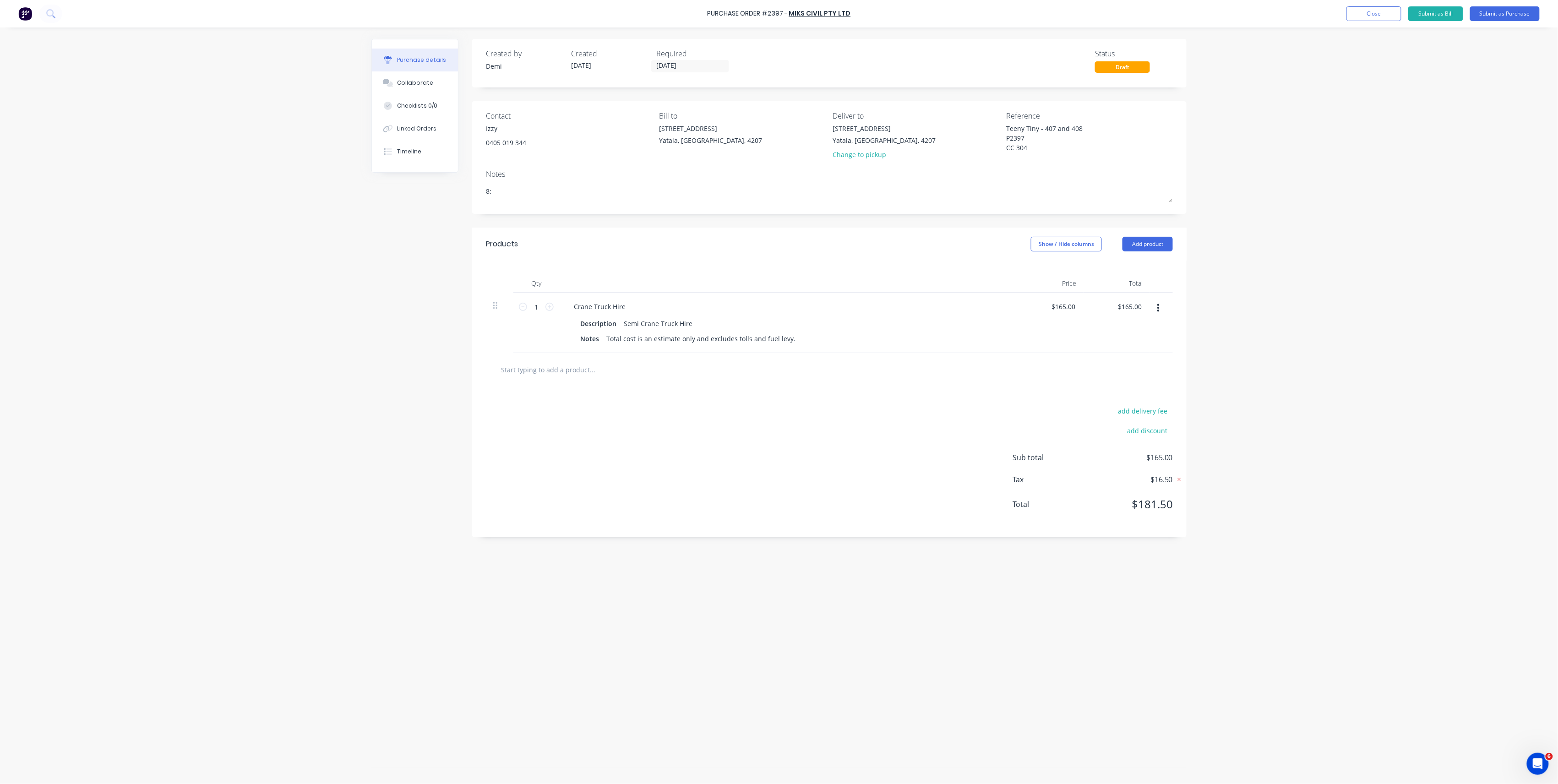
type textarea "x"
type textarea "8"
click at [555, 305] on div "1 1" at bounding box center [536, 323] width 46 height 61
click at [551, 305] on icon at bounding box center [549, 307] width 8 height 8
type textarea "x"
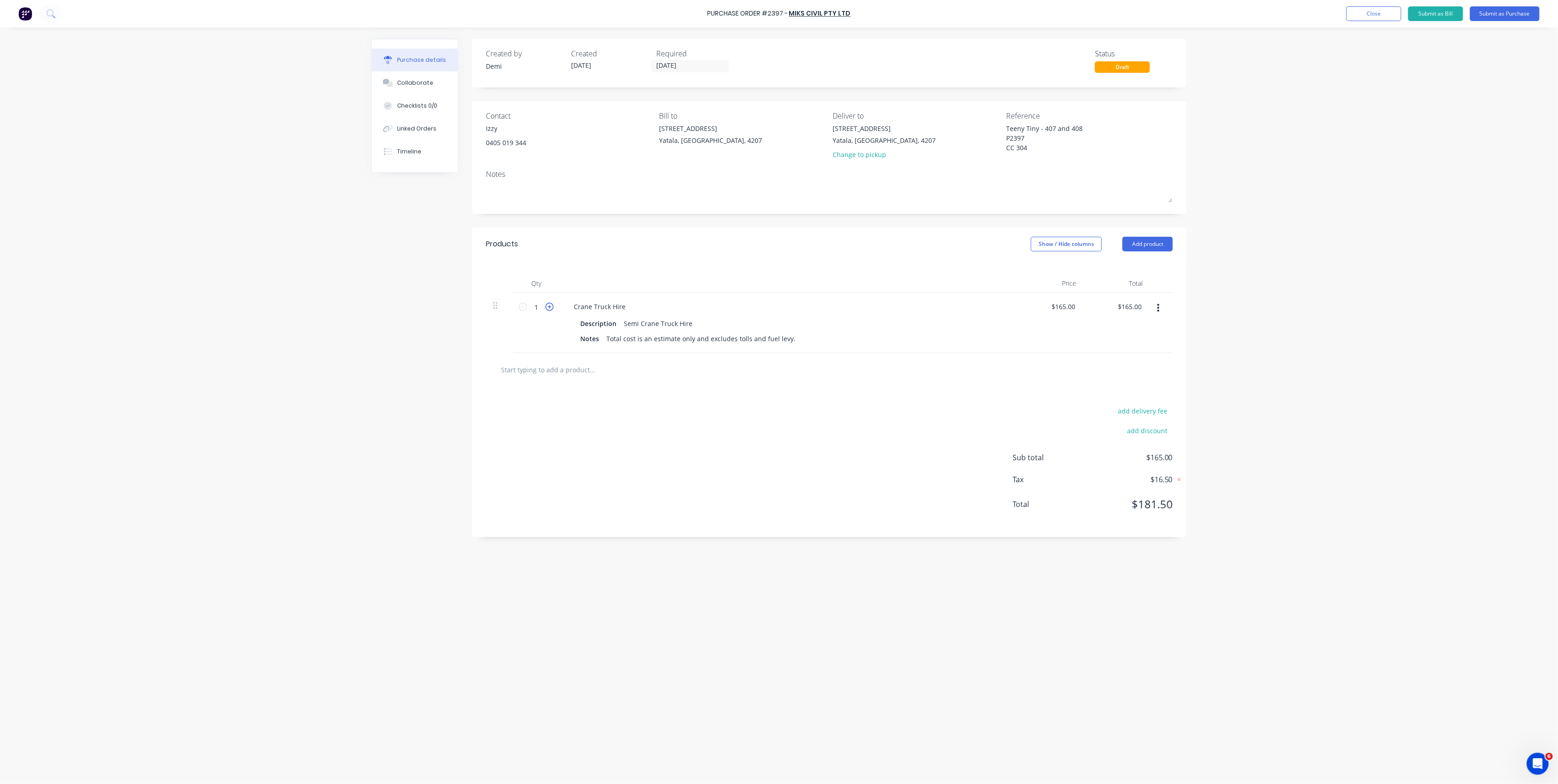
type input "2"
type input "$330.00"
click at [551, 305] on icon at bounding box center [549, 307] width 8 height 8
type textarea "x"
type input "3"
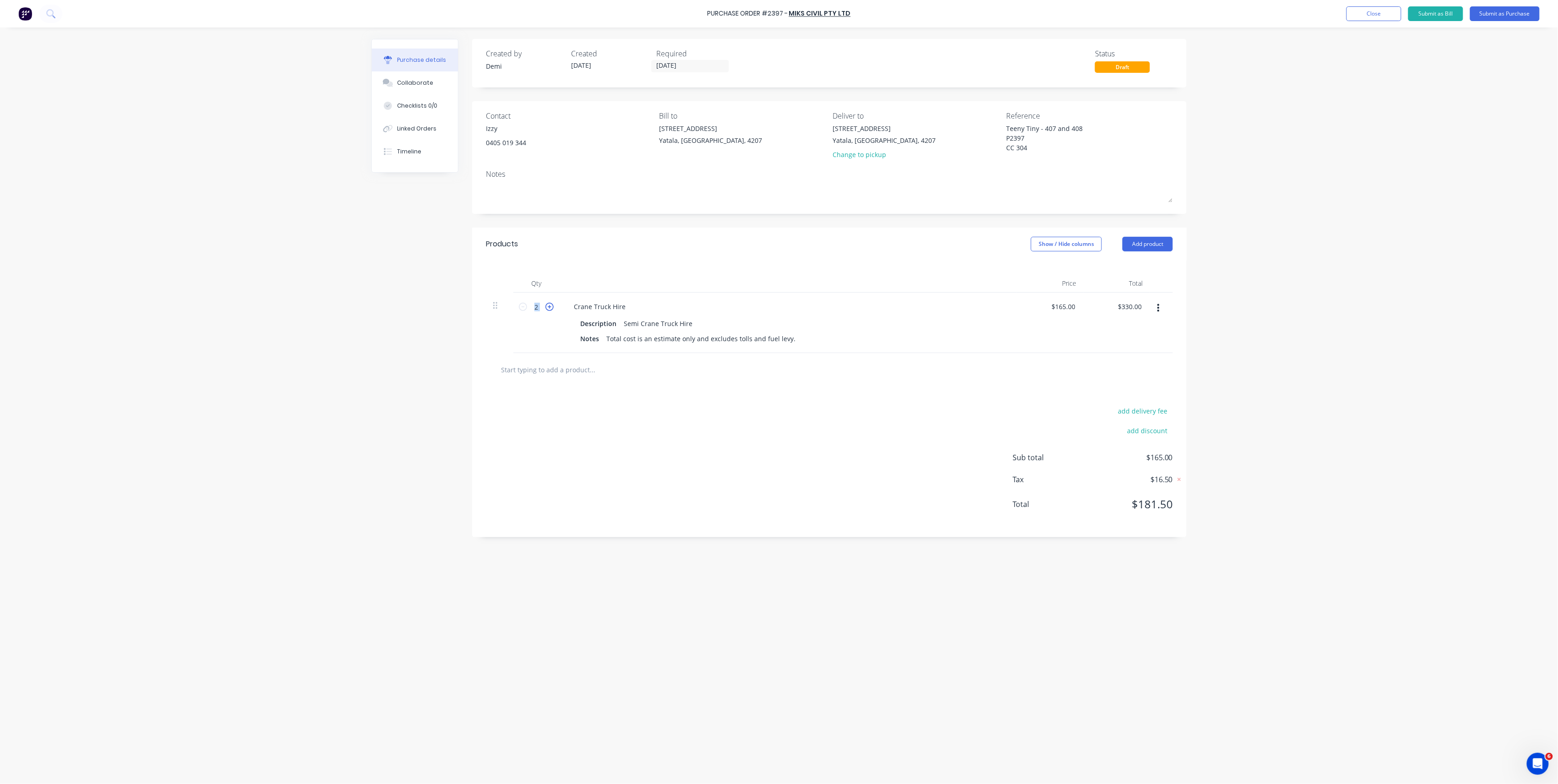
type input "$495.00"
click at [551, 305] on icon at bounding box center [549, 307] width 8 height 8
type textarea "x"
type input "4"
type input "$660.00"
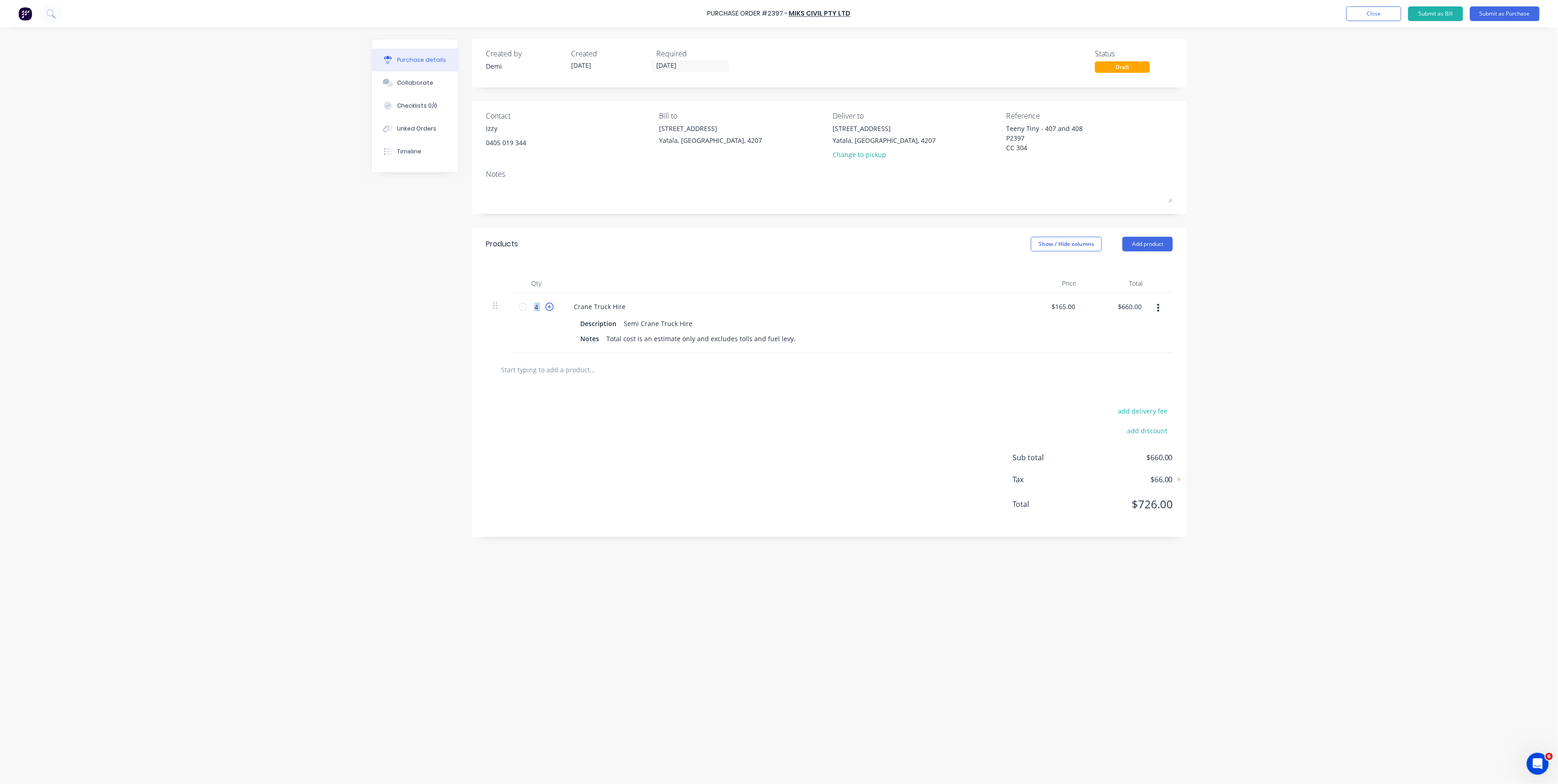
click at [551, 305] on icon at bounding box center [549, 307] width 8 height 8
type textarea "x"
type input "5"
type input "$825.00"
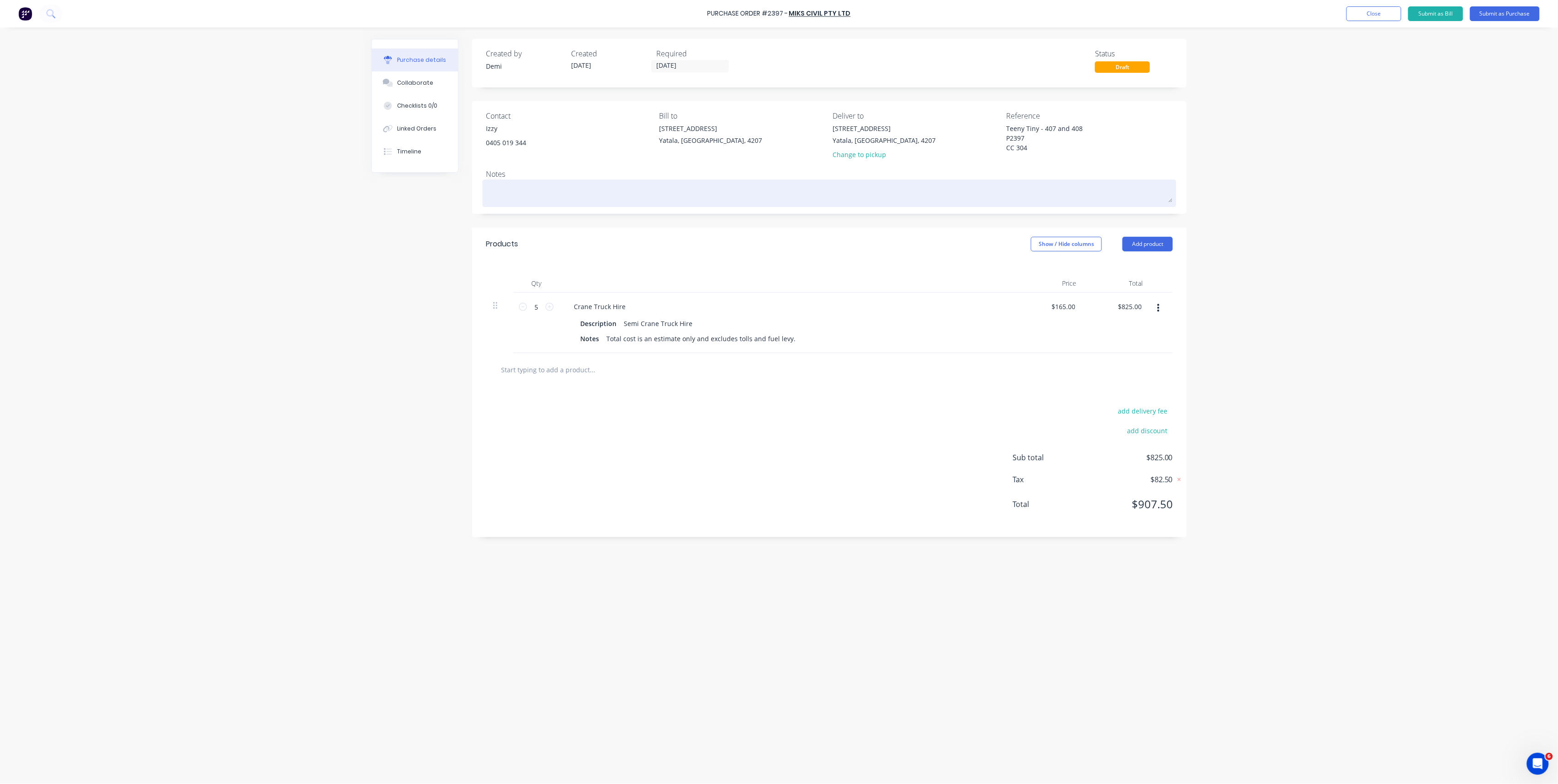
click at [677, 195] on textarea at bounding box center [829, 192] width 687 height 20
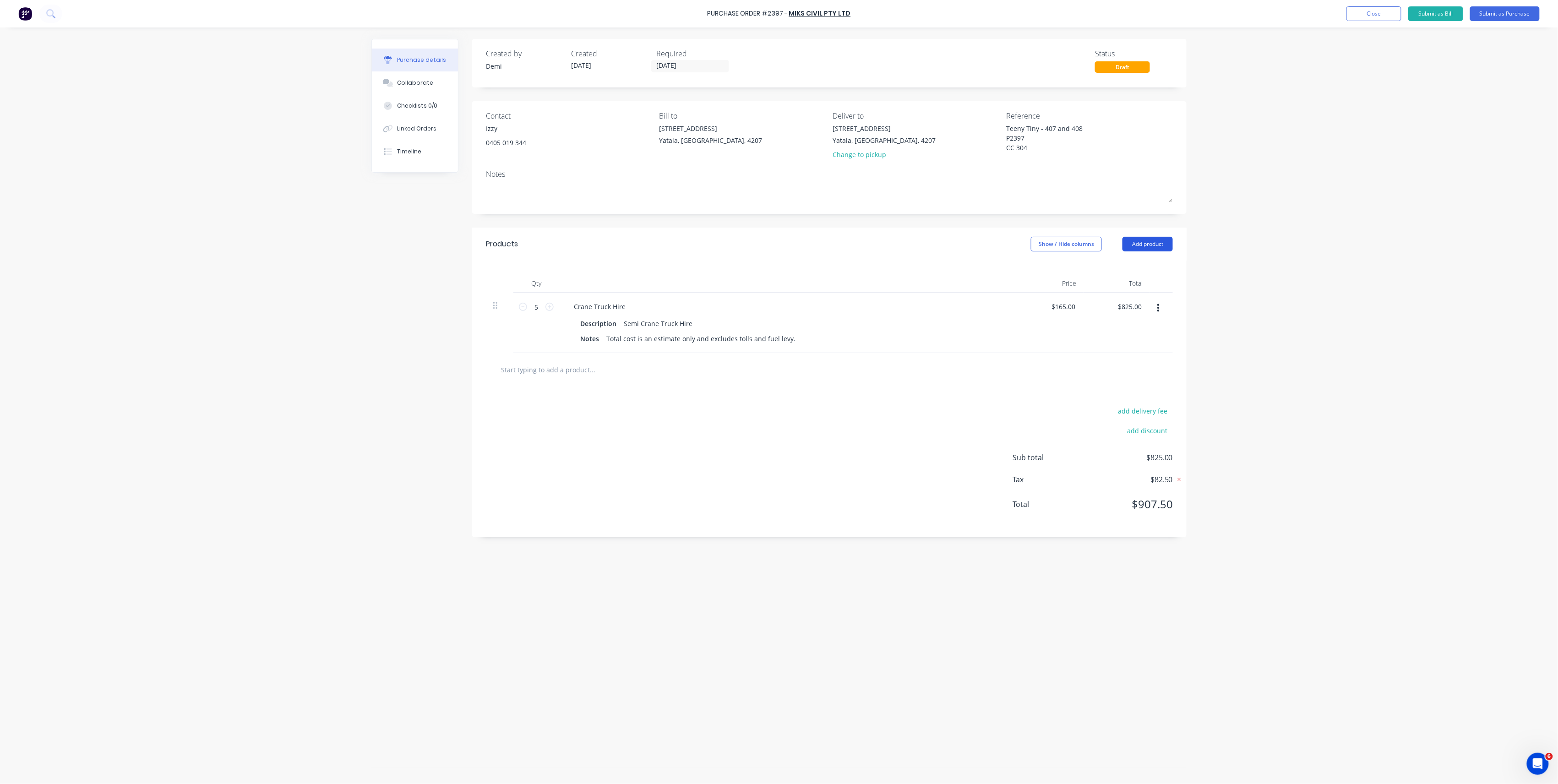
click at [1154, 251] on button "Add product" at bounding box center [1148, 244] width 50 height 15
click at [1129, 356] on div "Notes (External)" at bounding box center [1130, 359] width 71 height 14
type textarea "x"
click at [600, 366] on div at bounding box center [599, 368] width 66 height 14
paste div
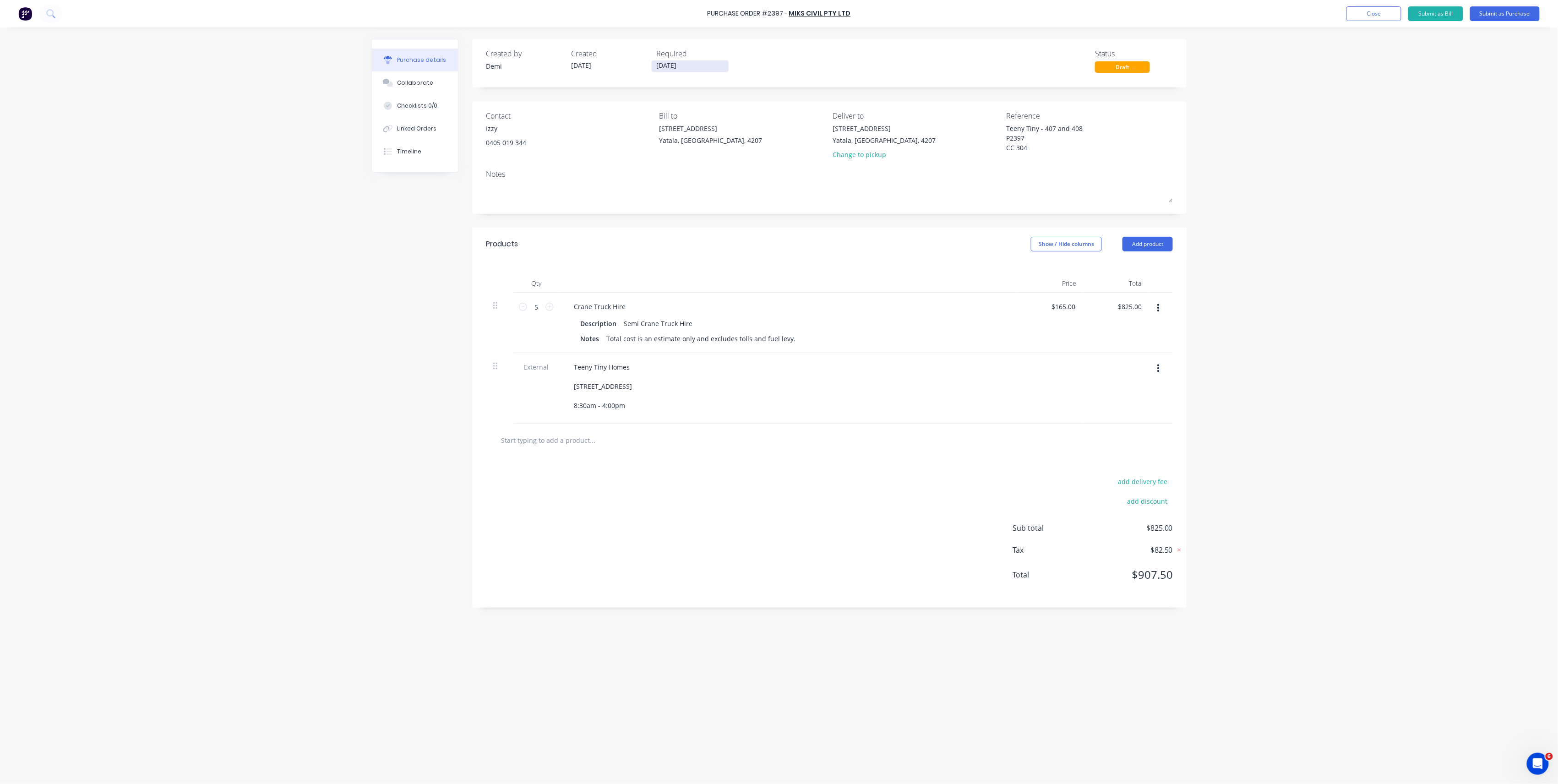
click at [666, 64] on input "[DATE]" at bounding box center [690, 66] width 77 height 12
click at [711, 146] on div "15" at bounding box center [719, 147] width 18 height 18
type textarea "x"
type input "[DATE]"
click at [1527, 18] on button "Submit as Purchase" at bounding box center [1505, 14] width 69 height 15
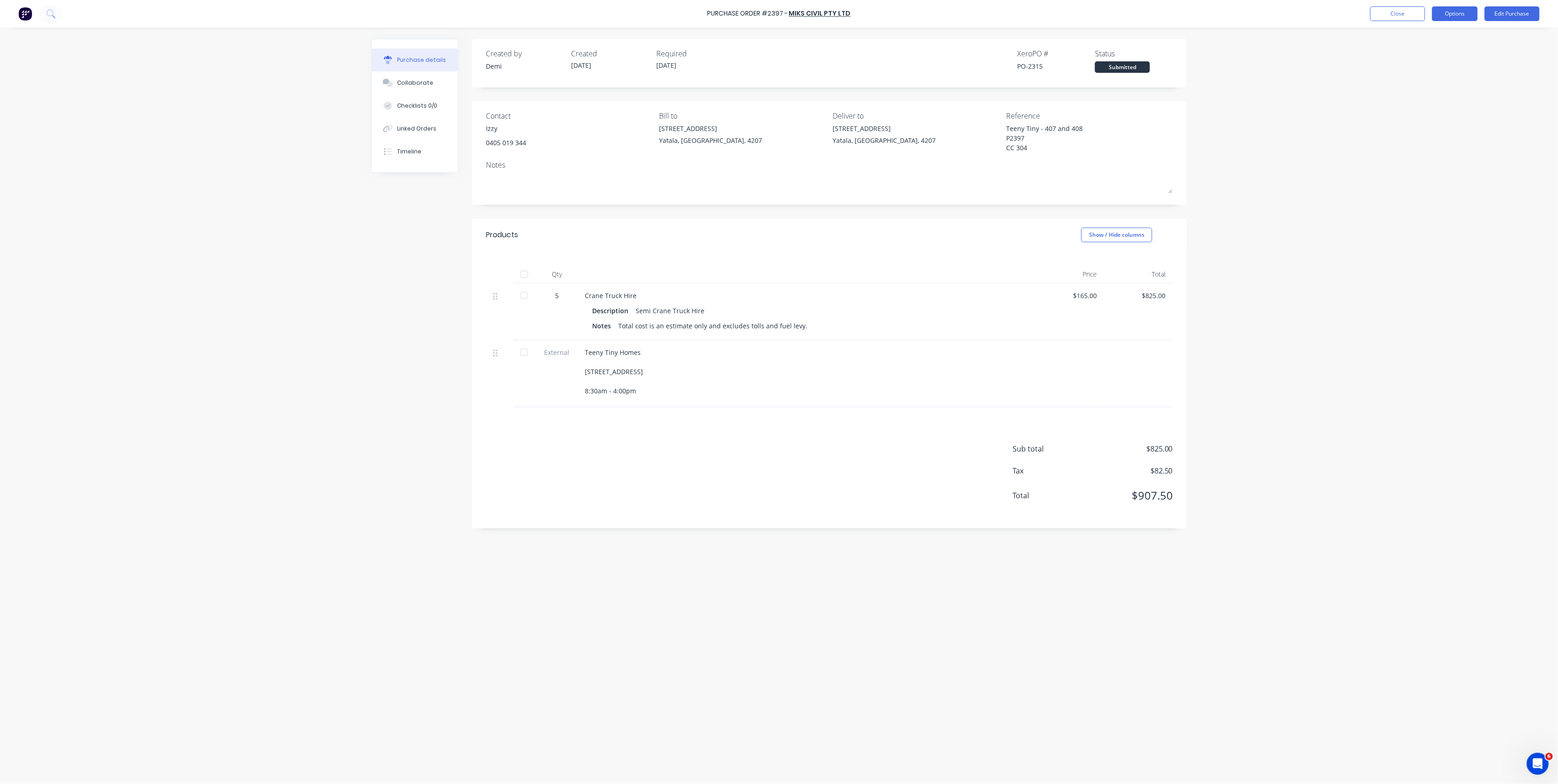
click at [1444, 12] on button "Options" at bounding box center [1455, 14] width 46 height 15
click at [1443, 43] on div "Print / Email" at bounding box center [1435, 37] width 71 height 14
click at [1438, 78] on div "Without pricing" at bounding box center [1435, 74] width 71 height 14
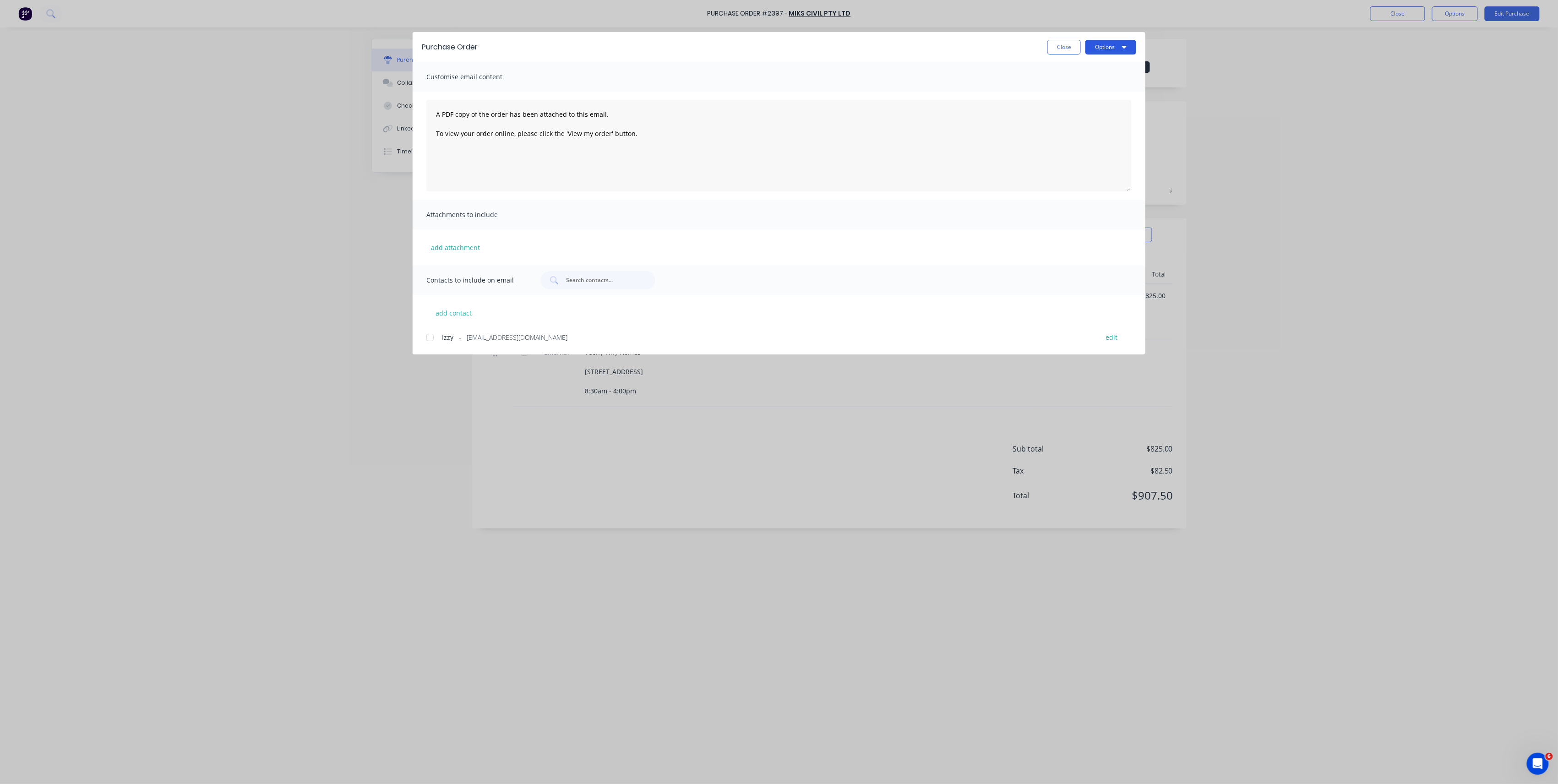
click at [1121, 53] on button "Options" at bounding box center [1111, 48] width 51 height 15
click at [1113, 82] on div "Print" at bounding box center [1093, 88] width 71 height 14
click at [1055, 46] on button "Close" at bounding box center [1064, 48] width 33 height 15
type textarea "x"
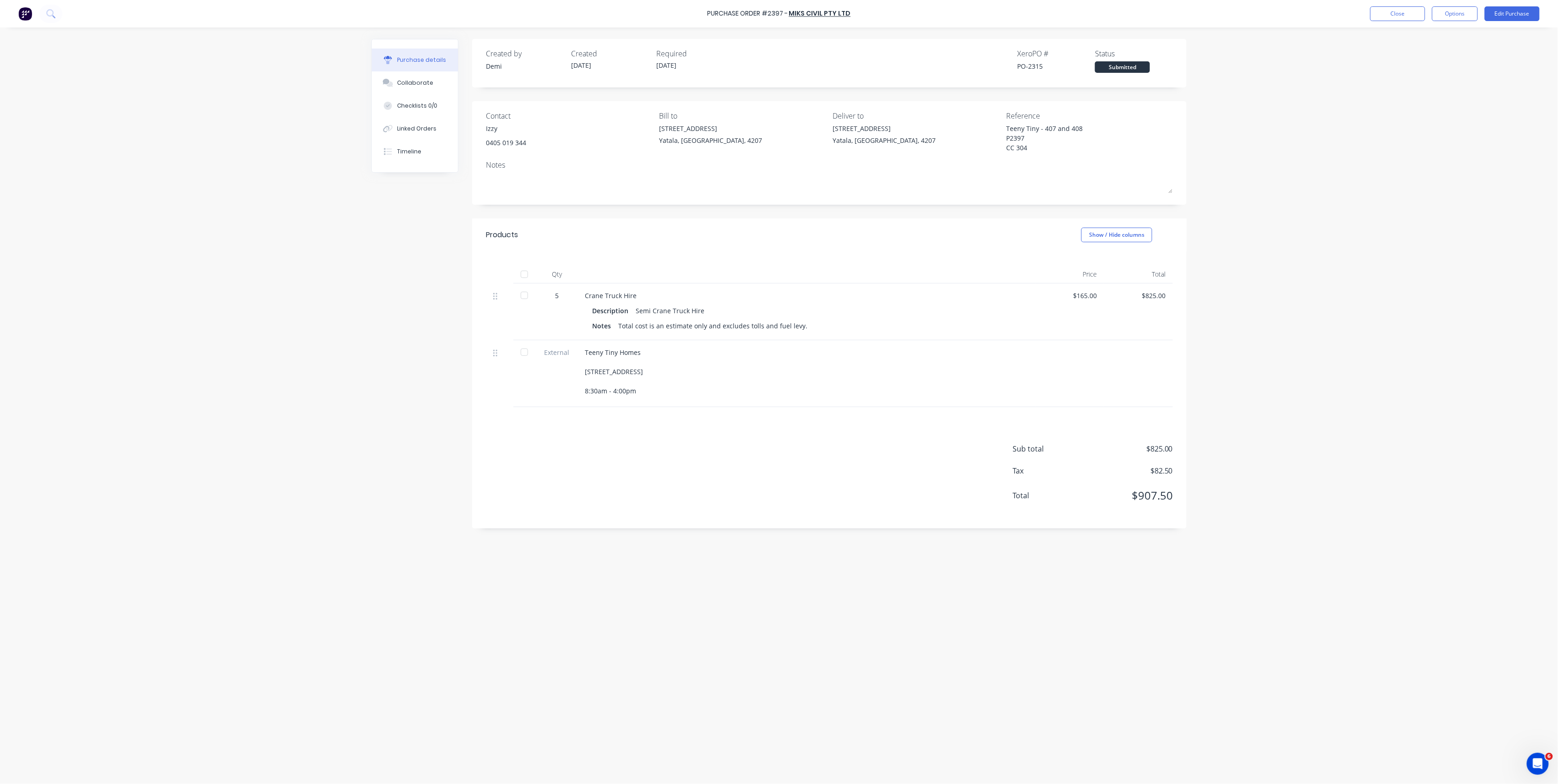
click at [1415, 21] on div "Purchase Order #2397 - MIKS CIVIL PTY LTD Close Options Edit Purchase" at bounding box center [779, 14] width 1558 height 27
click at [1414, 19] on button "Close" at bounding box center [1397, 14] width 55 height 15
